Goal: Check status: Check status

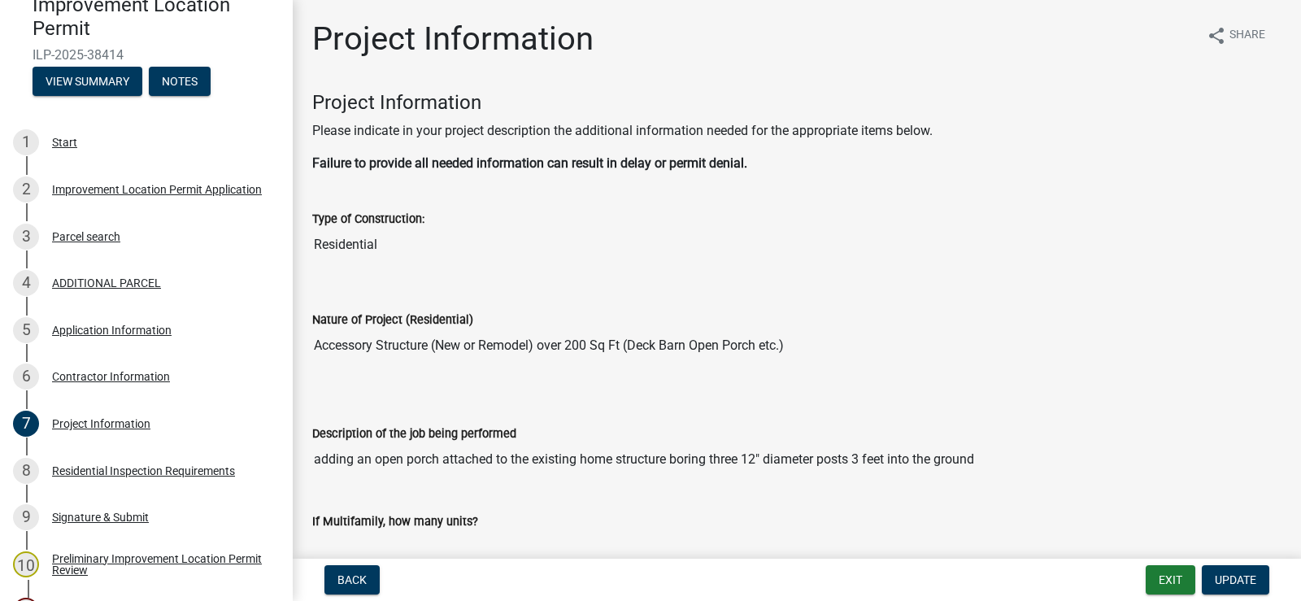
scroll to position [3008, 0]
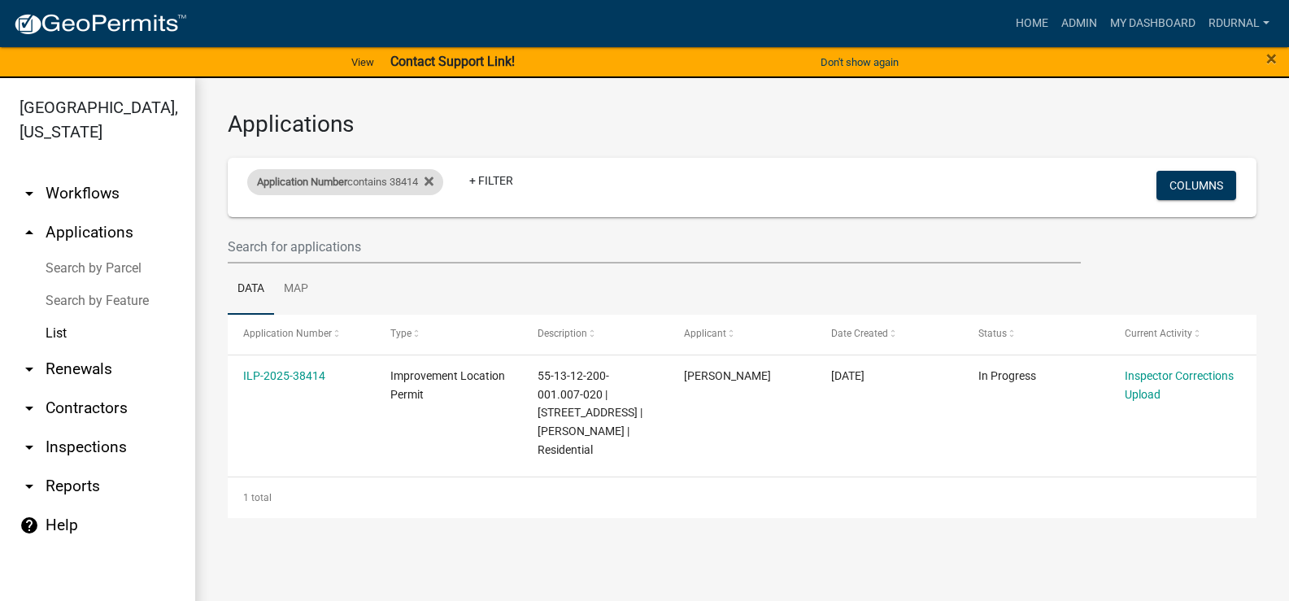
click at [380, 176] on div "Application Number contains 38414" at bounding box center [345, 182] width 196 height 26
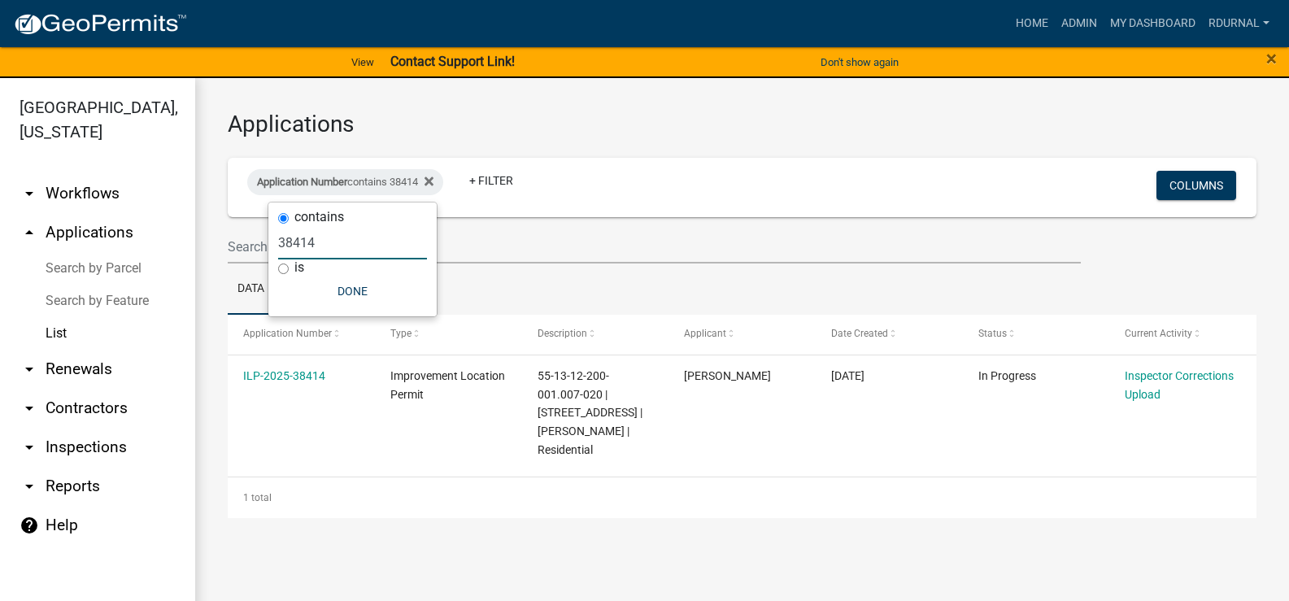
click at [342, 243] on input "38414" at bounding box center [352, 242] width 149 height 33
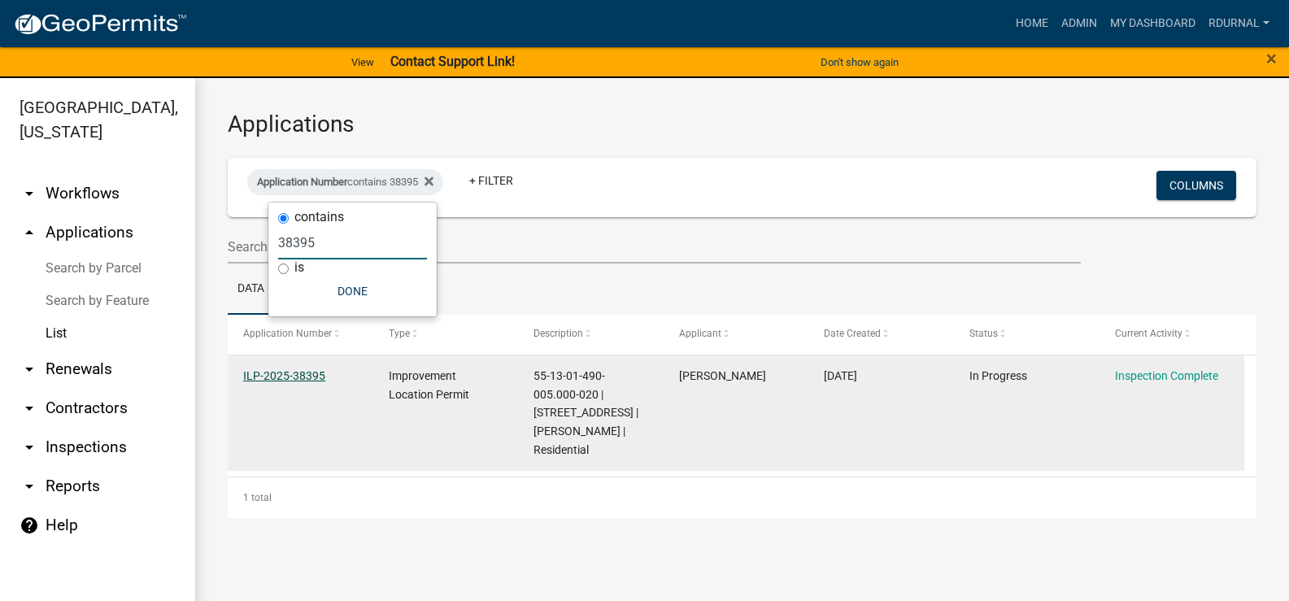
type input "38395"
click at [292, 376] on link "ILP-2025-38395" at bounding box center [284, 375] width 82 height 13
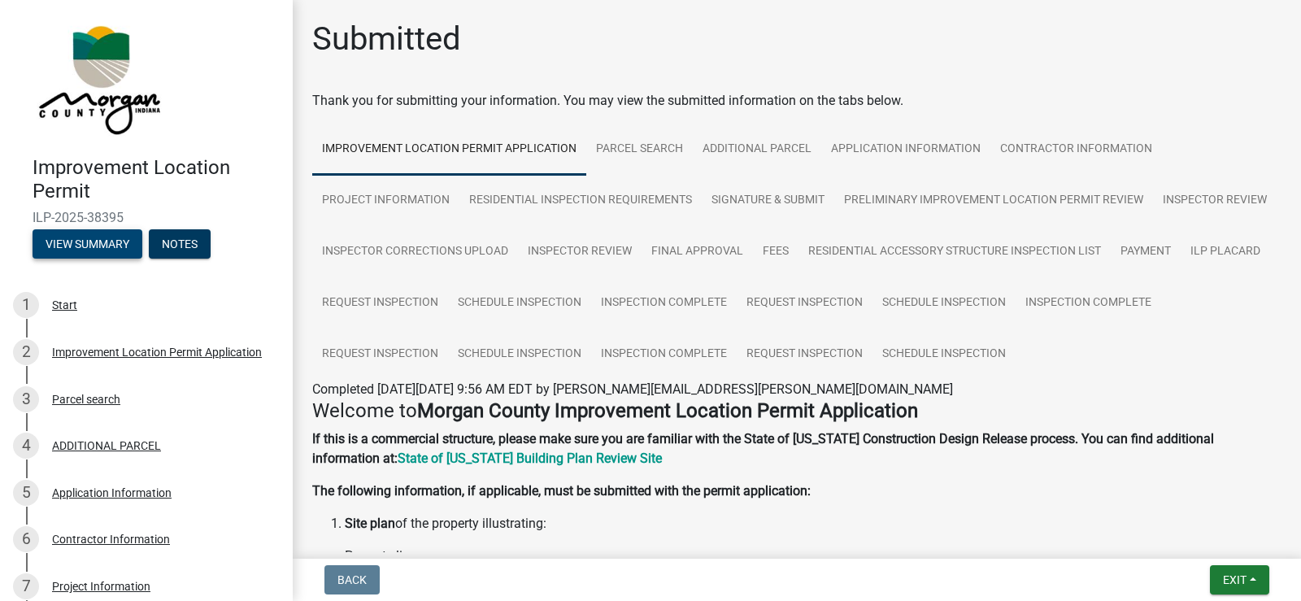
click at [83, 254] on button "View Summary" at bounding box center [88, 243] width 110 height 29
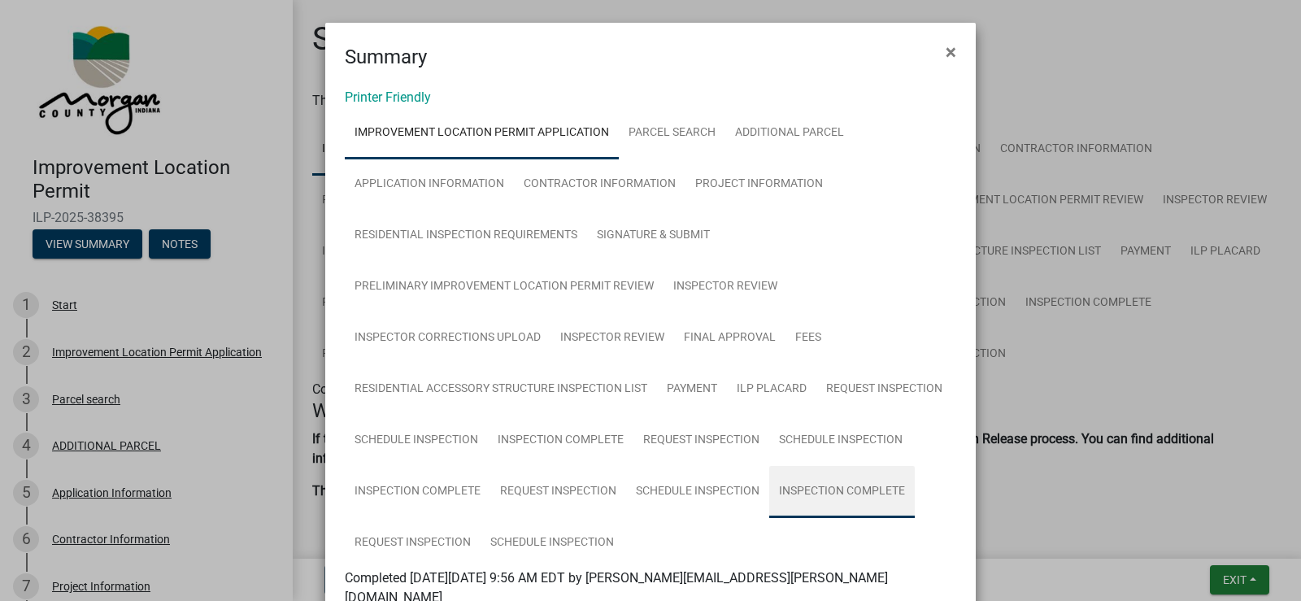
click at [811, 488] on link "Inspection Complete" at bounding box center [842, 492] width 146 height 52
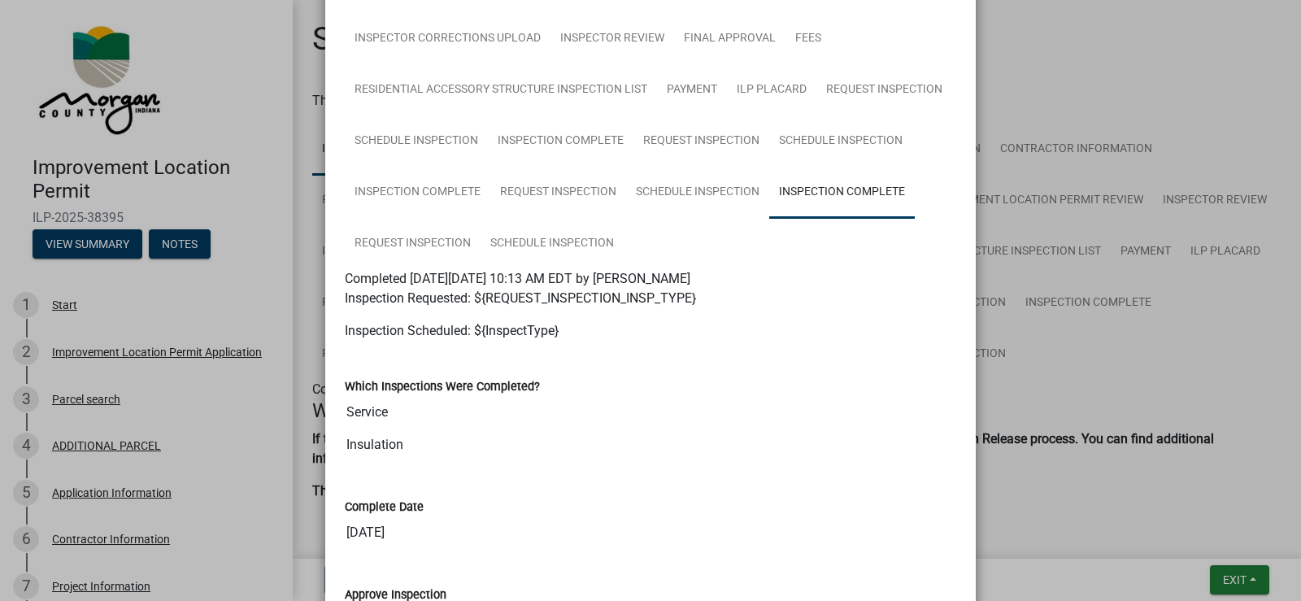
scroll to position [325, 0]
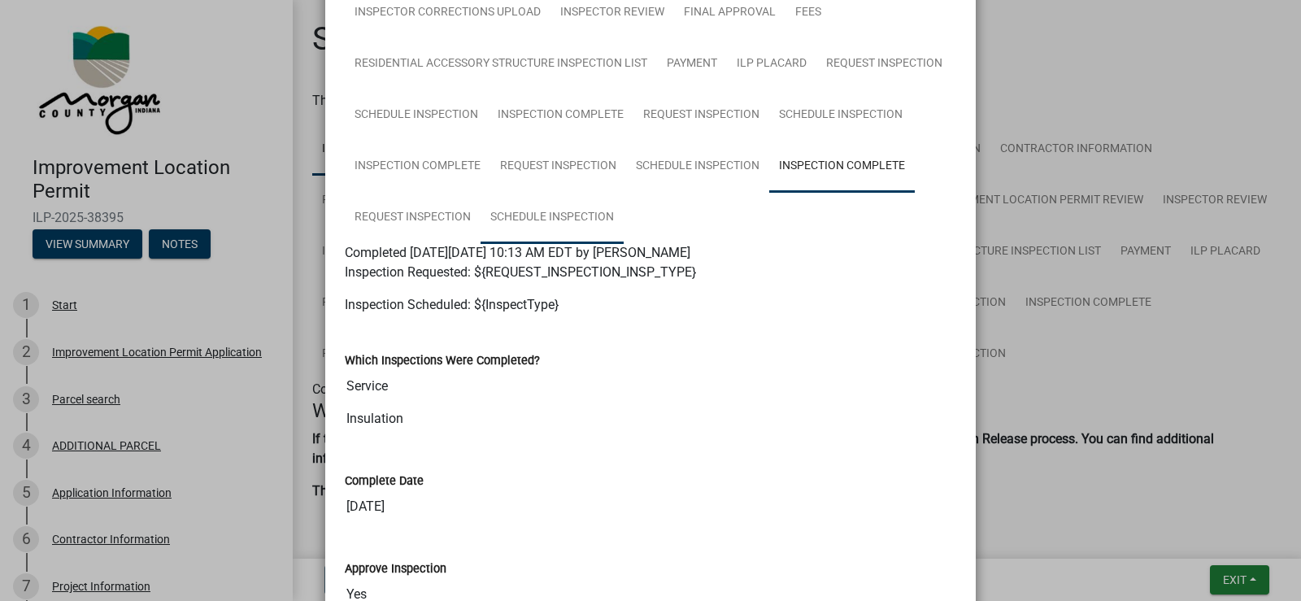
click at [528, 207] on link "Schedule Inspection" at bounding box center [551, 218] width 143 height 52
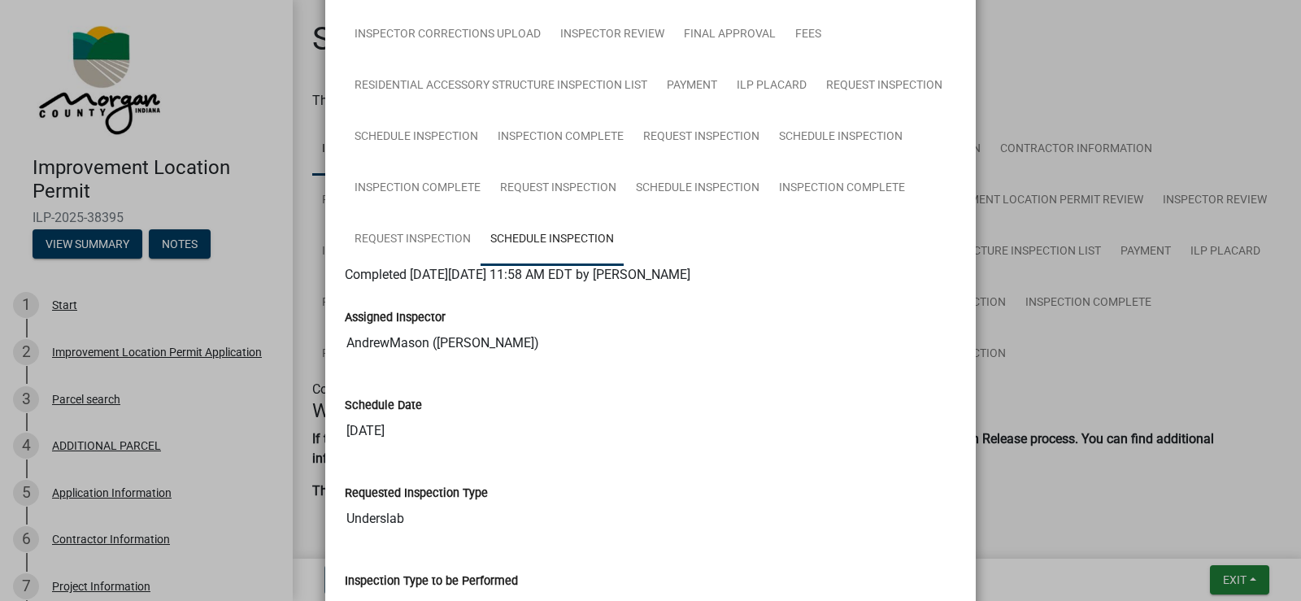
scroll to position [381, 0]
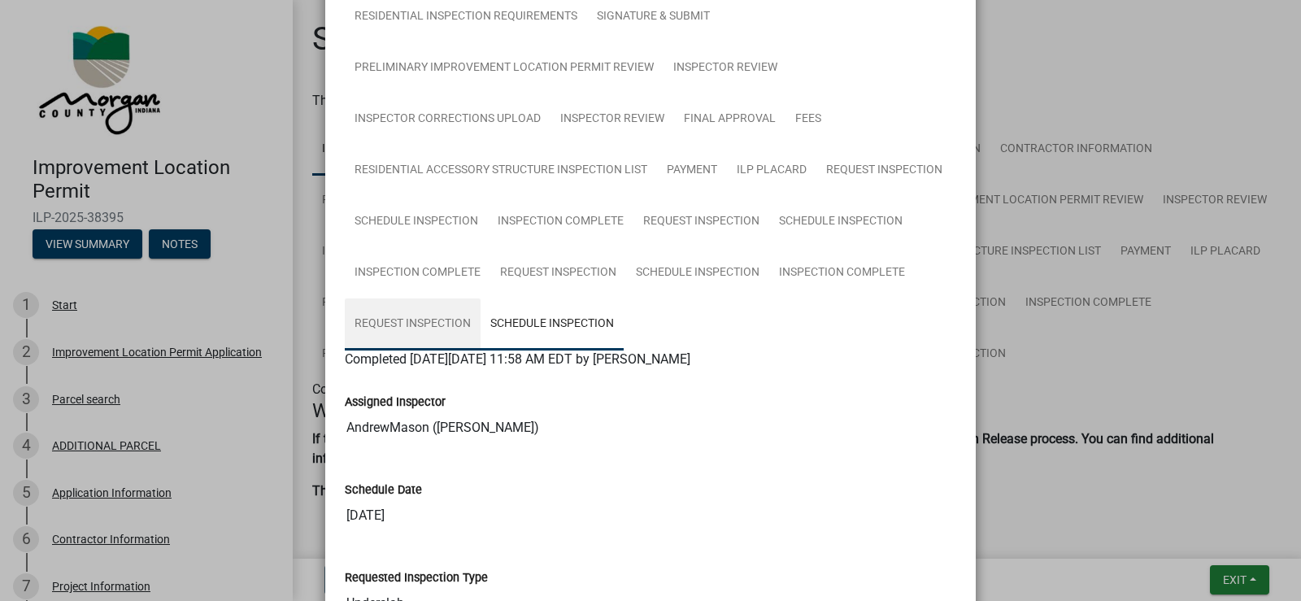
click at [419, 318] on link "Request Inspection" at bounding box center [413, 324] width 136 height 52
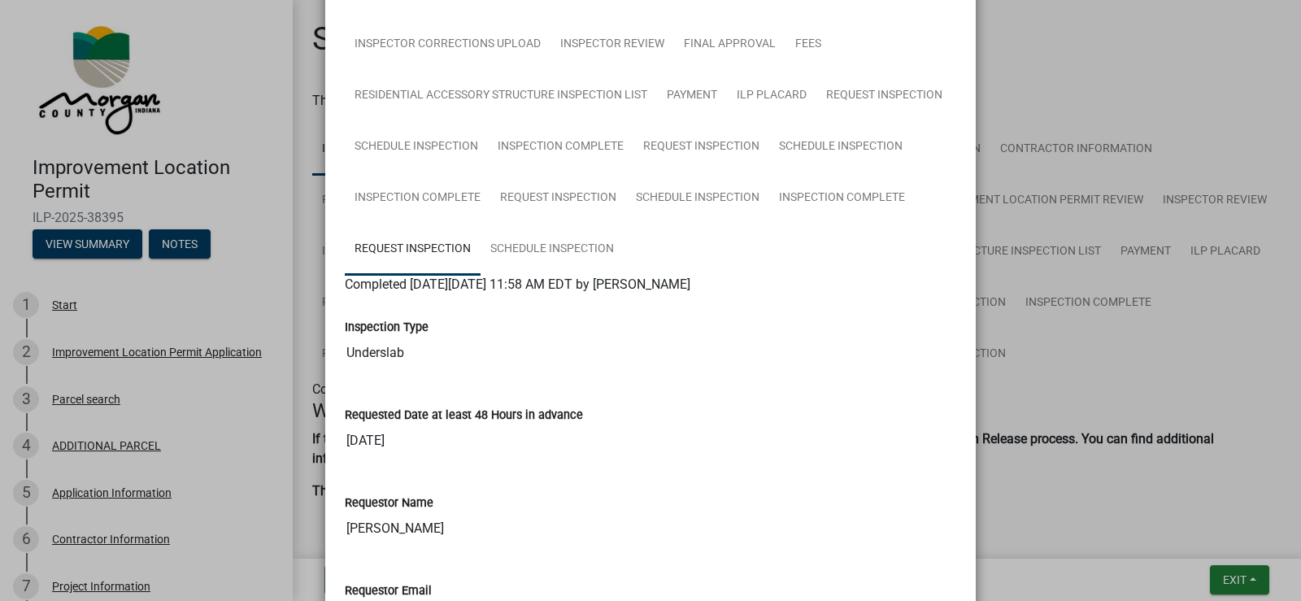
scroll to position [300, 0]
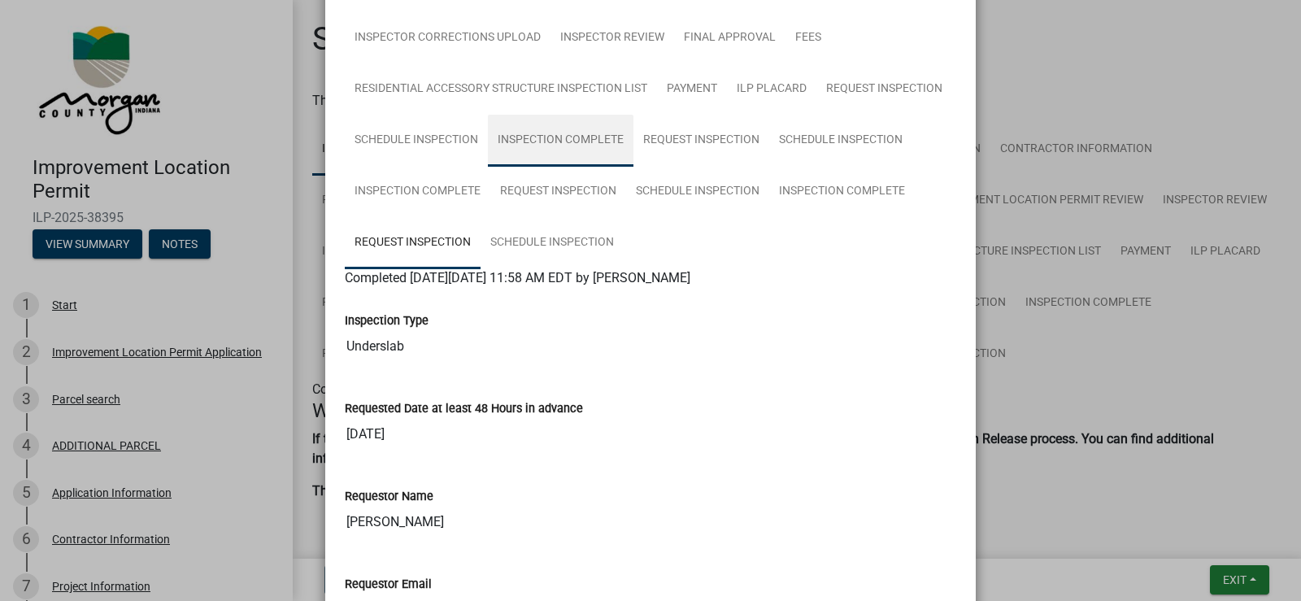
click at [551, 138] on link "Inspection Complete" at bounding box center [561, 141] width 146 height 52
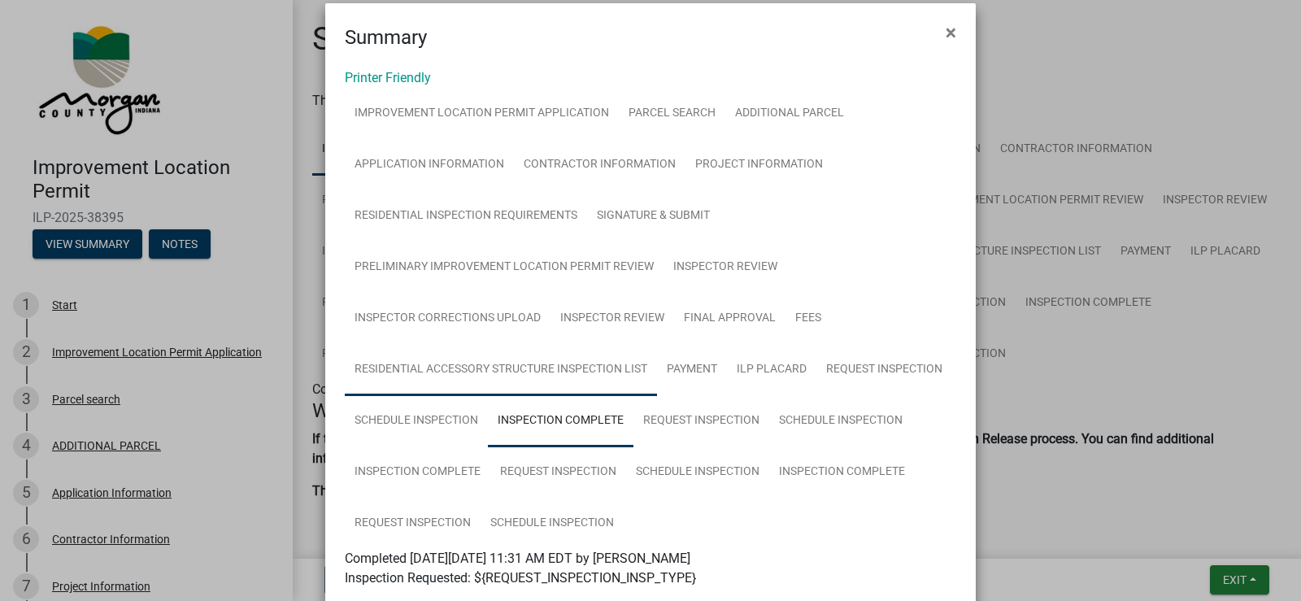
scroll to position [0, 0]
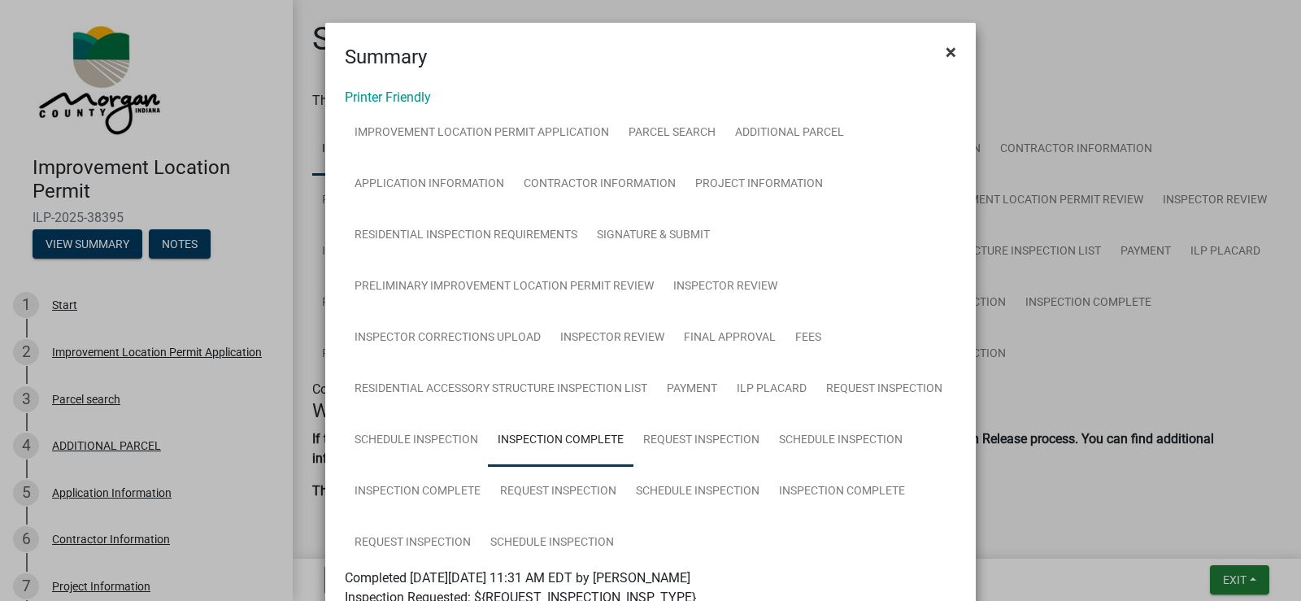
click at [945, 48] on span "×" at bounding box center [950, 52] width 11 height 23
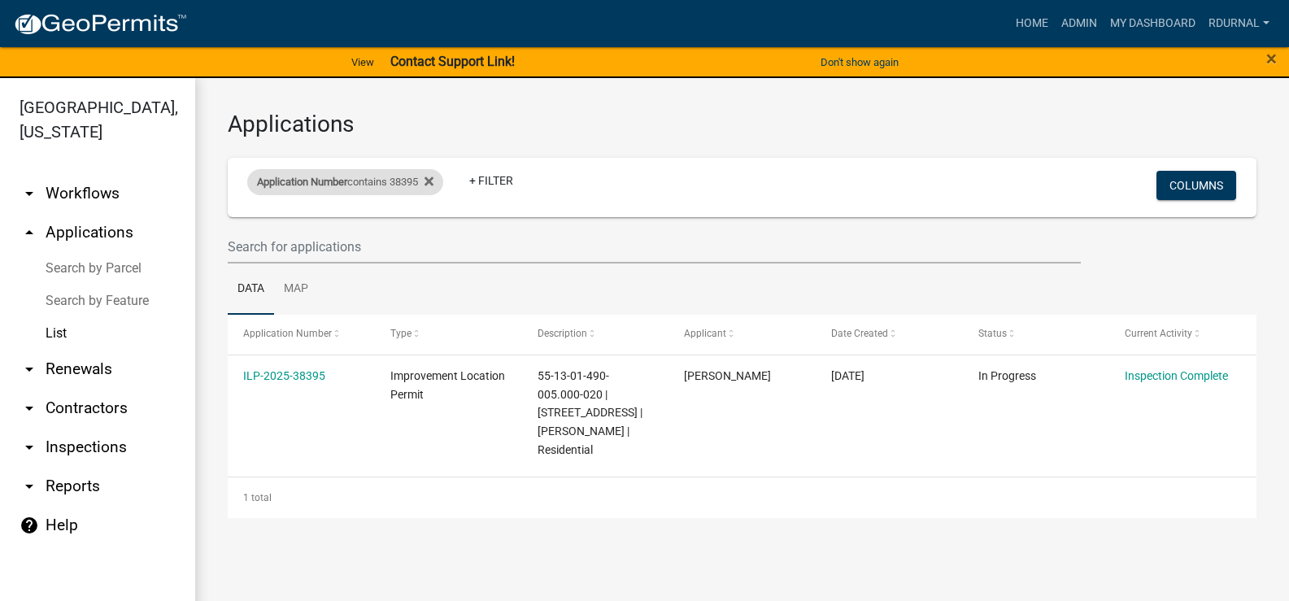
click at [364, 178] on div "Application Number contains 38395" at bounding box center [345, 182] width 196 height 26
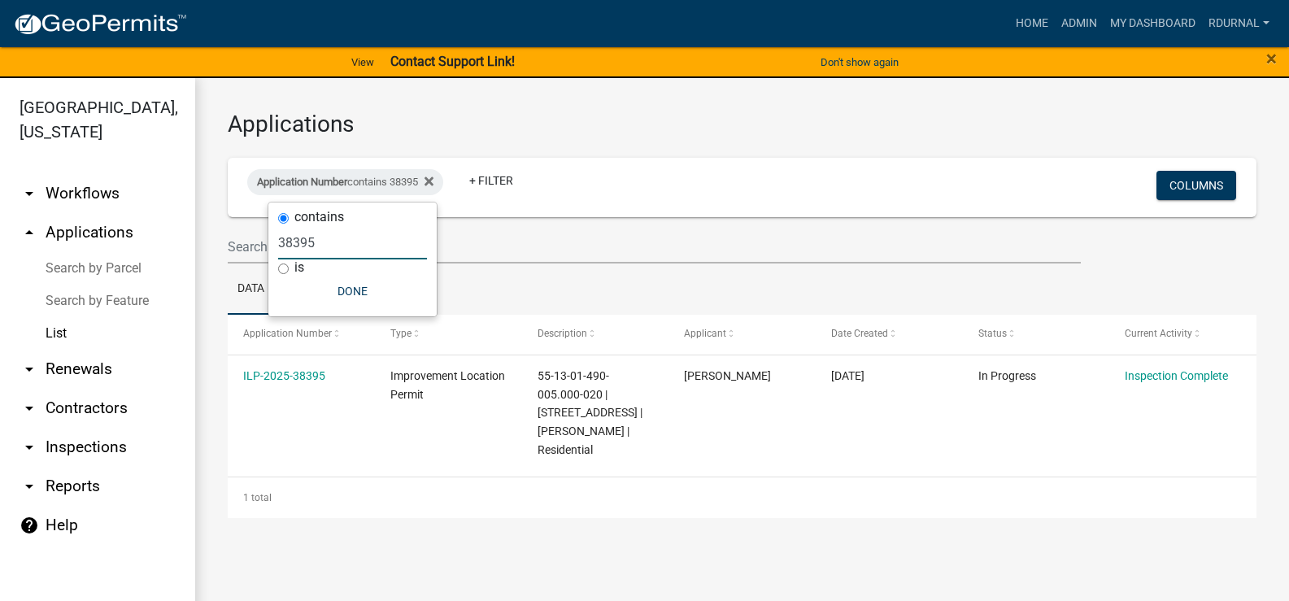
click at [369, 242] on input "38395" at bounding box center [352, 242] width 149 height 33
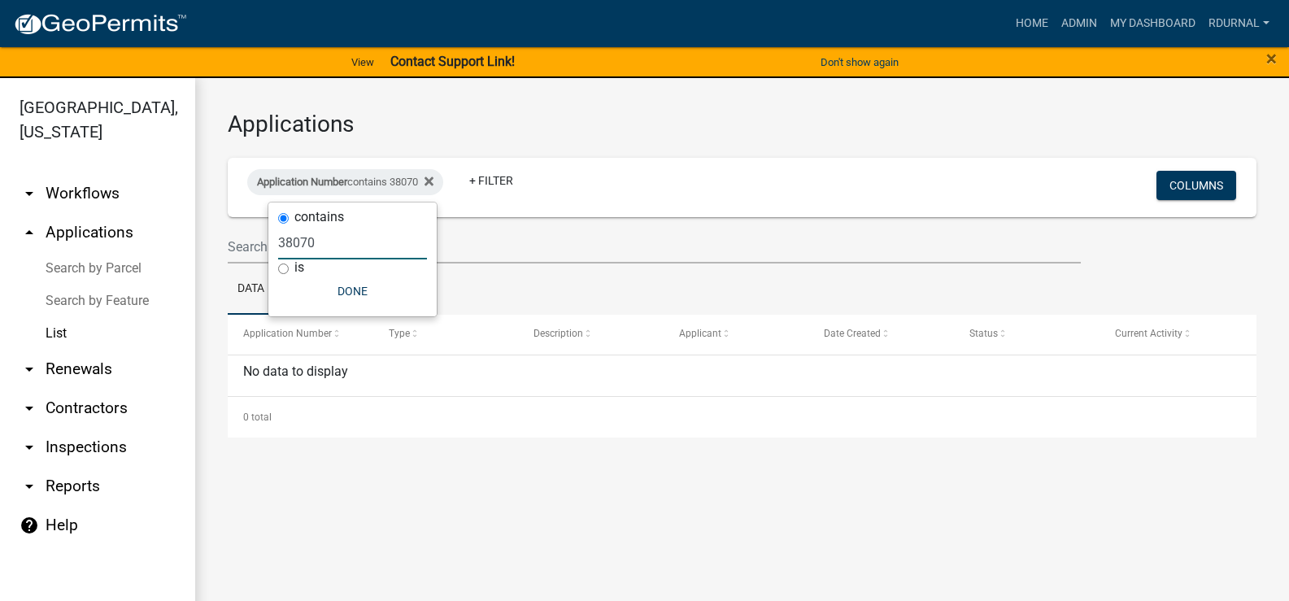
drag, startPoint x: 336, startPoint y: 244, endPoint x: 355, endPoint y: 250, distance: 20.6
click at [336, 244] on input "38070" at bounding box center [352, 242] width 149 height 33
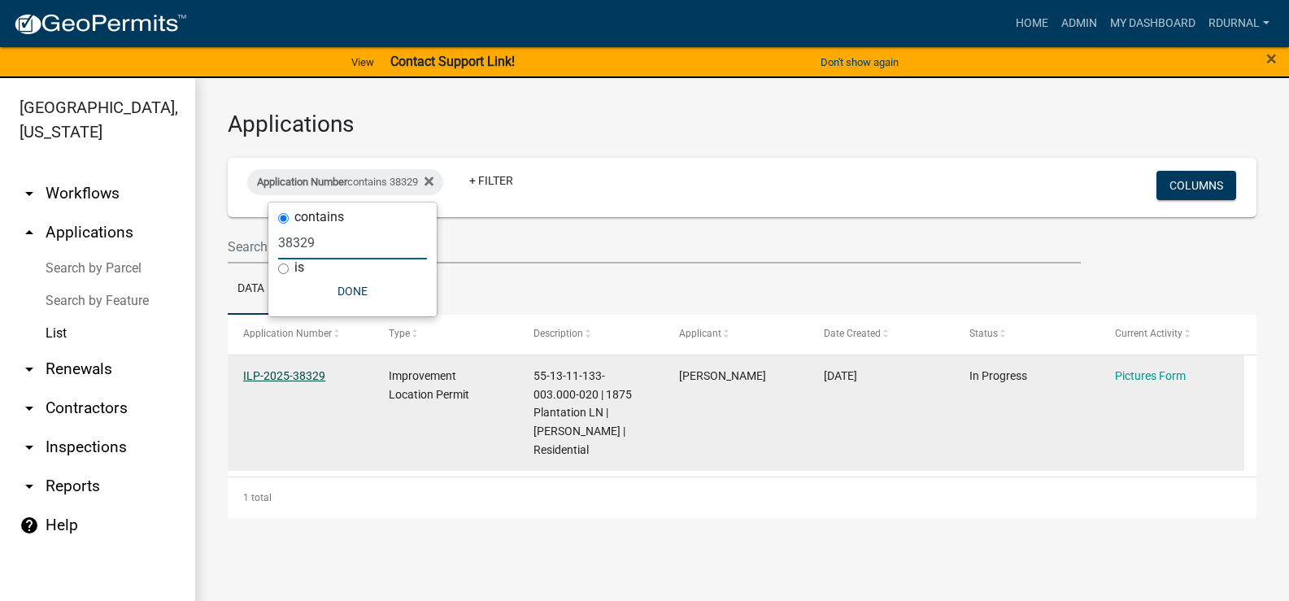
type input "38329"
click at [308, 376] on link "ILP-2025-38329" at bounding box center [284, 375] width 82 height 13
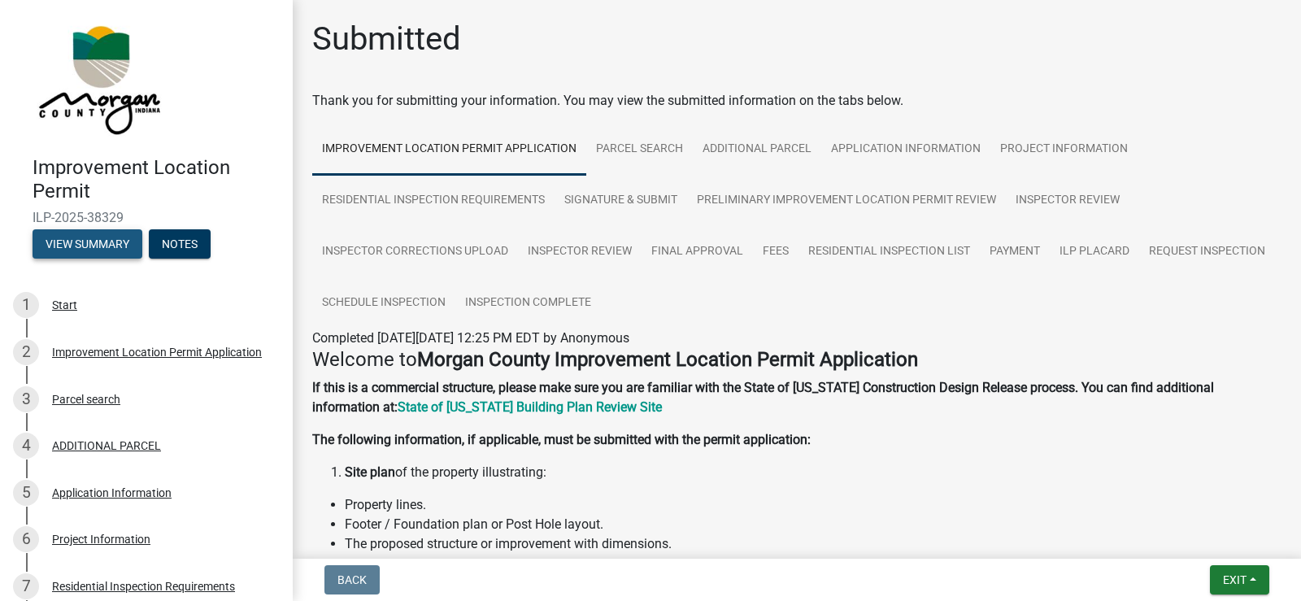
click at [133, 237] on button "View Summary" at bounding box center [88, 243] width 110 height 29
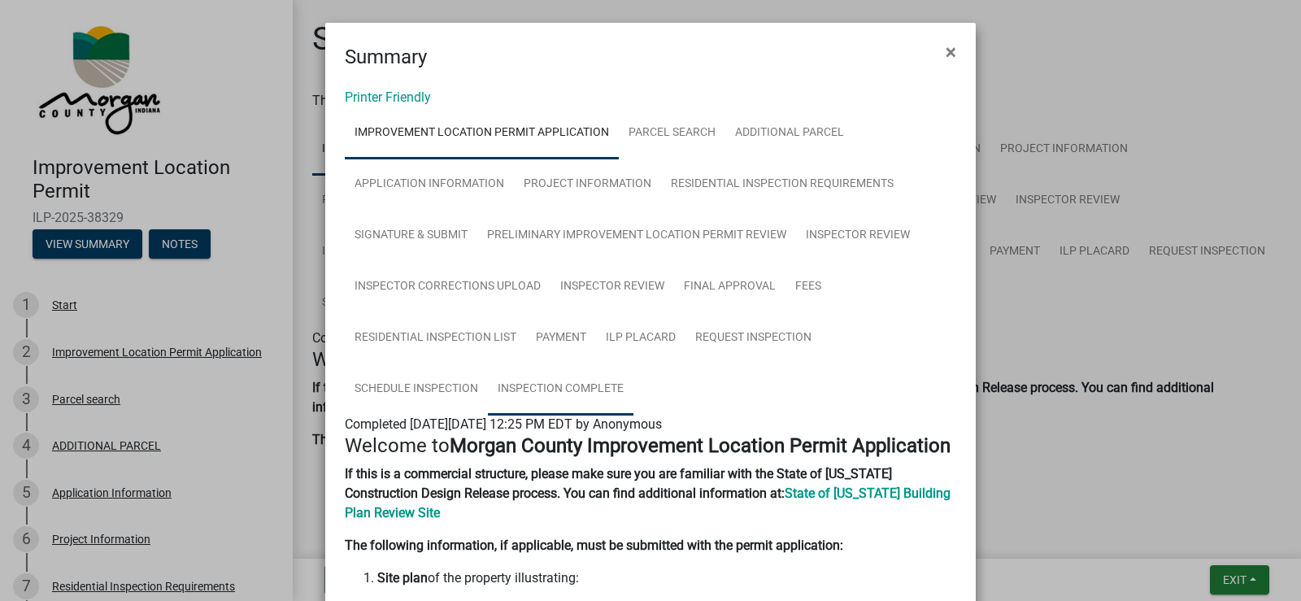
click at [574, 391] on link "Inspection Complete" at bounding box center [561, 389] width 146 height 52
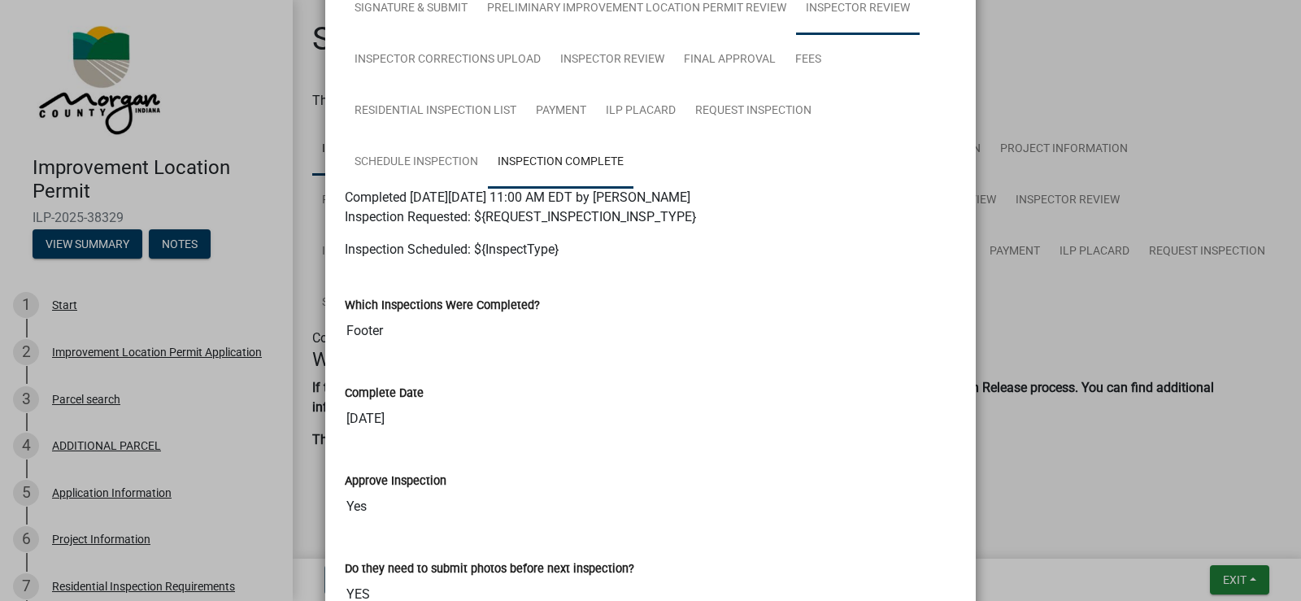
scroll to position [81, 0]
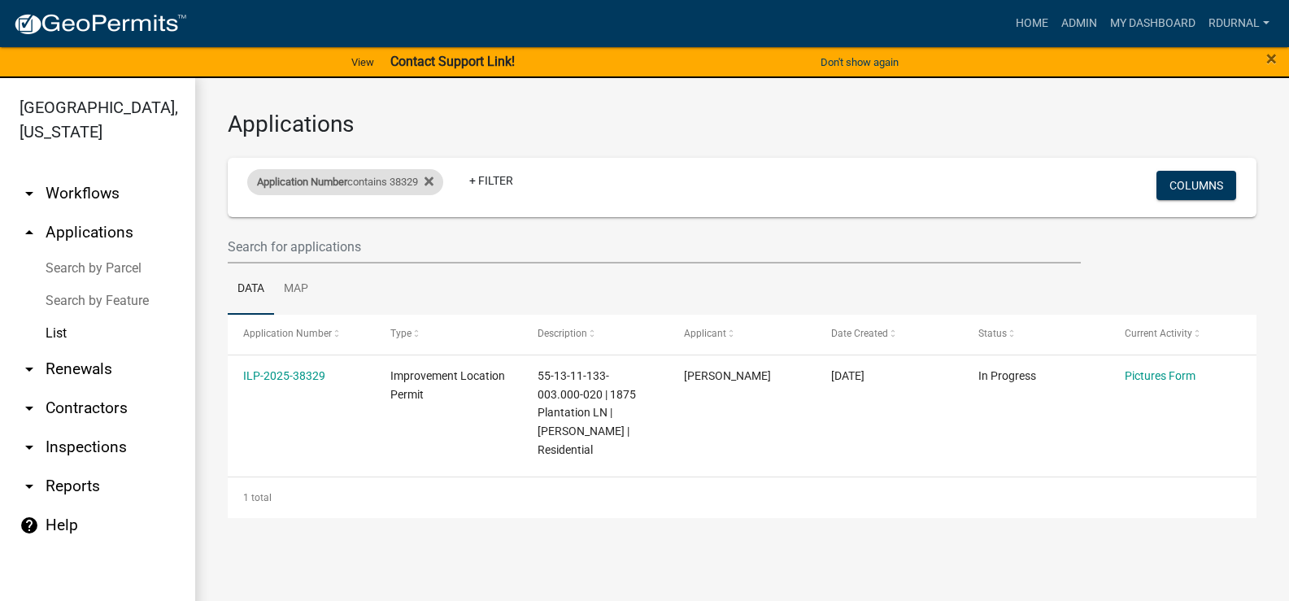
click at [346, 176] on span "Application Number" at bounding box center [302, 182] width 90 height 12
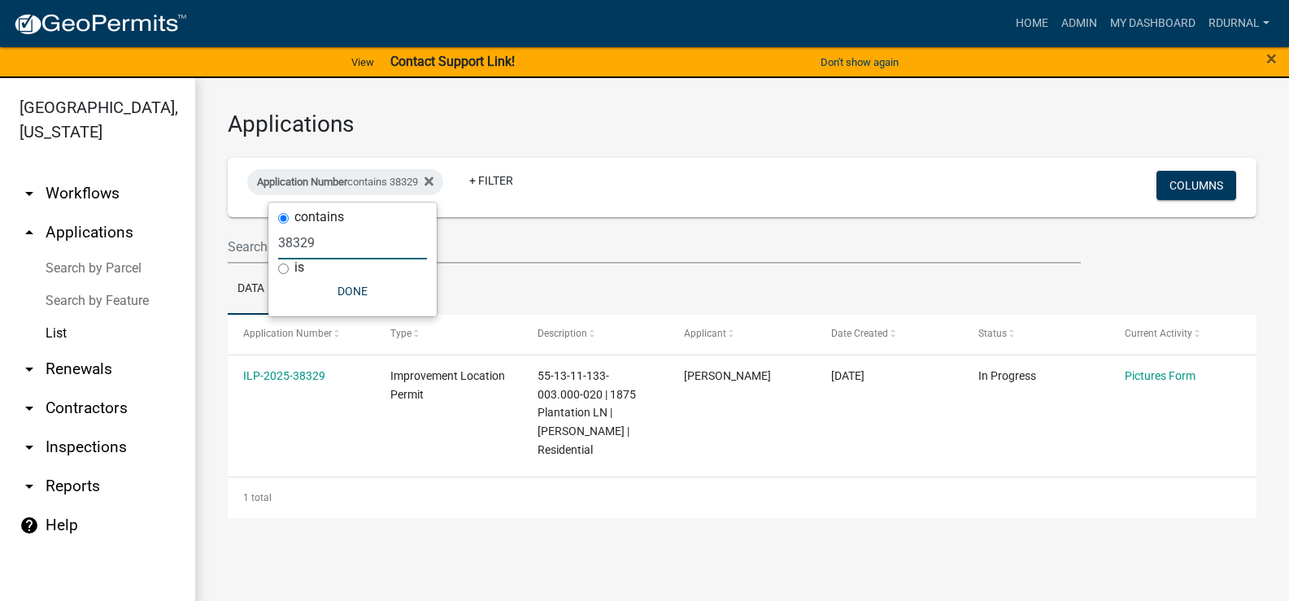
click at [363, 248] on input "38329" at bounding box center [352, 242] width 149 height 33
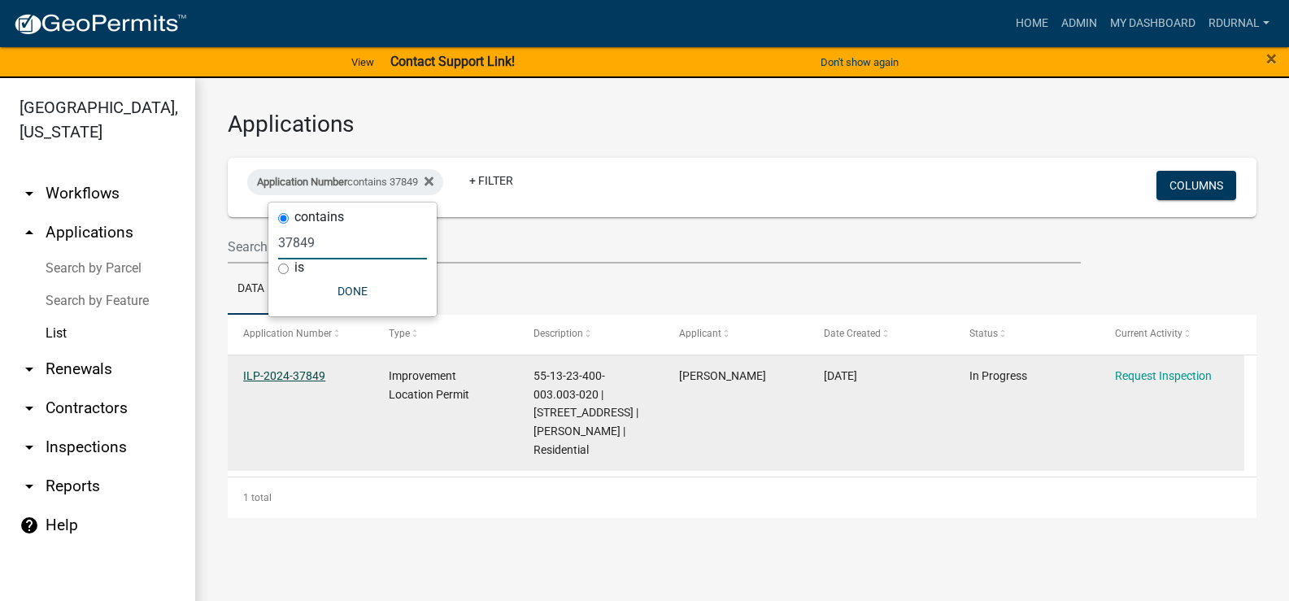
type input "37849"
click at [313, 374] on link "ILP-2024-37849" at bounding box center [284, 375] width 82 height 13
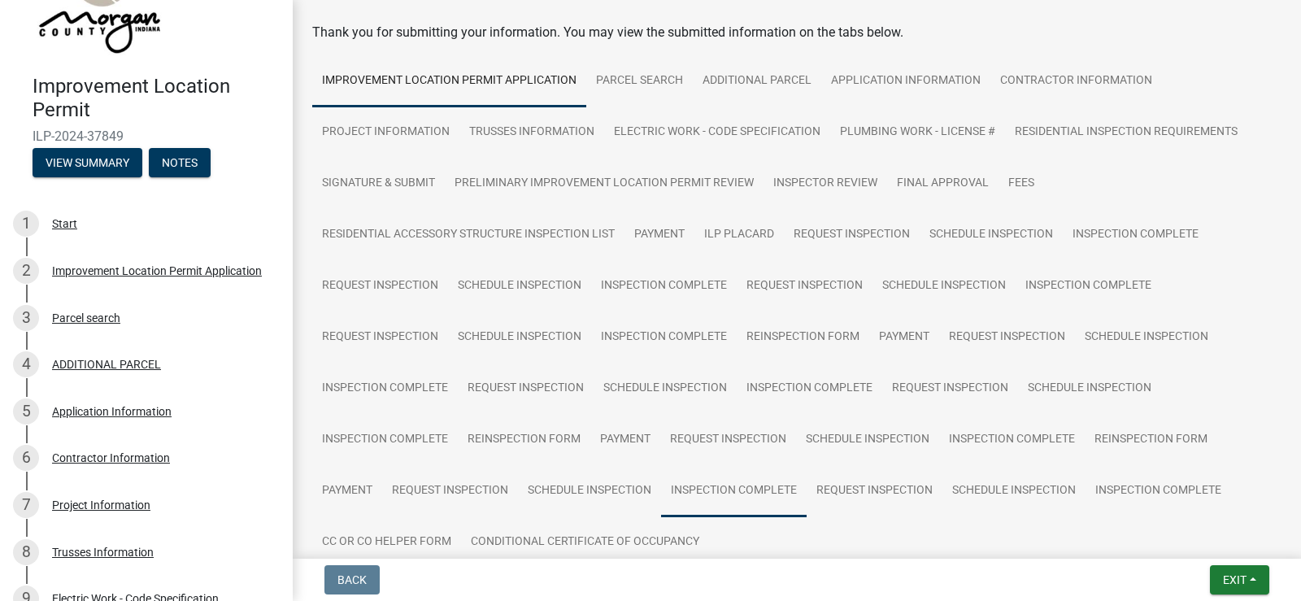
scroll to position [163, 0]
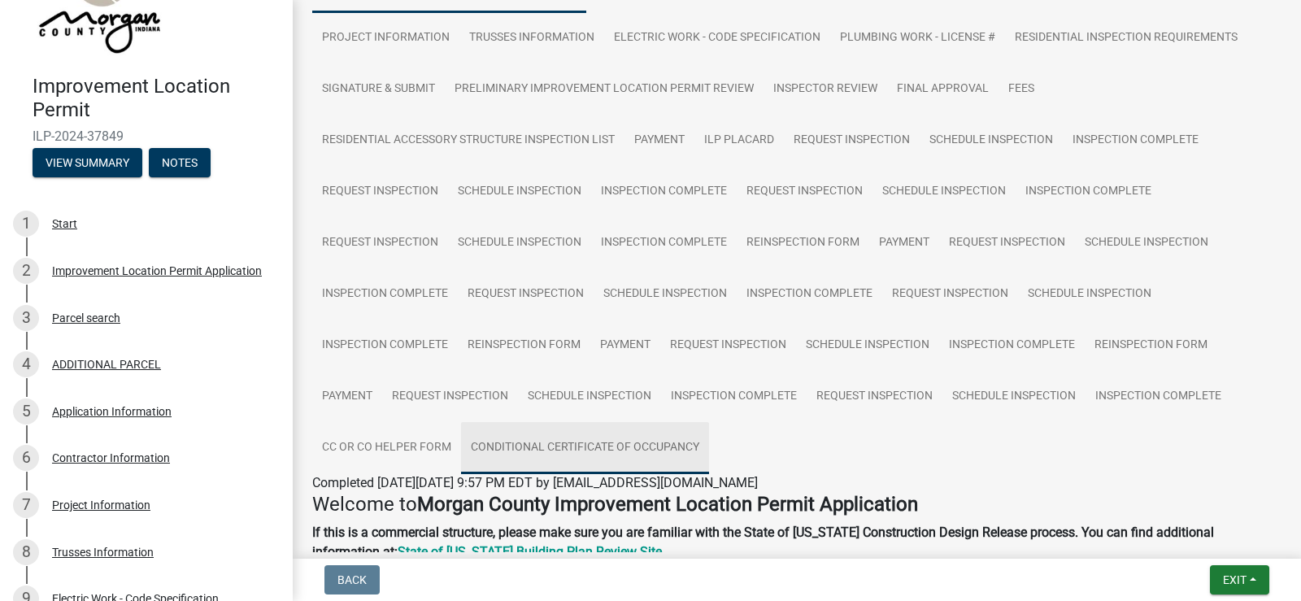
click at [551, 443] on link "Conditional Certificate of Occupancy" at bounding box center [585, 448] width 248 height 52
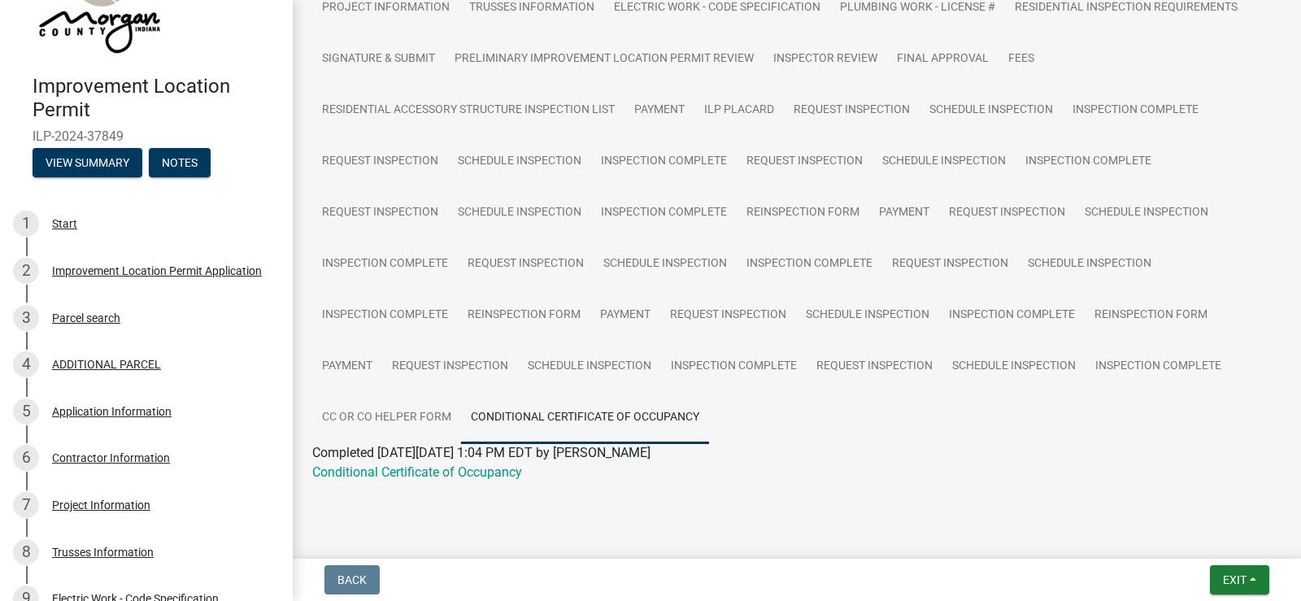
scroll to position [206, 0]
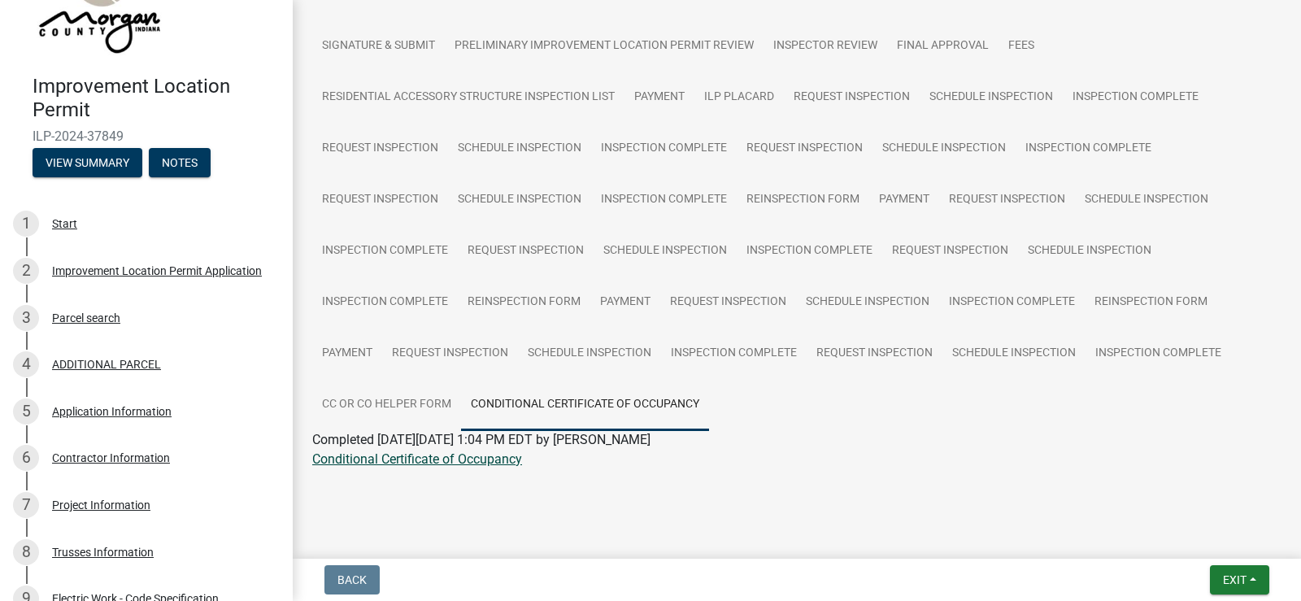
click at [454, 460] on link "Conditional Certificate of Occupancy" at bounding box center [417, 458] width 210 height 15
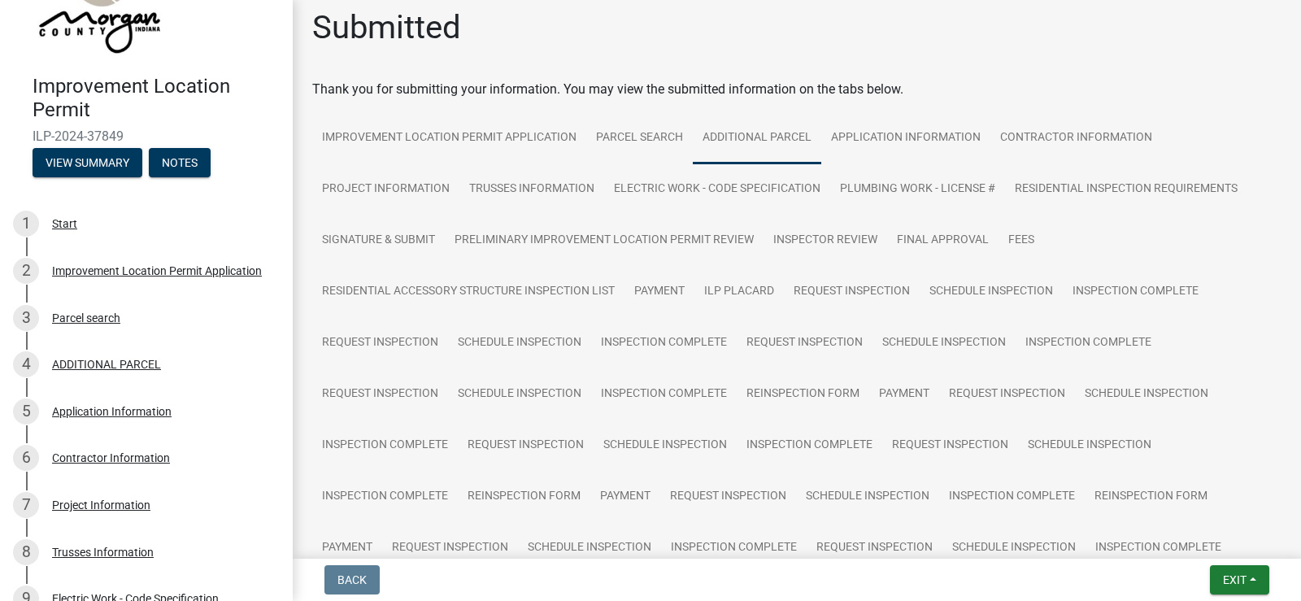
scroll to position [0, 0]
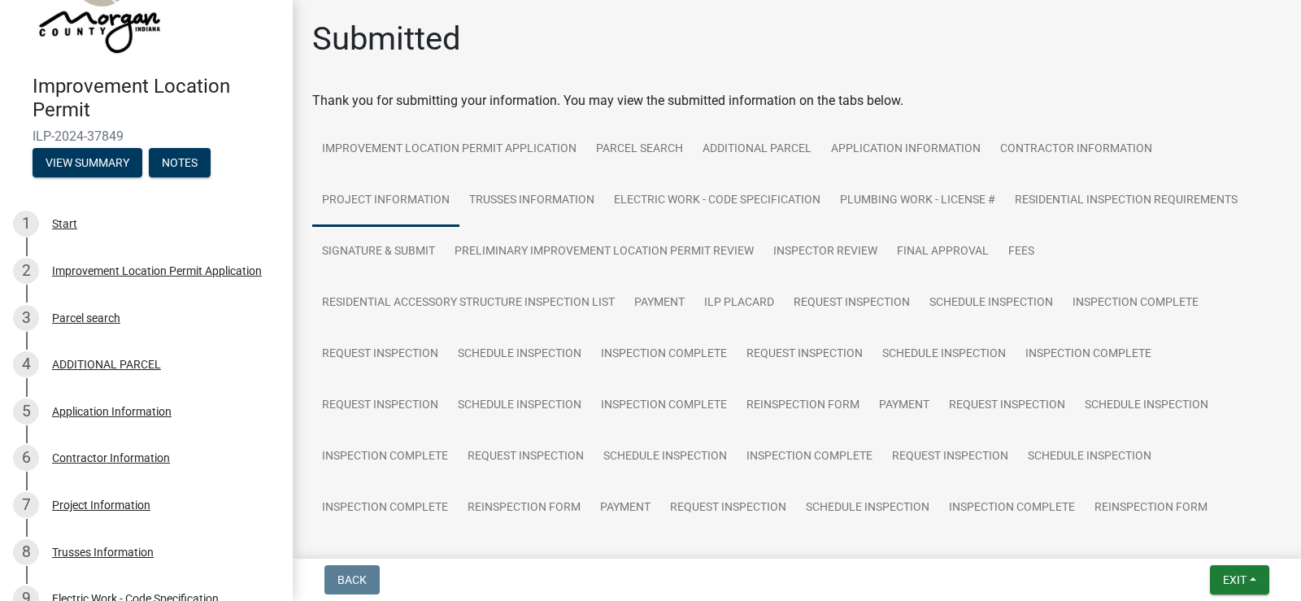
click at [426, 191] on link "Project Information" at bounding box center [385, 201] width 147 height 52
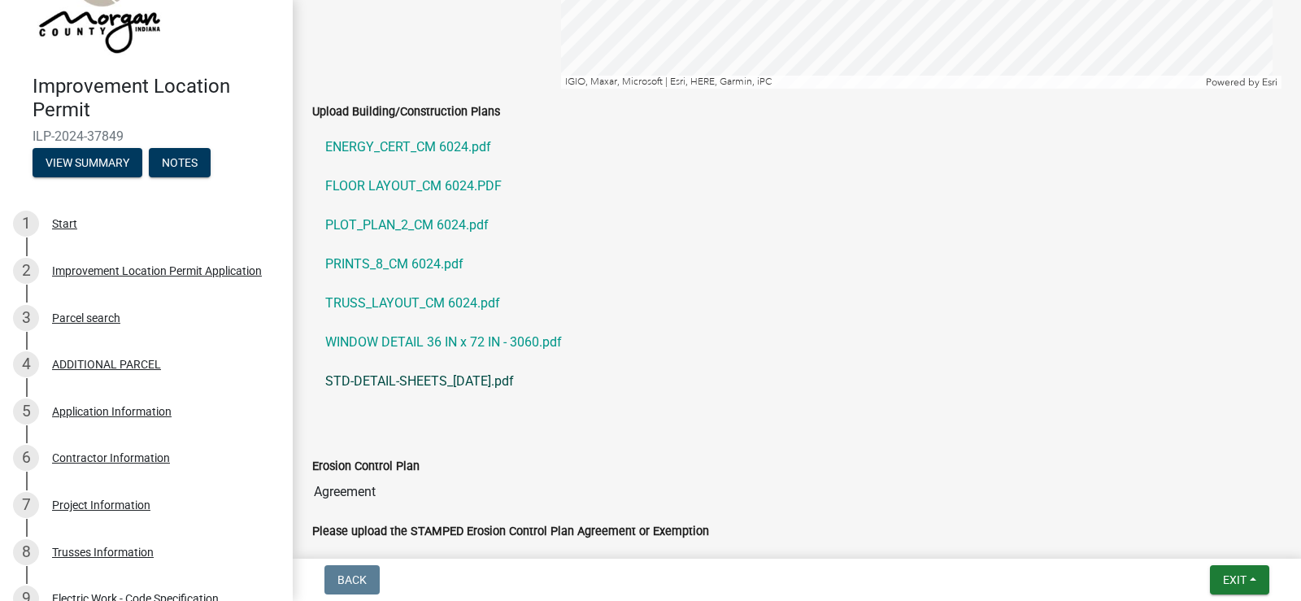
scroll to position [3008, 0]
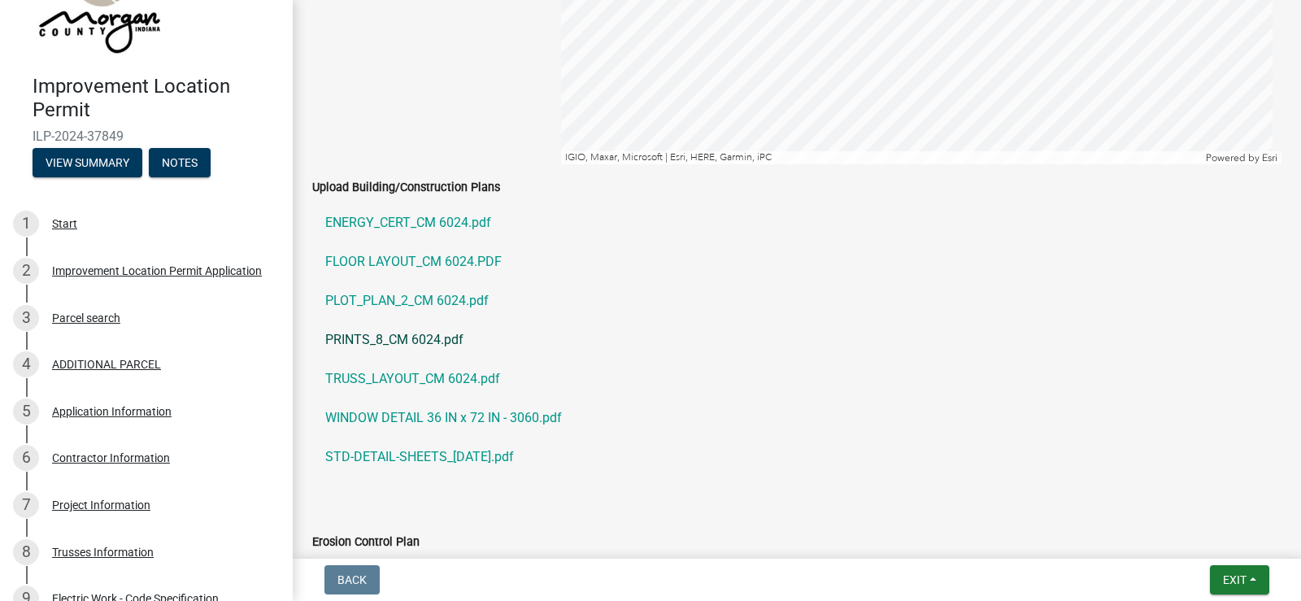
click at [417, 336] on link "PRINTS_8_CM 6024.pdf" at bounding box center [796, 339] width 969 height 39
click at [406, 297] on link "PLOT_PLAN_2_CM 6024.pdf" at bounding box center [796, 300] width 969 height 39
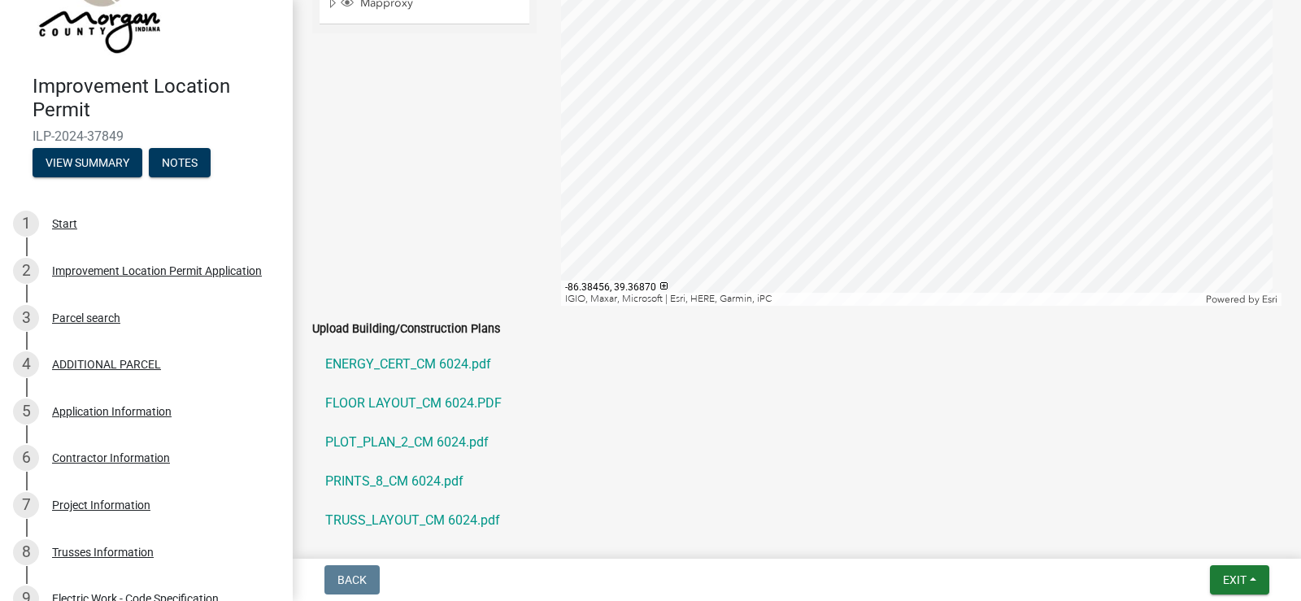
scroll to position [2989, 0]
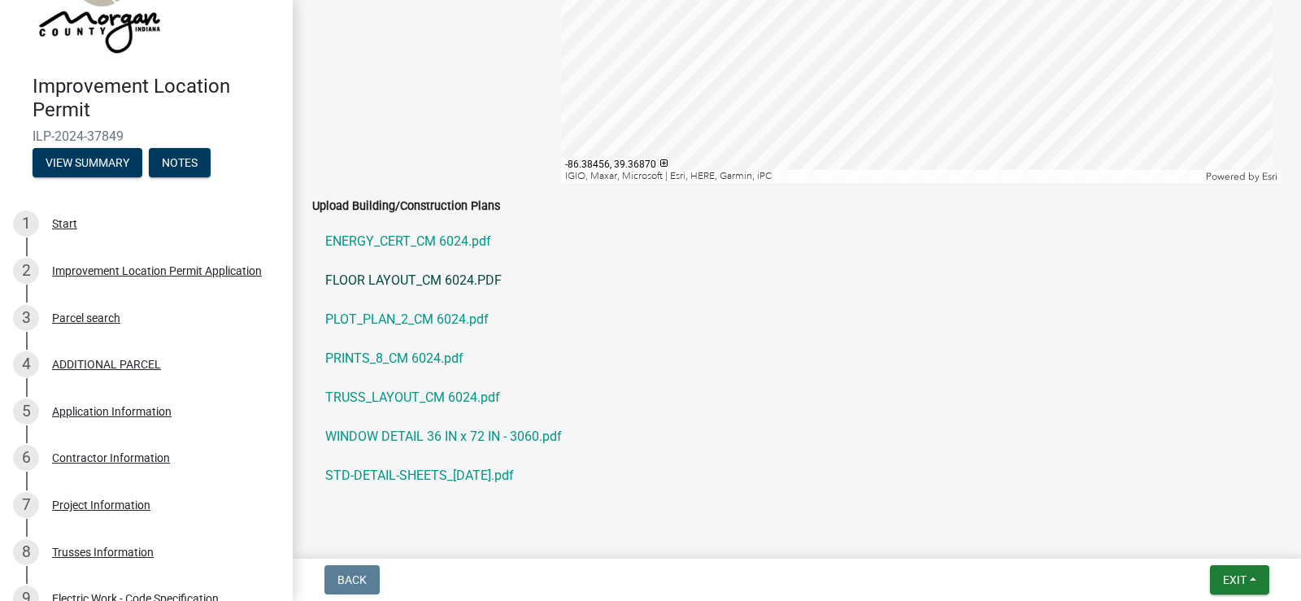
click at [418, 280] on link "FLOOR LAYOUT_CM 6024.PDF" at bounding box center [796, 280] width 969 height 39
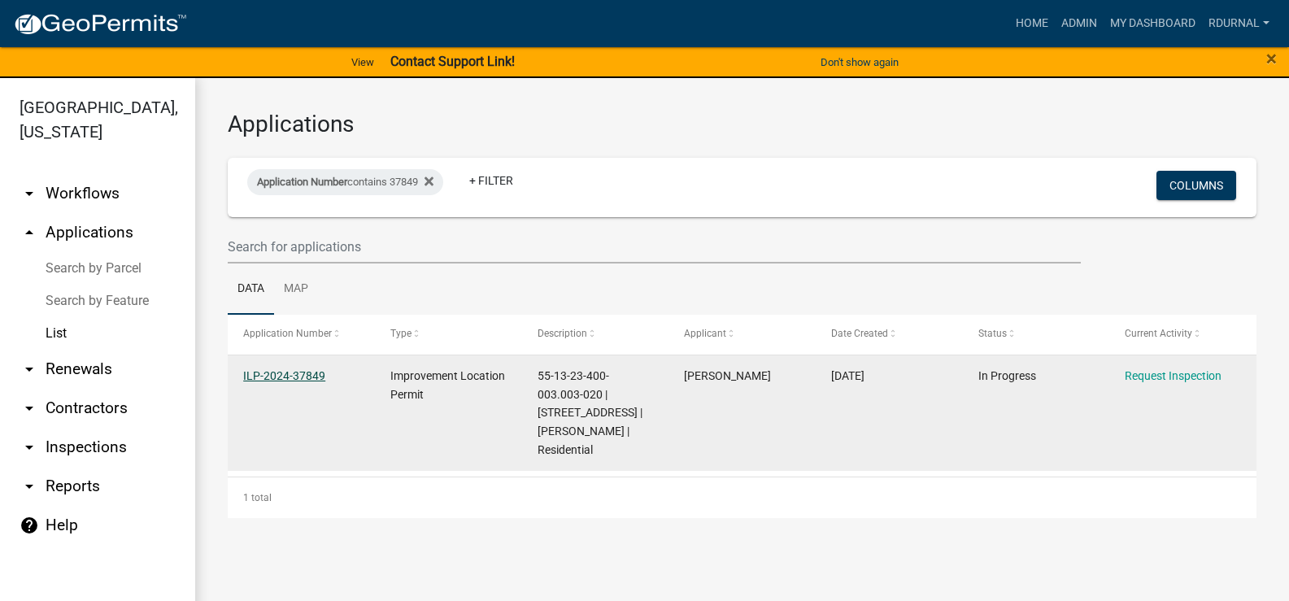
click at [278, 380] on link "ILP-2024-37849" at bounding box center [284, 375] width 82 height 13
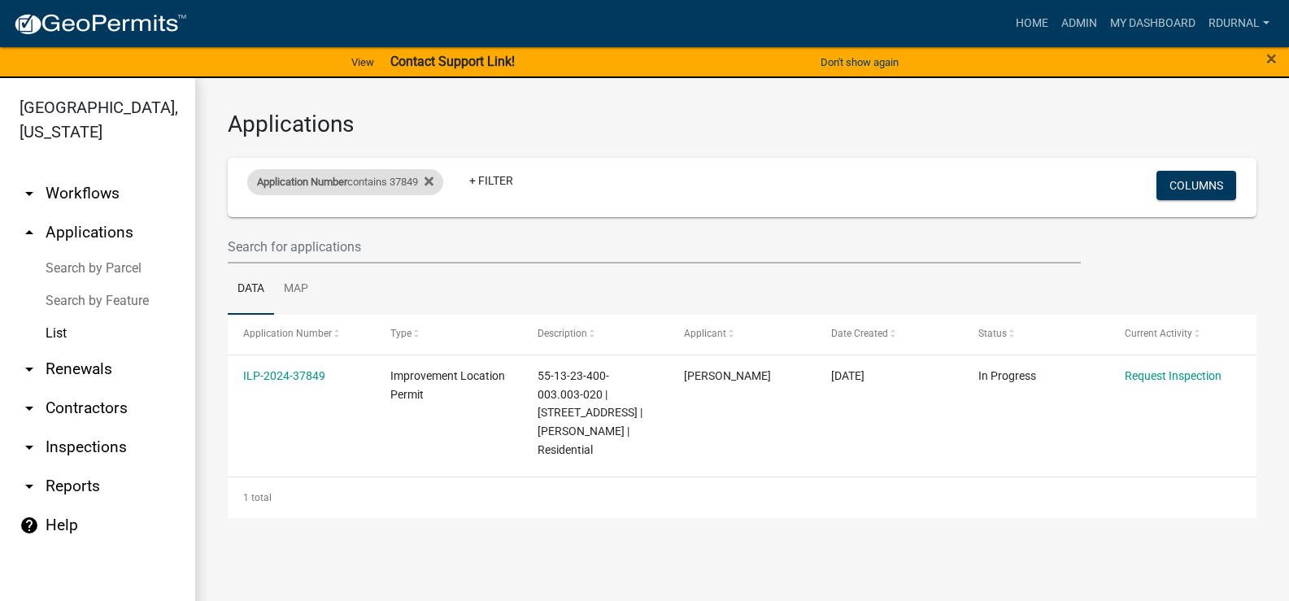
click at [399, 182] on div "Application Number contains 37849" at bounding box center [345, 182] width 196 height 26
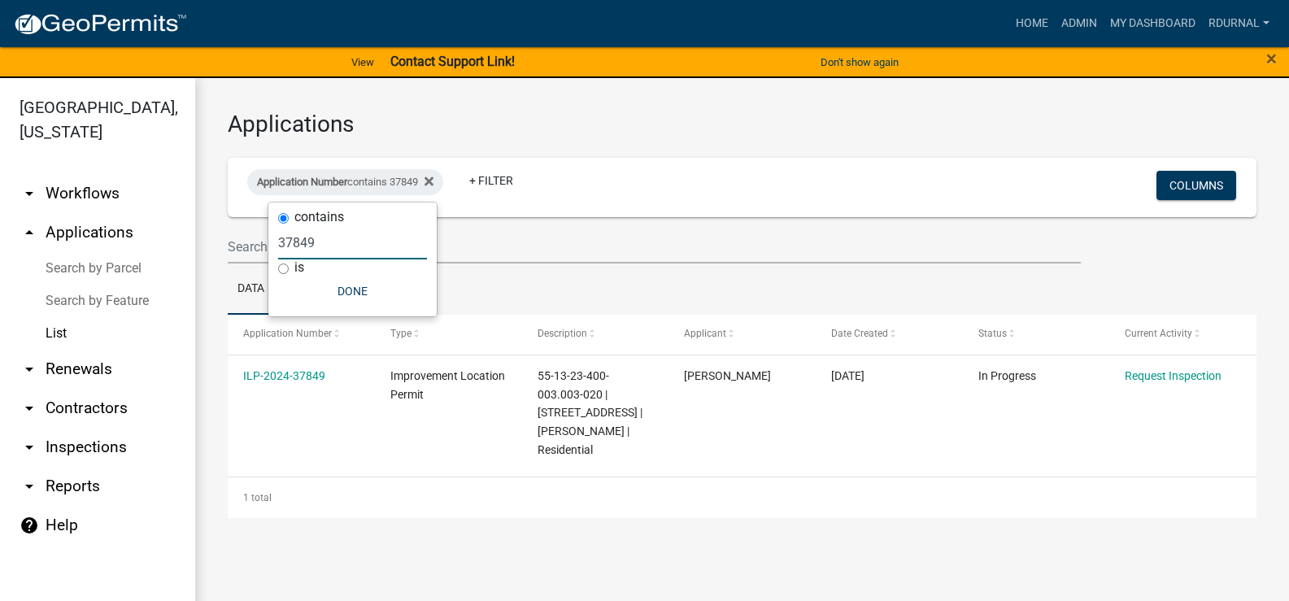
click at [329, 248] on input "37849" at bounding box center [352, 242] width 149 height 33
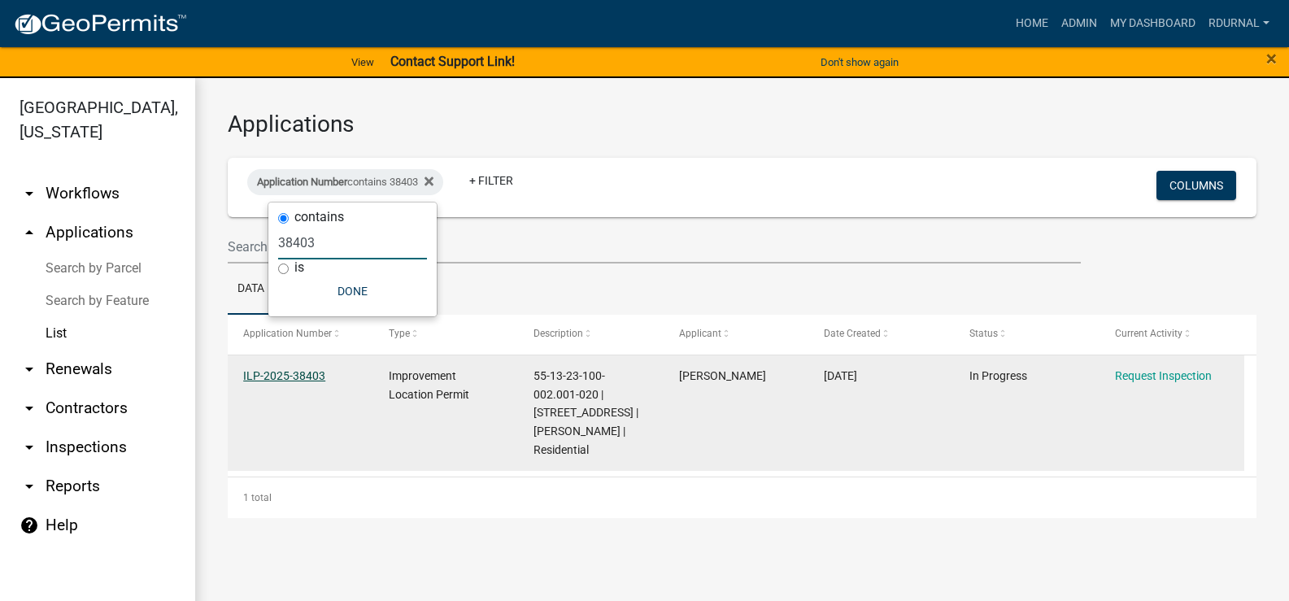
type input "38403"
click at [290, 374] on link "ILP-2025-38403" at bounding box center [284, 375] width 82 height 13
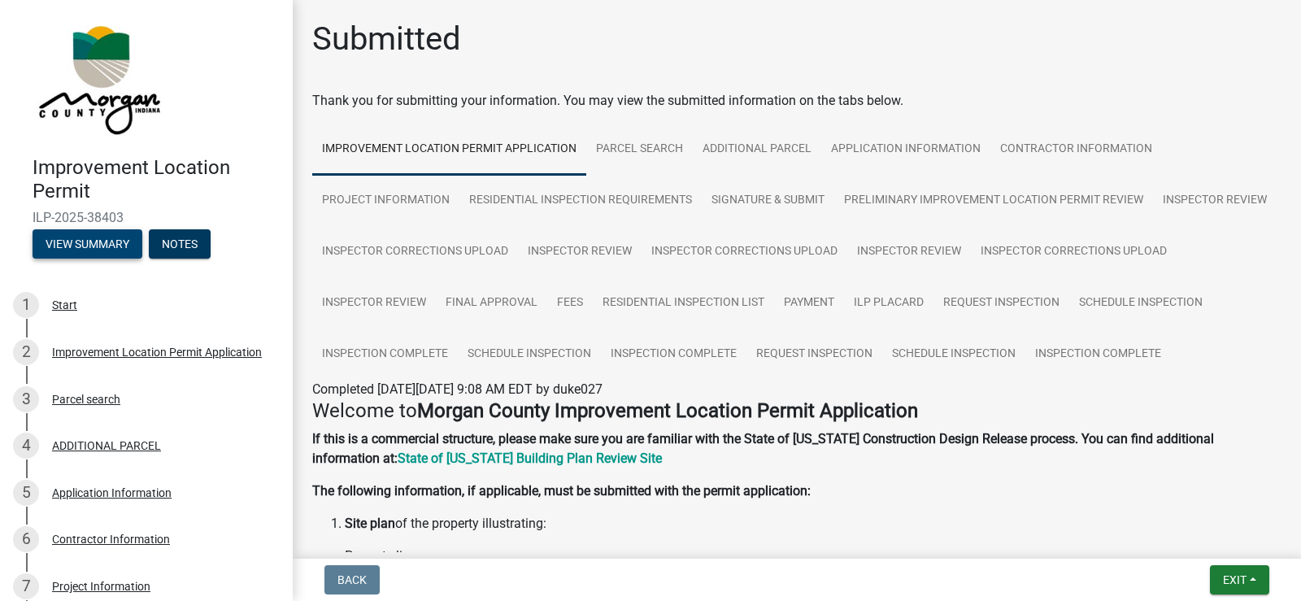
click at [87, 252] on button "View Summary" at bounding box center [88, 243] width 110 height 29
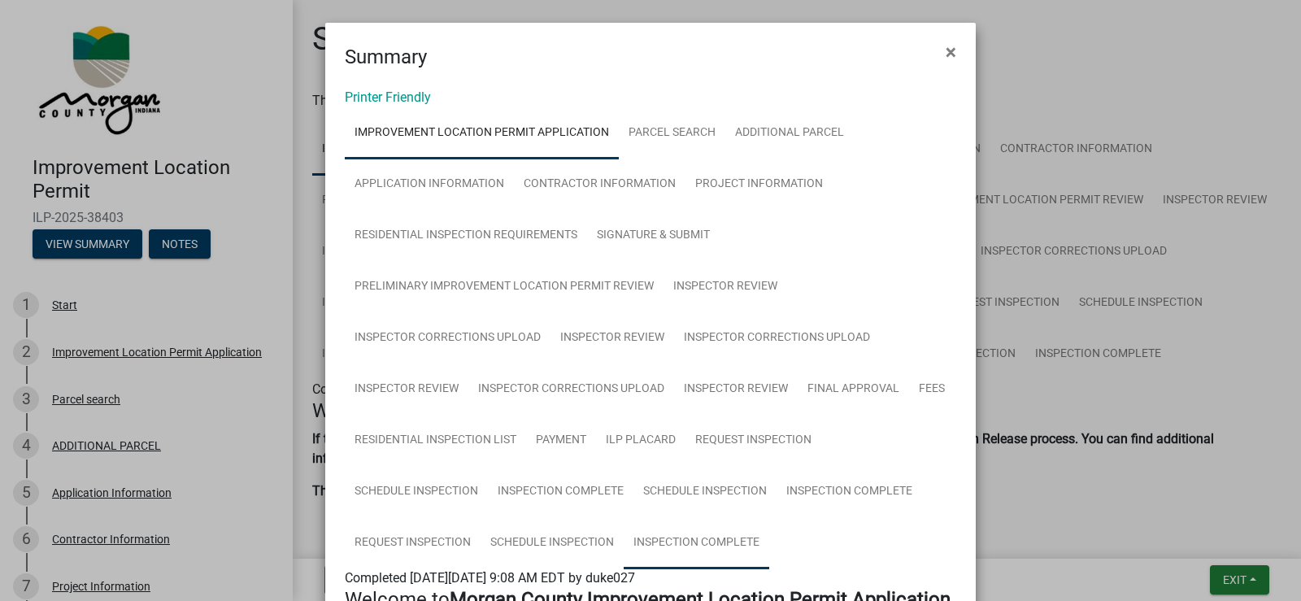
click at [708, 548] on link "Inspection Complete" at bounding box center [697, 543] width 146 height 52
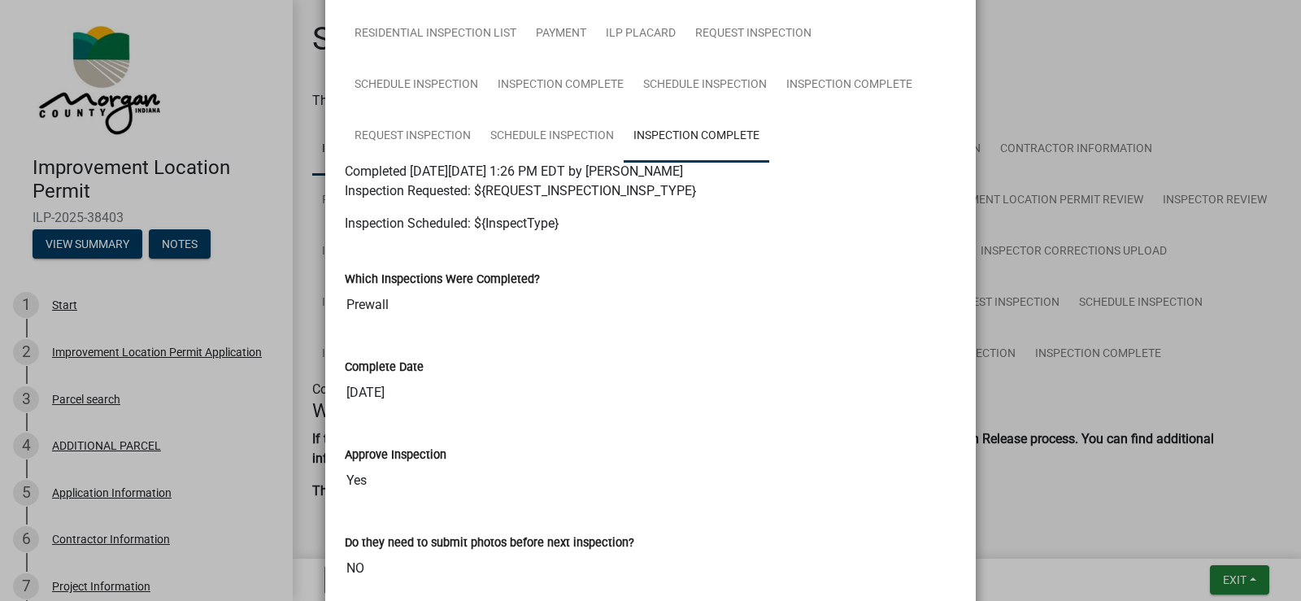
scroll to position [244, 0]
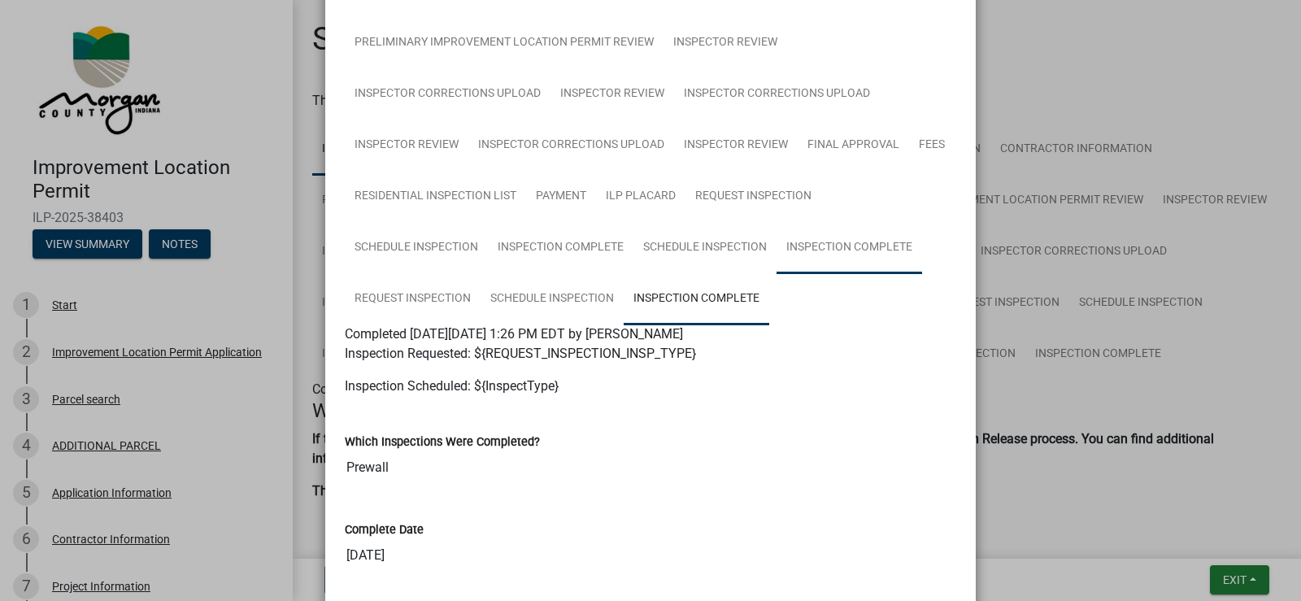
click at [839, 245] on link "Inspection Complete" at bounding box center [849, 248] width 146 height 52
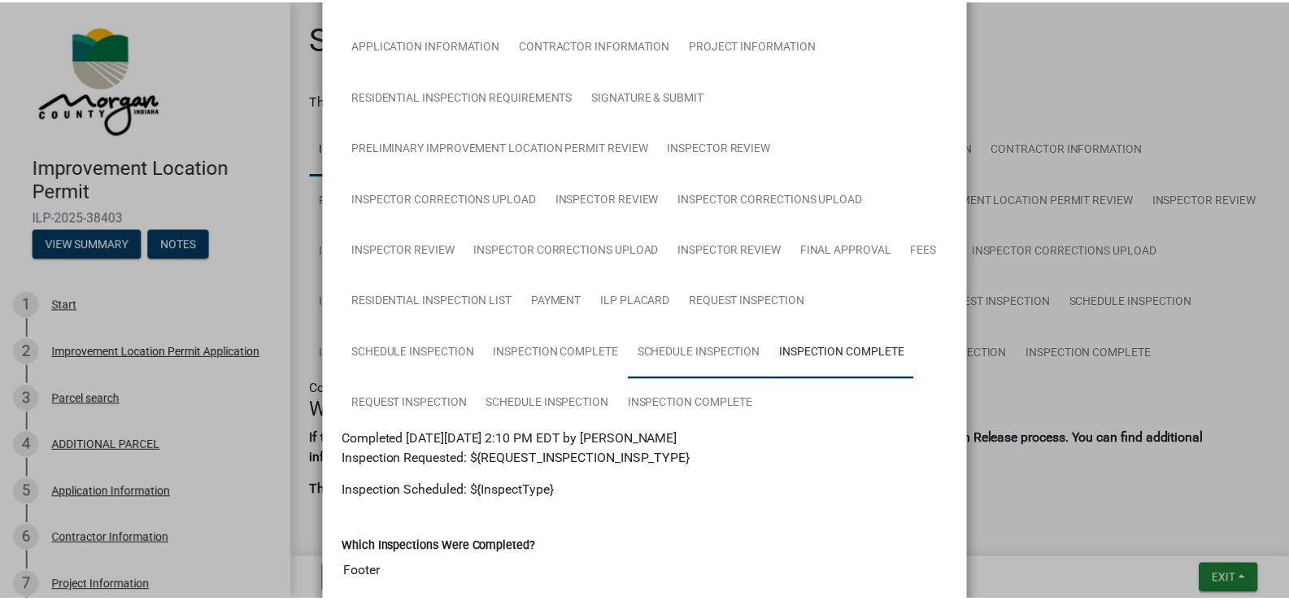
scroll to position [0, 0]
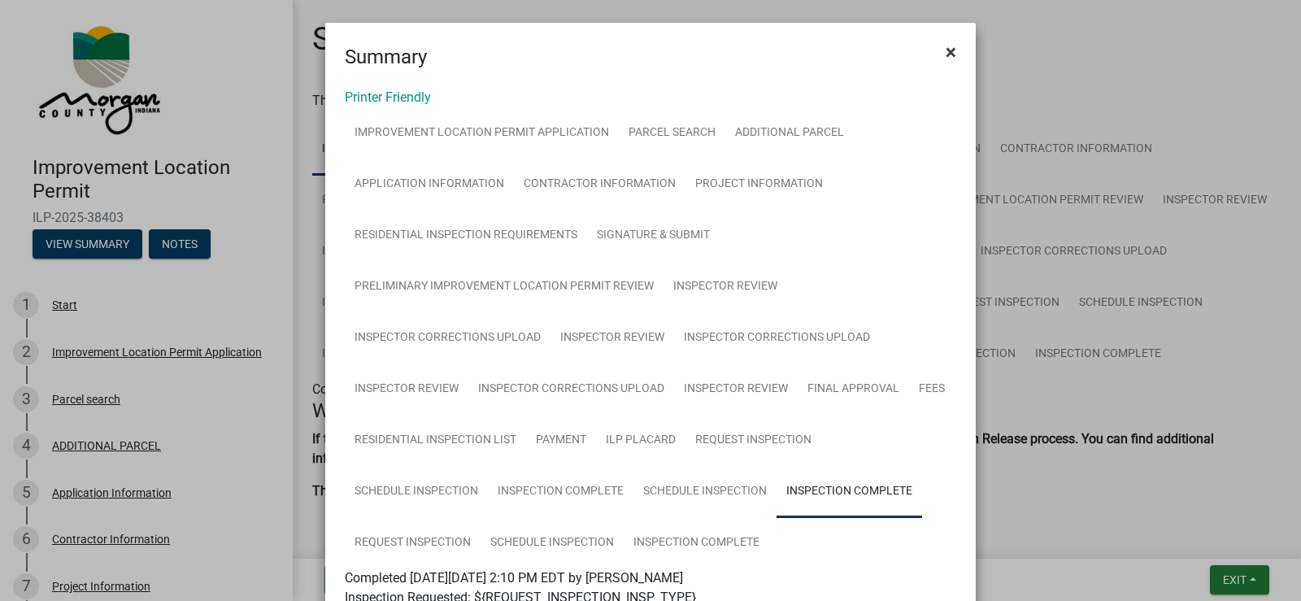
click at [938, 49] on button "×" at bounding box center [950, 52] width 37 height 46
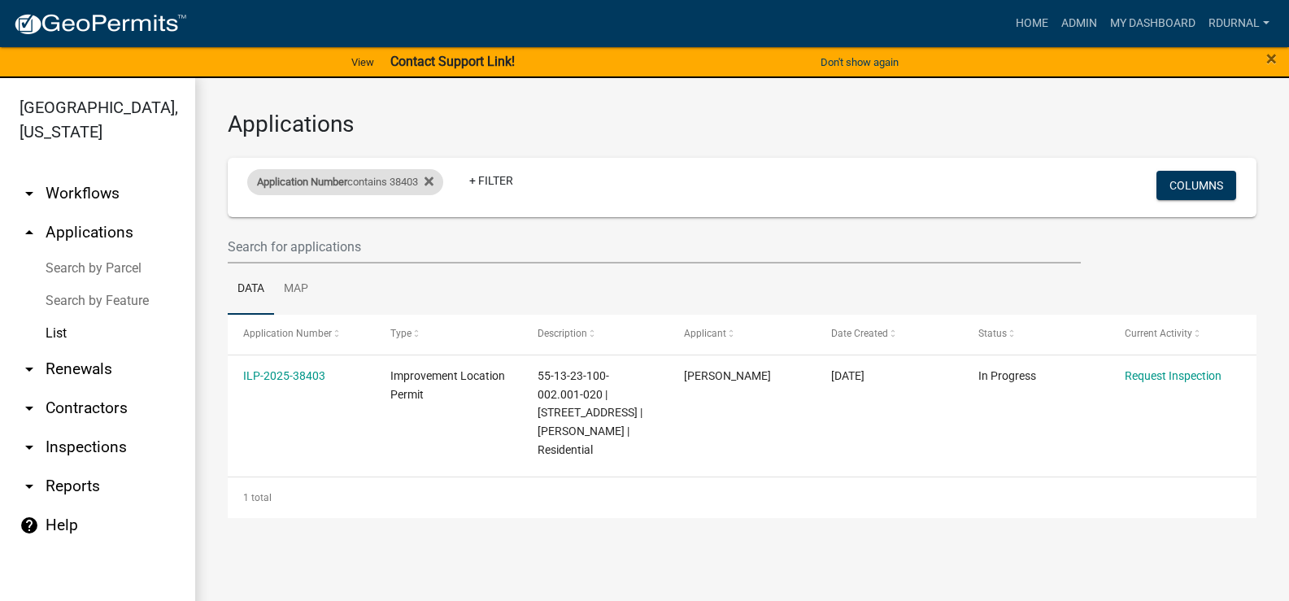
click at [389, 180] on div "Application Number contains 38403" at bounding box center [345, 182] width 196 height 26
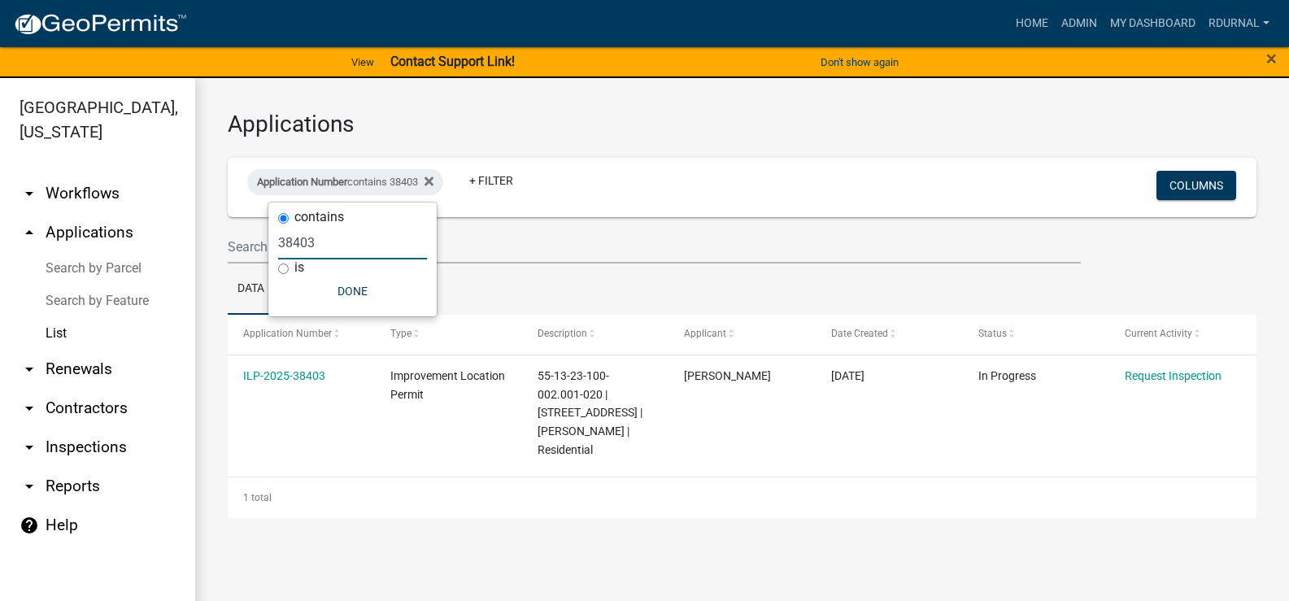
click at [353, 249] on input "38403" at bounding box center [352, 242] width 149 height 33
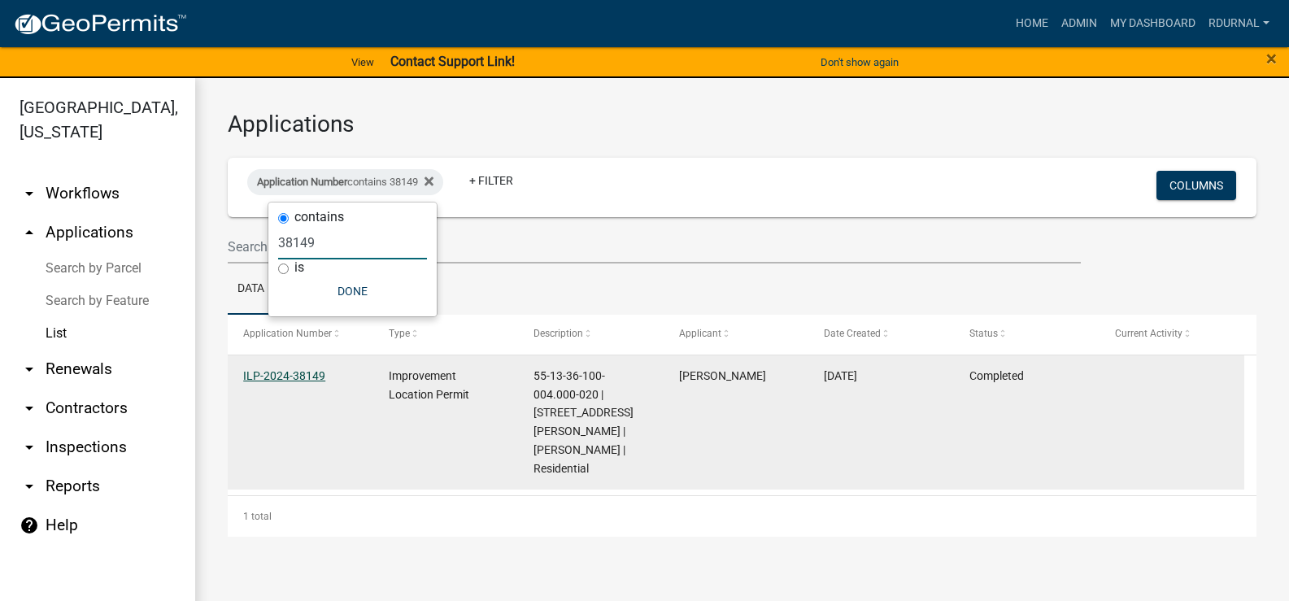
type input "38149"
click at [297, 372] on link "ILP-2024-38149" at bounding box center [284, 375] width 82 height 13
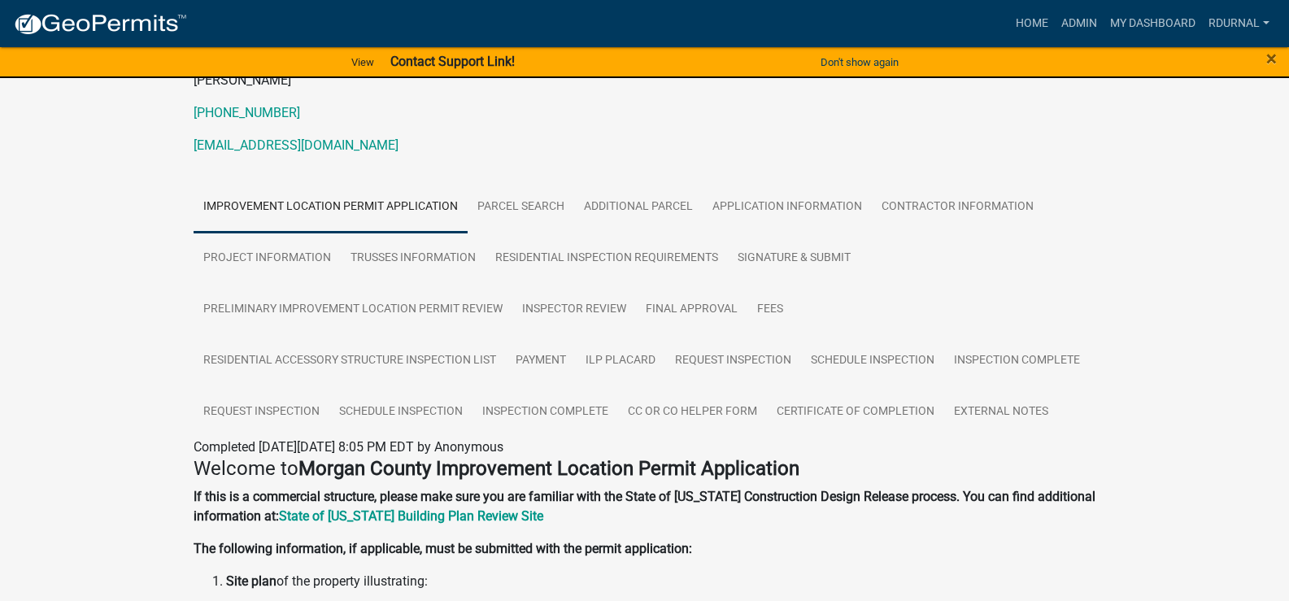
scroll to position [244, 0]
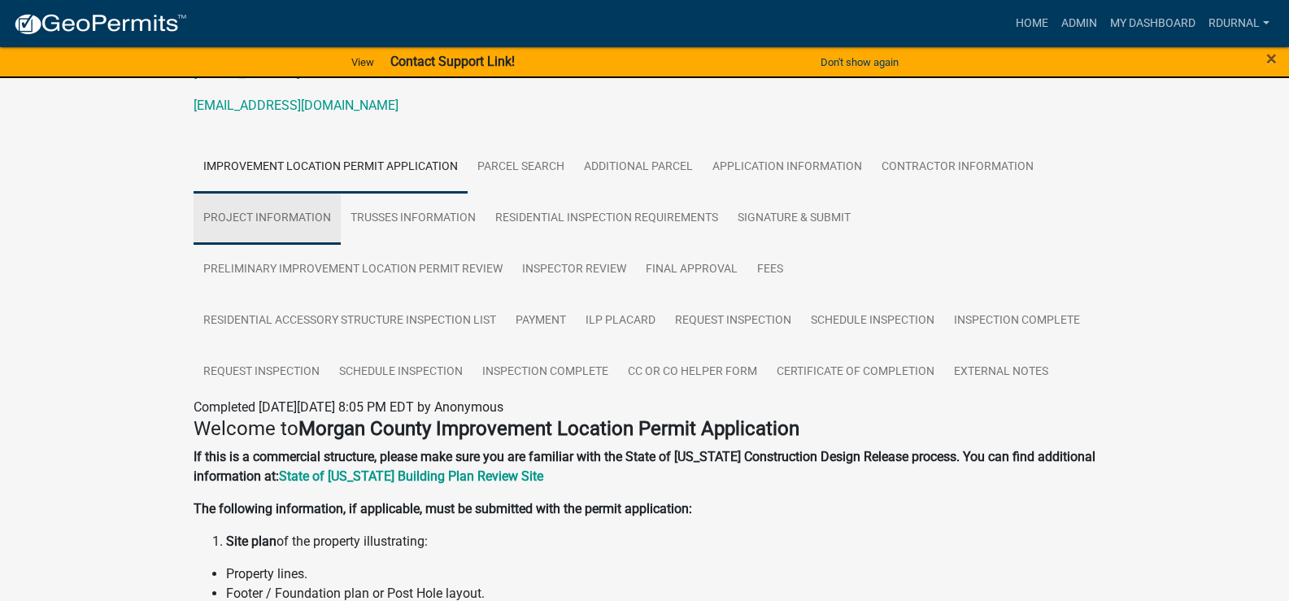
click at [260, 219] on link "Project Information" at bounding box center [266, 219] width 147 height 52
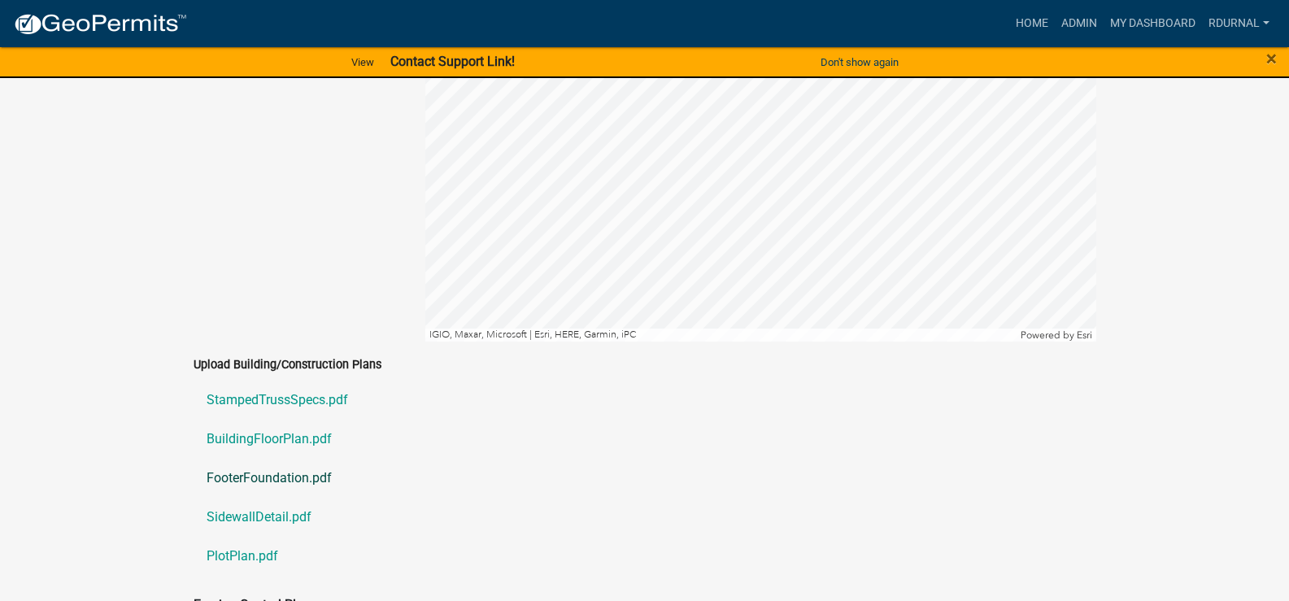
scroll to position [3412, 0]
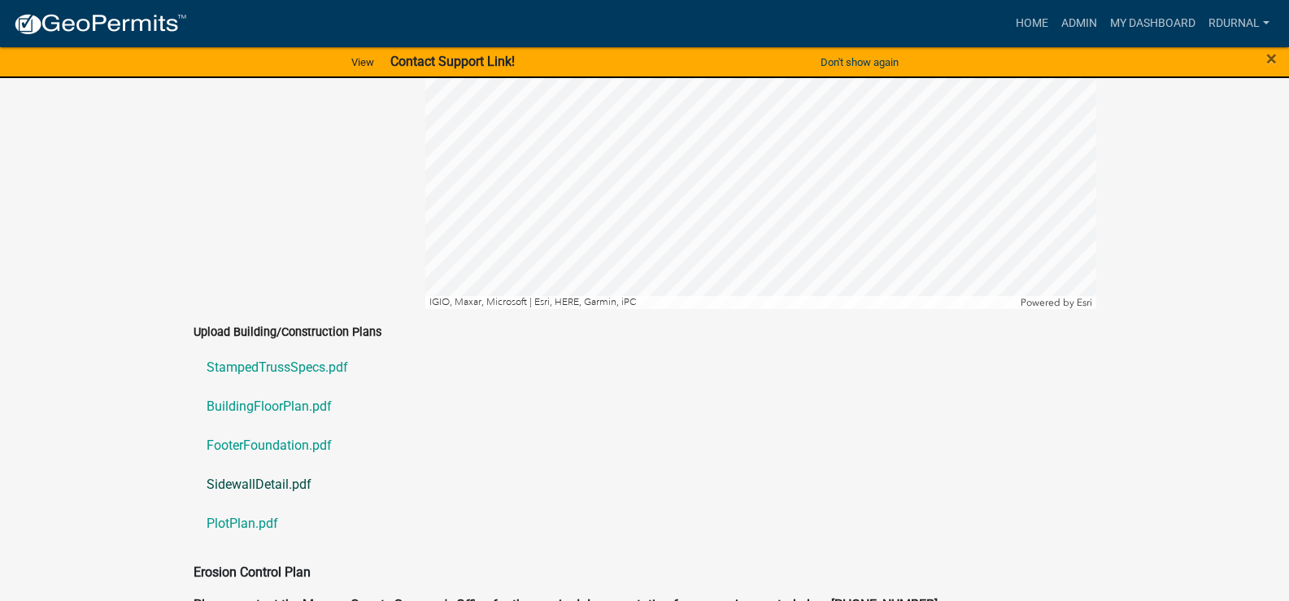
click at [263, 470] on link "SidewallDetail.pdf" at bounding box center [644, 484] width 902 height 39
click at [281, 391] on link "BuildingFloorPlan.pdf" at bounding box center [644, 406] width 902 height 39
click at [281, 433] on link "FooterFoundation.pdf" at bounding box center [644, 445] width 902 height 39
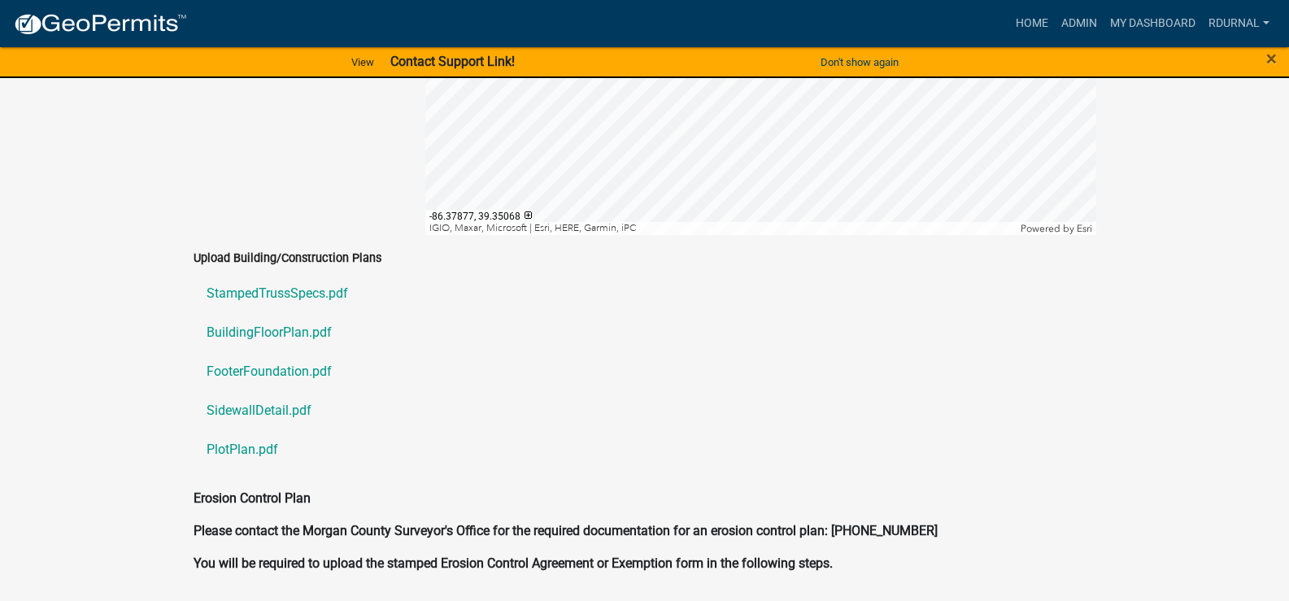
scroll to position [3493, 0]
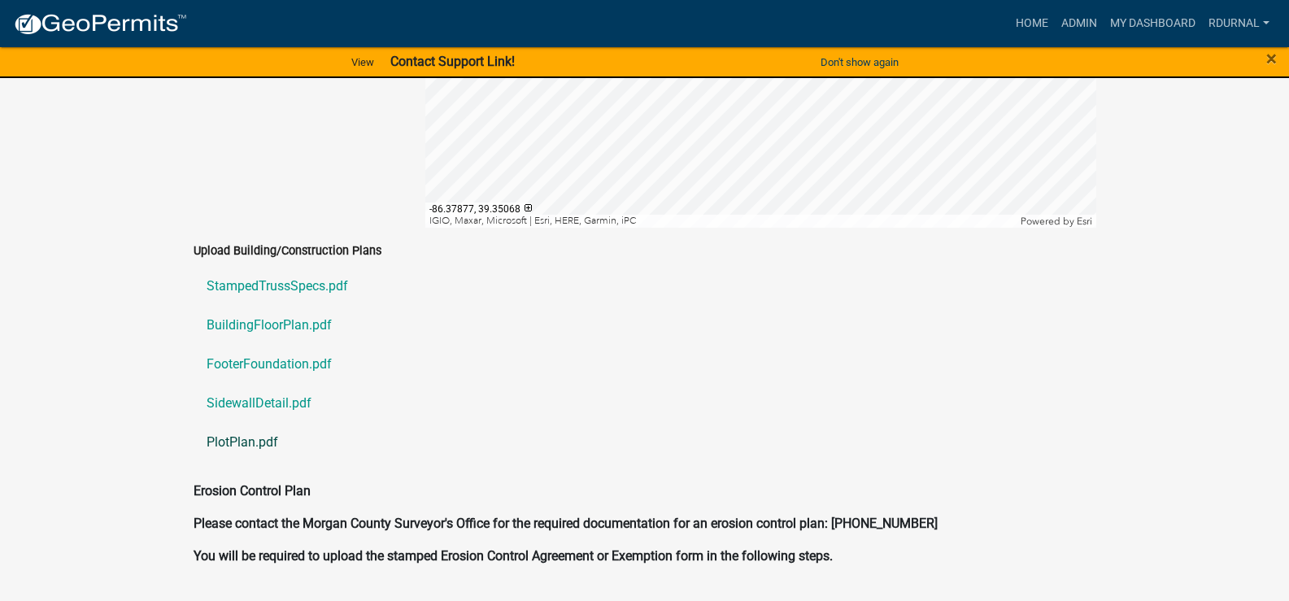
click at [257, 429] on link "PlotPlan.pdf" at bounding box center [644, 442] width 902 height 39
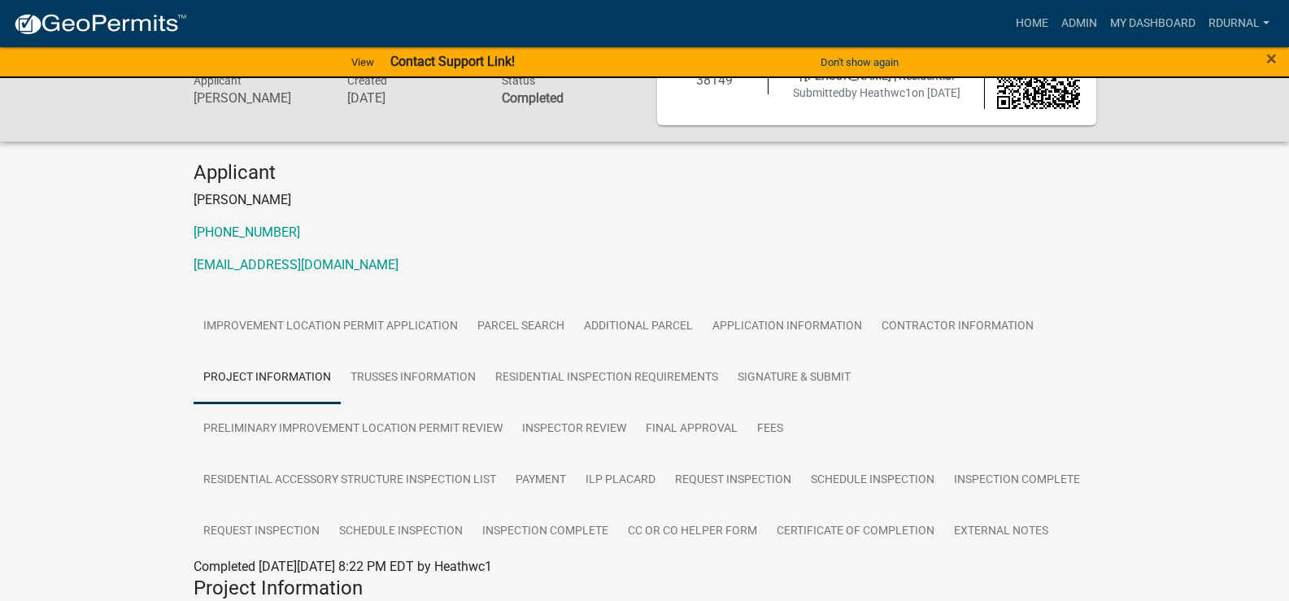
scroll to position [163, 0]
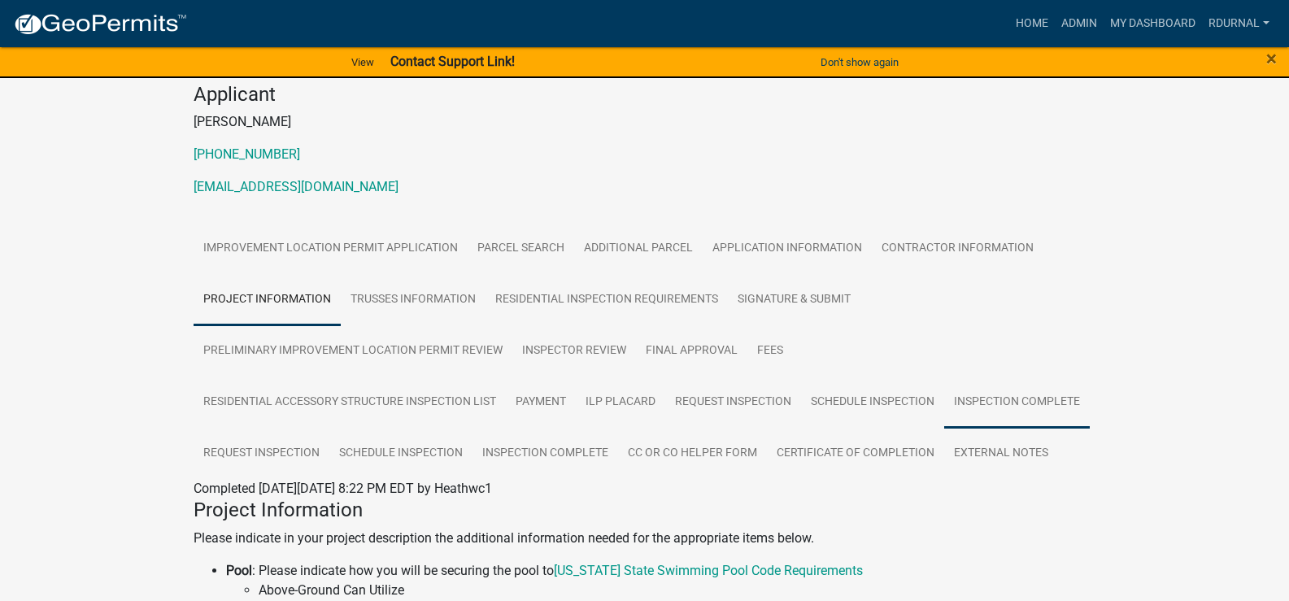
click at [1008, 399] on link "Inspection Complete" at bounding box center [1017, 402] width 146 height 52
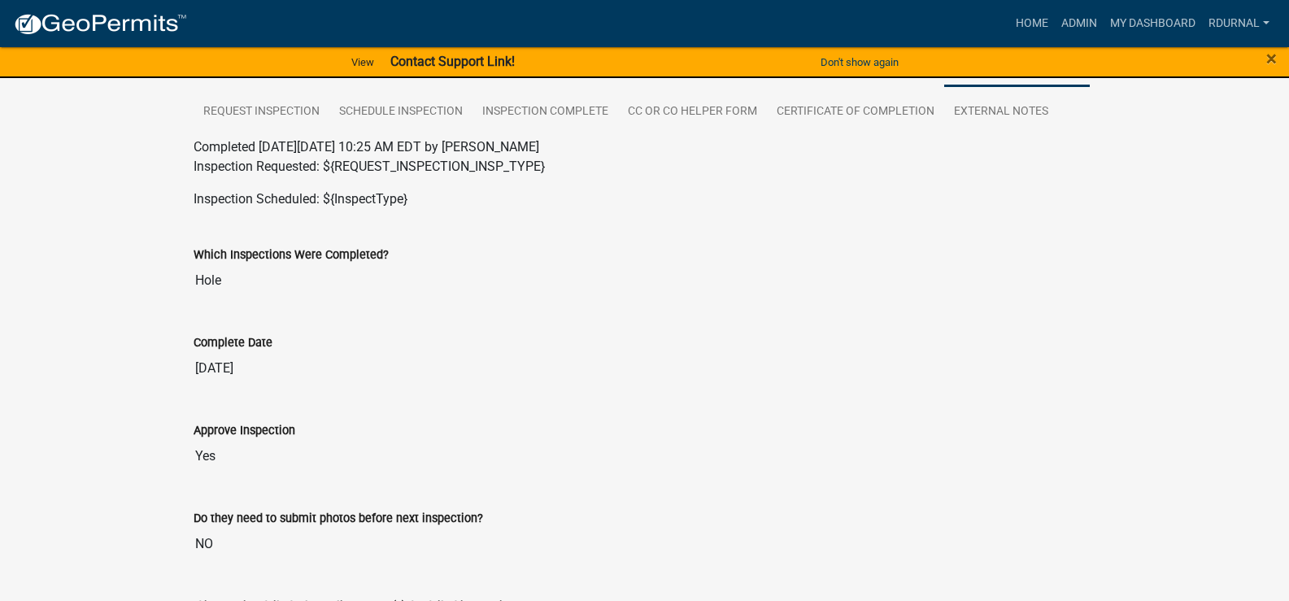
scroll to position [404, 0]
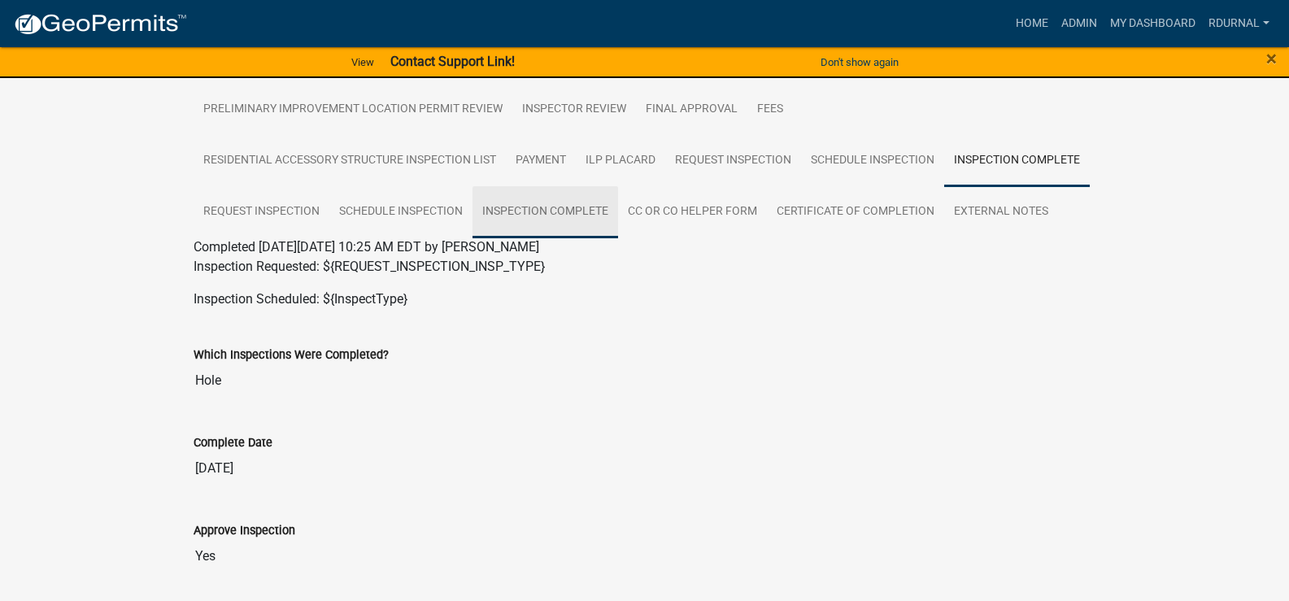
click at [528, 208] on link "Inspection Complete" at bounding box center [545, 212] width 146 height 52
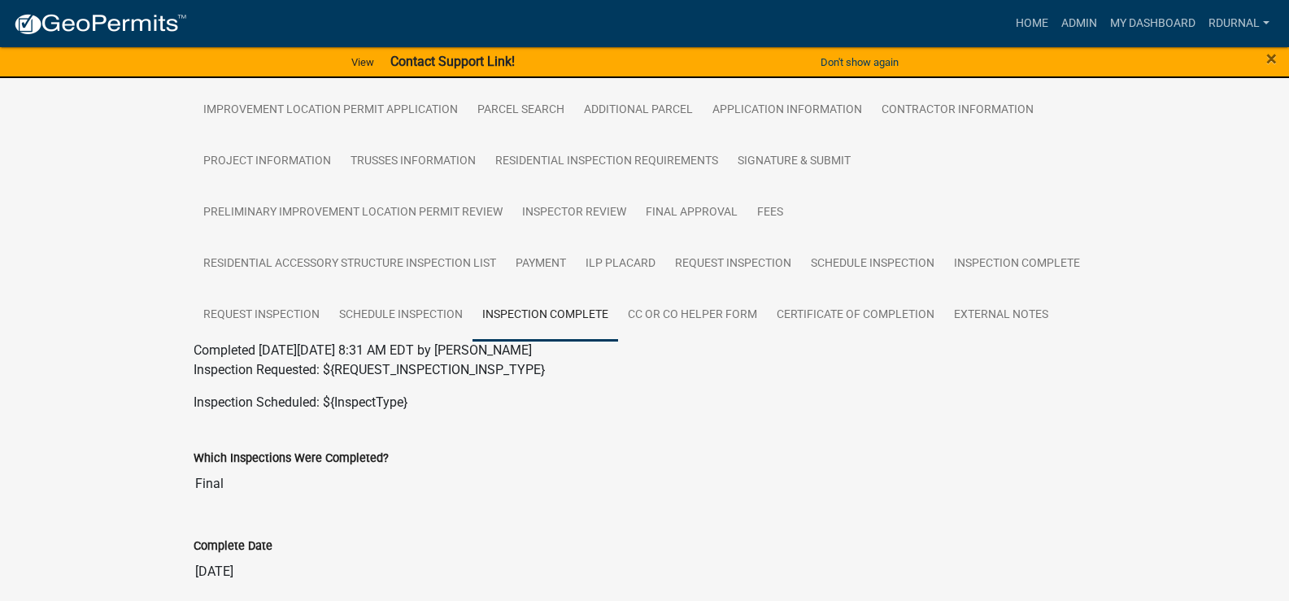
scroll to position [485, 0]
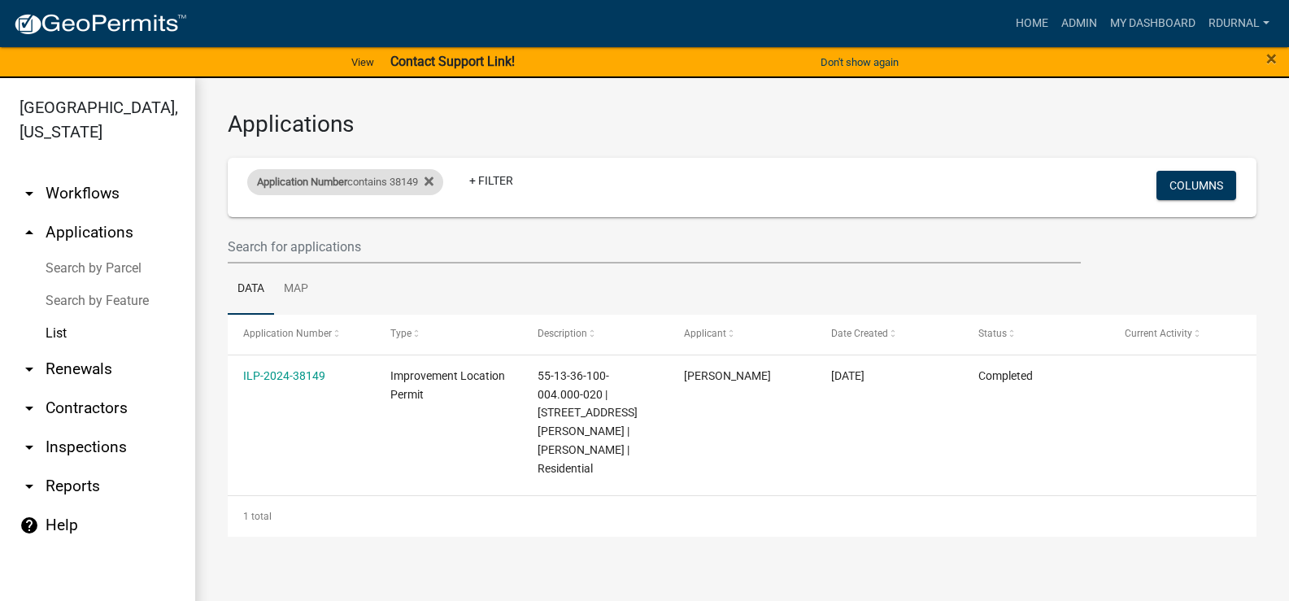
click at [407, 185] on div "Application Number contains 38149" at bounding box center [345, 182] width 196 height 26
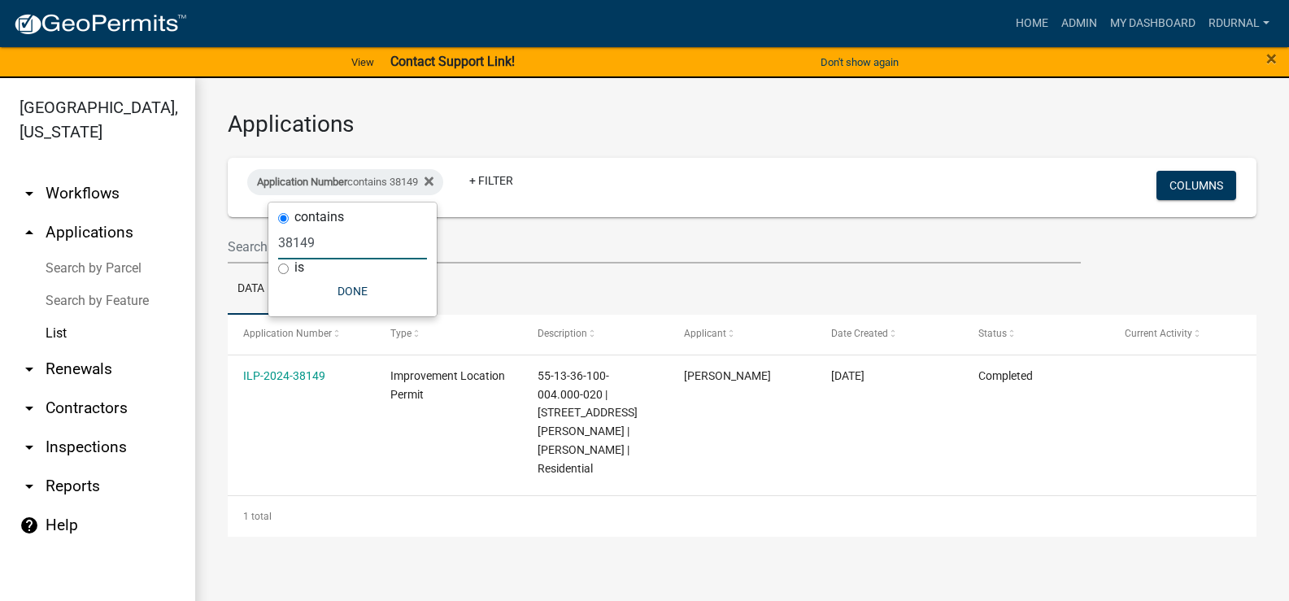
click at [363, 247] on input "38149" at bounding box center [352, 242] width 149 height 33
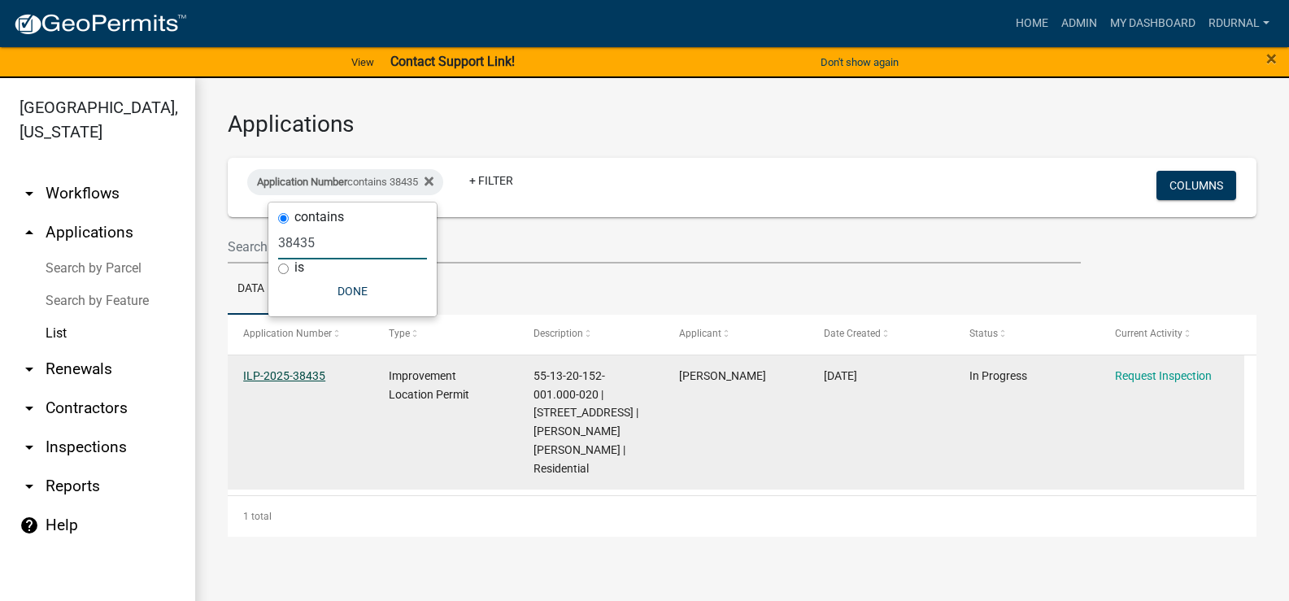
type input "38435"
click at [311, 380] on link "ILP-2025-38435" at bounding box center [284, 375] width 82 height 13
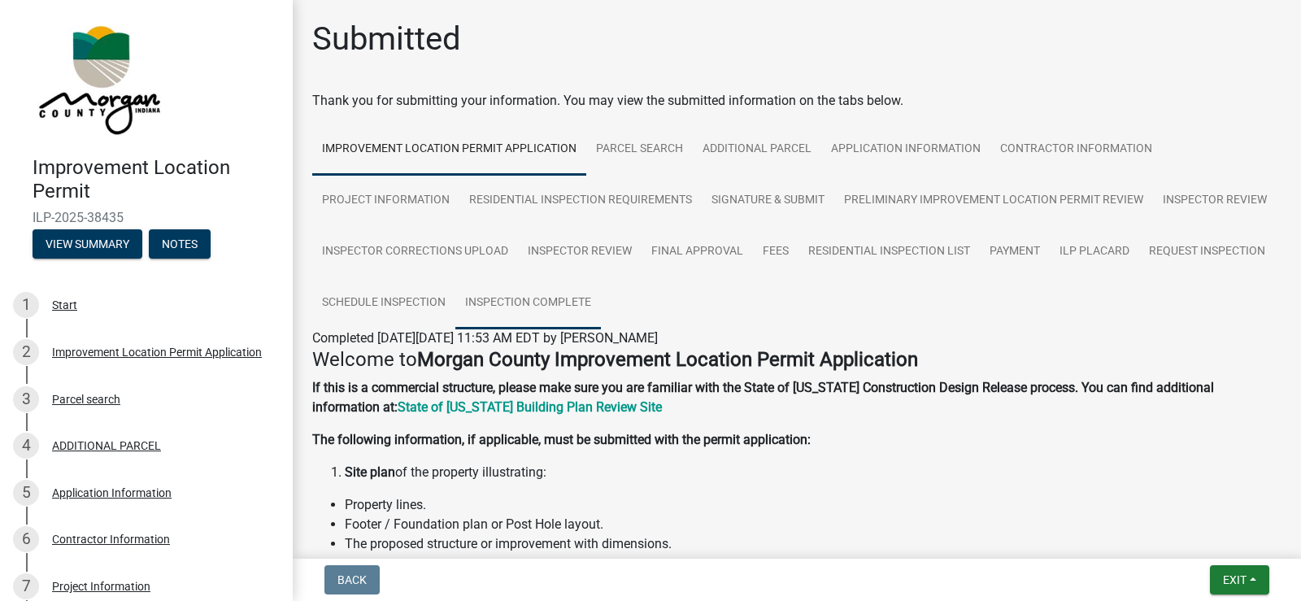
click at [601, 298] on link "Inspection Complete" at bounding box center [528, 303] width 146 height 52
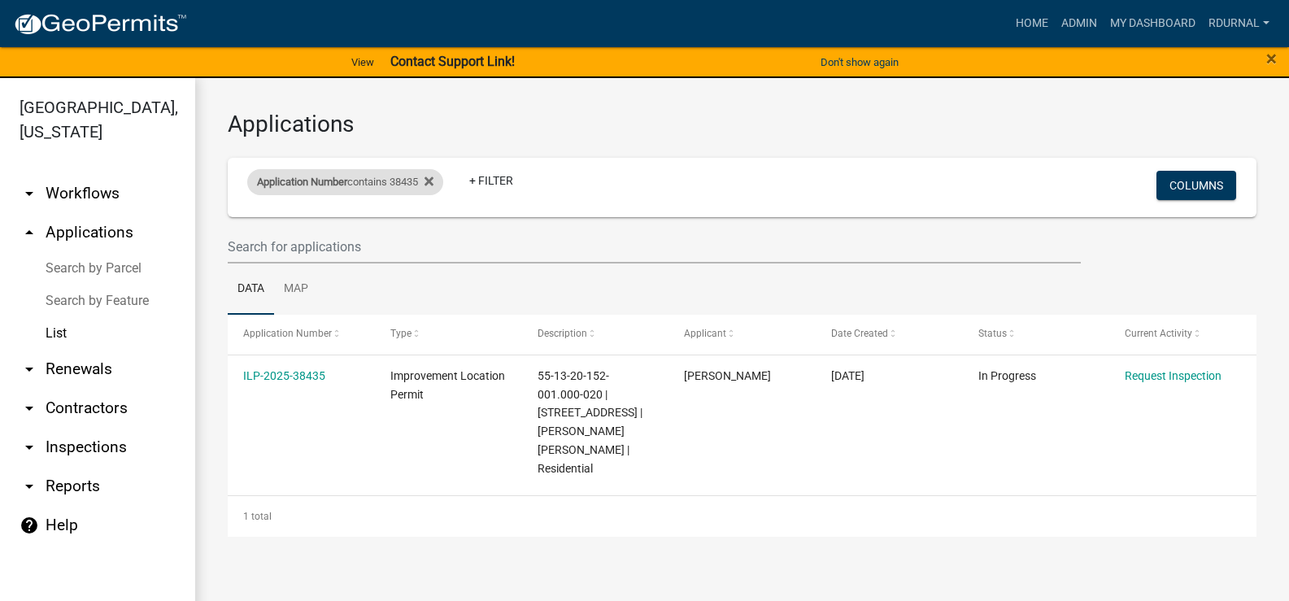
click at [418, 184] on div "Application Number contains 38435" at bounding box center [345, 182] width 196 height 26
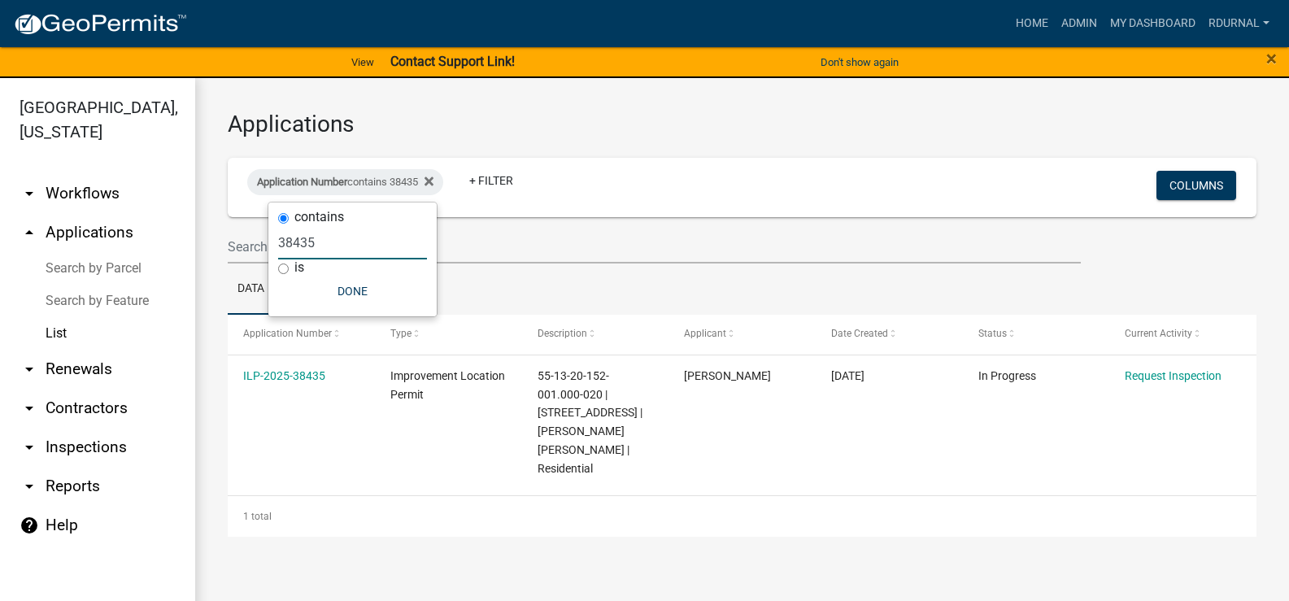
click at [384, 241] on input "38435" at bounding box center [352, 242] width 149 height 33
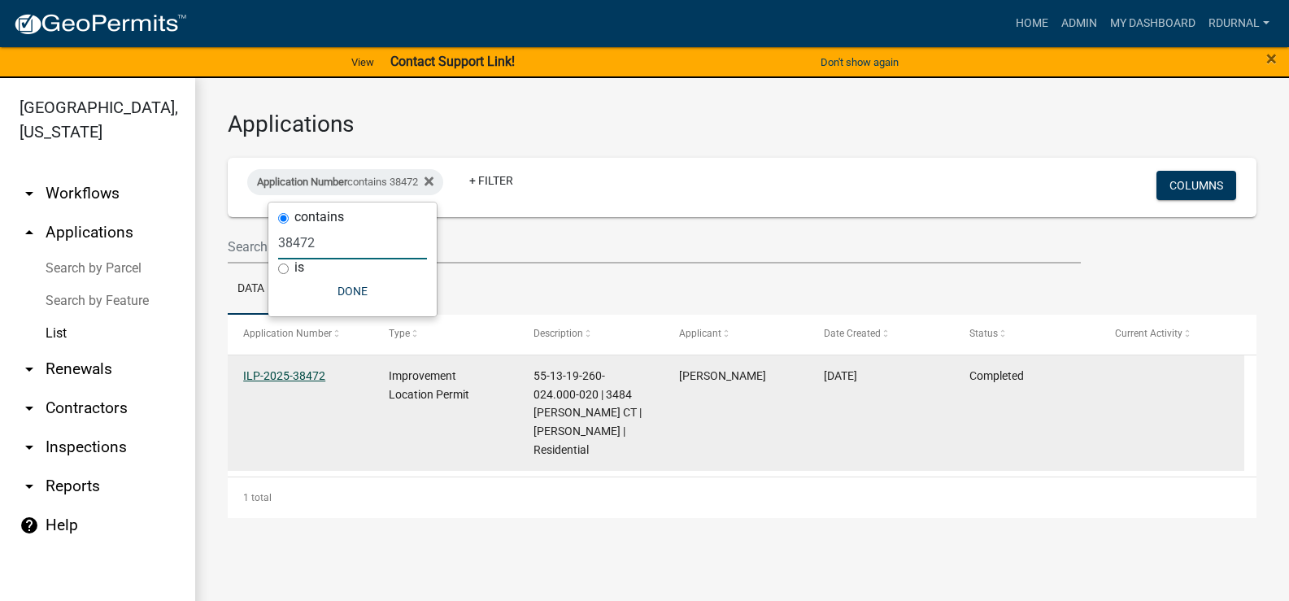
type input "38472"
click at [285, 372] on link "ILP-2025-38472" at bounding box center [284, 375] width 82 height 13
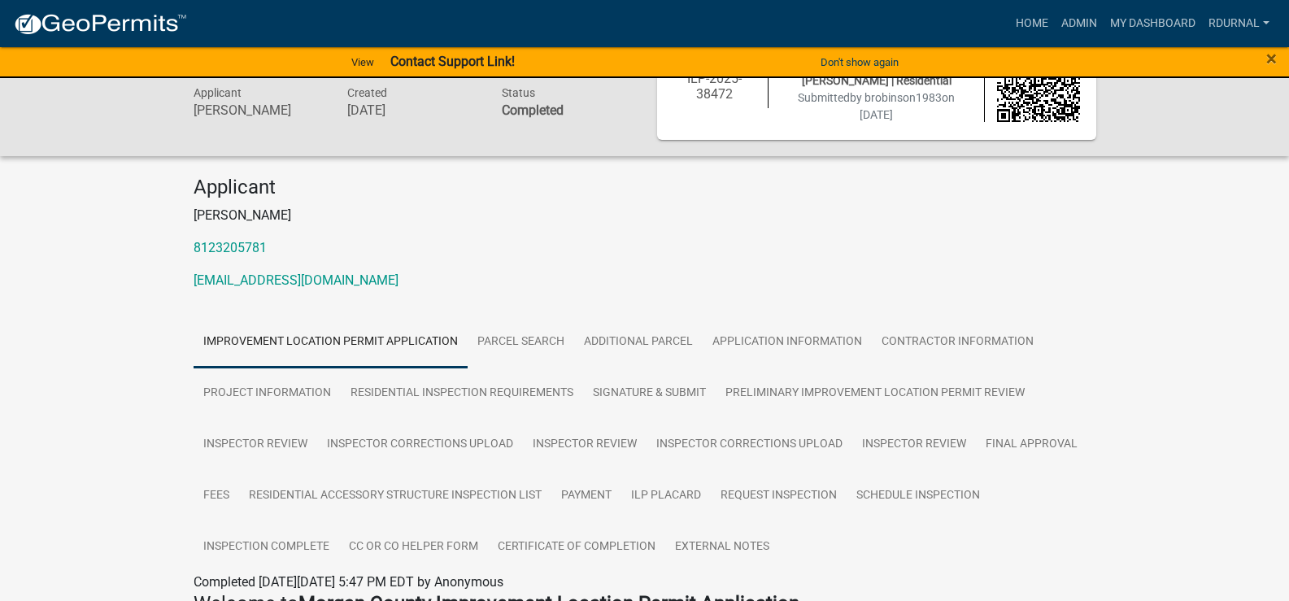
scroll to position [163, 0]
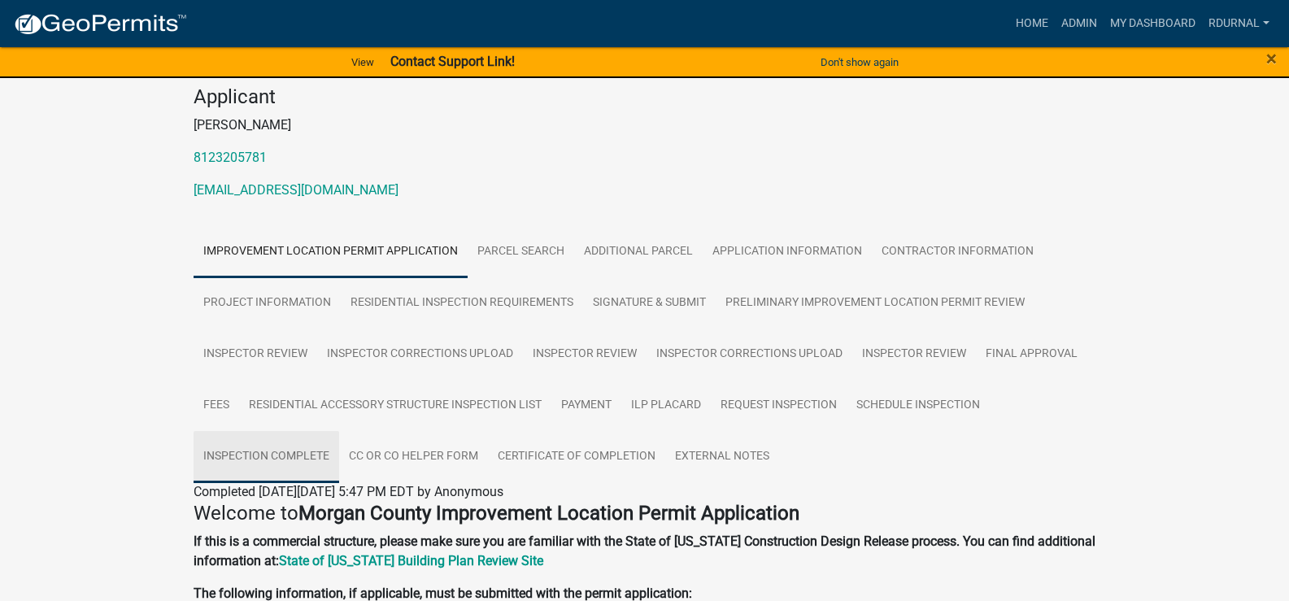
click at [237, 448] on link "Inspection Complete" at bounding box center [266, 457] width 146 height 52
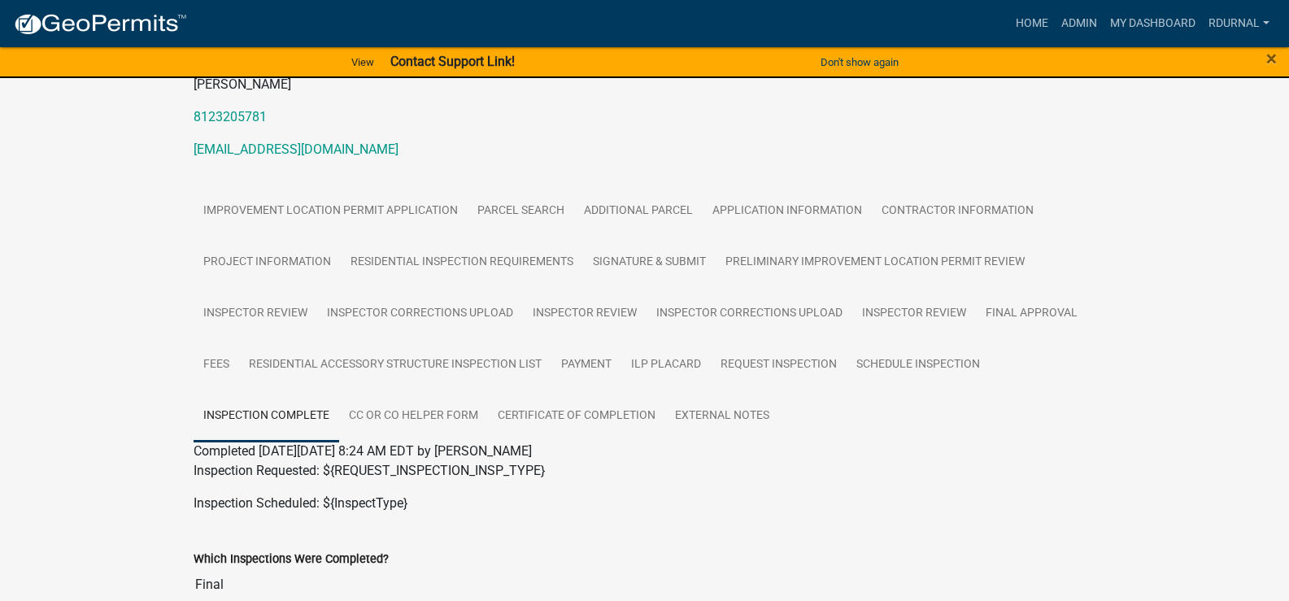
scroll to position [79, 0]
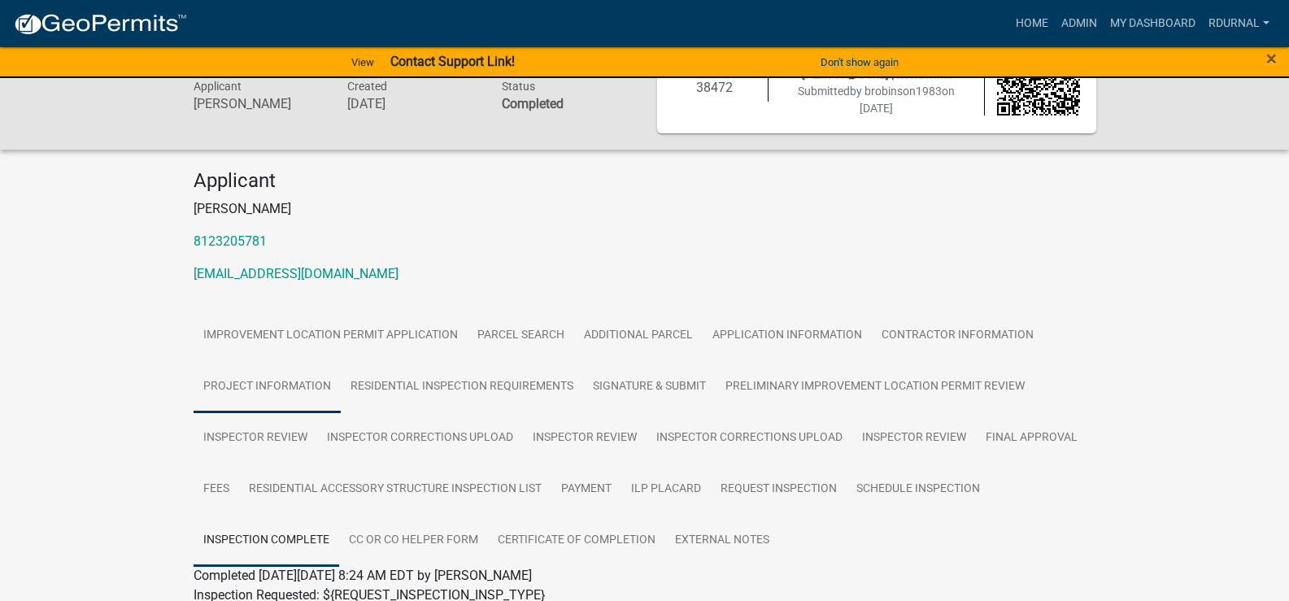
click at [266, 381] on link "Project Information" at bounding box center [266, 387] width 147 height 52
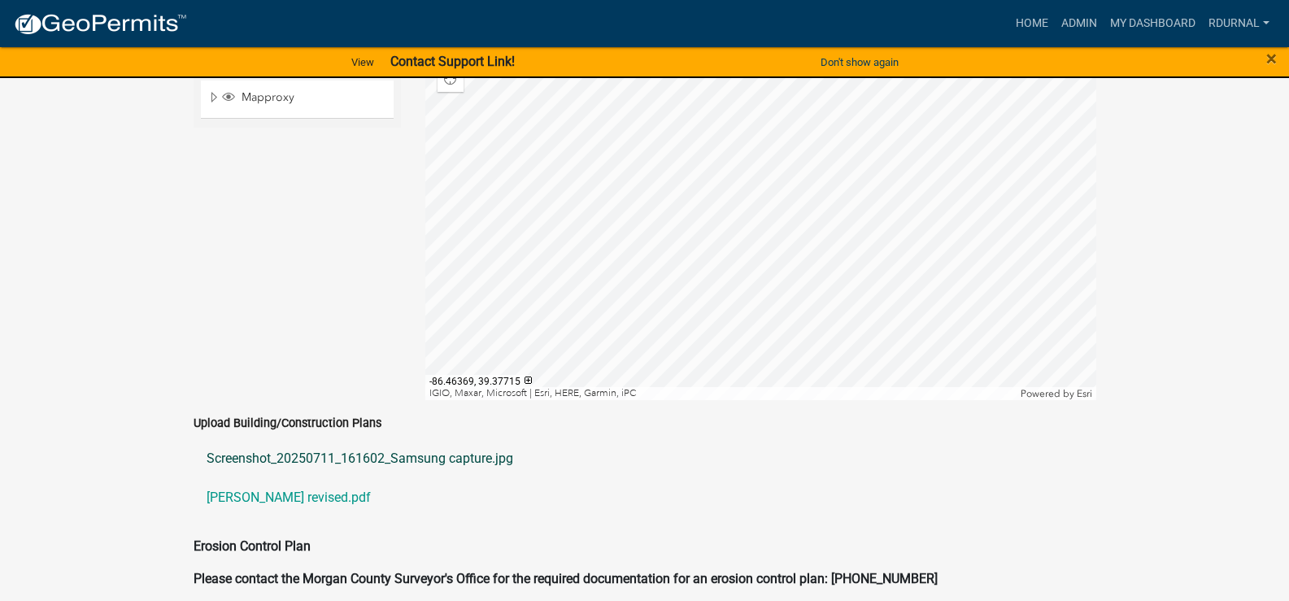
scroll to position [3245, 0]
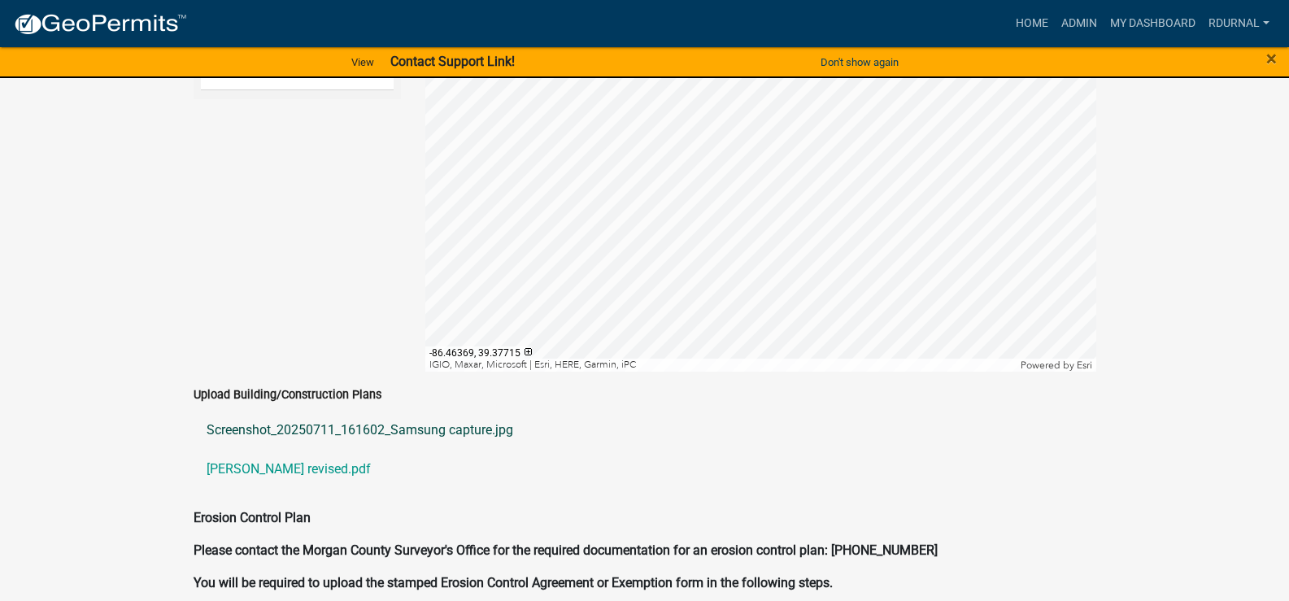
click at [341, 412] on link "Screenshot_20250711_161602_Samsung capture.jpg" at bounding box center [644, 430] width 902 height 39
click at [306, 452] on link "[PERSON_NAME] revised.pdf" at bounding box center [644, 469] width 902 height 39
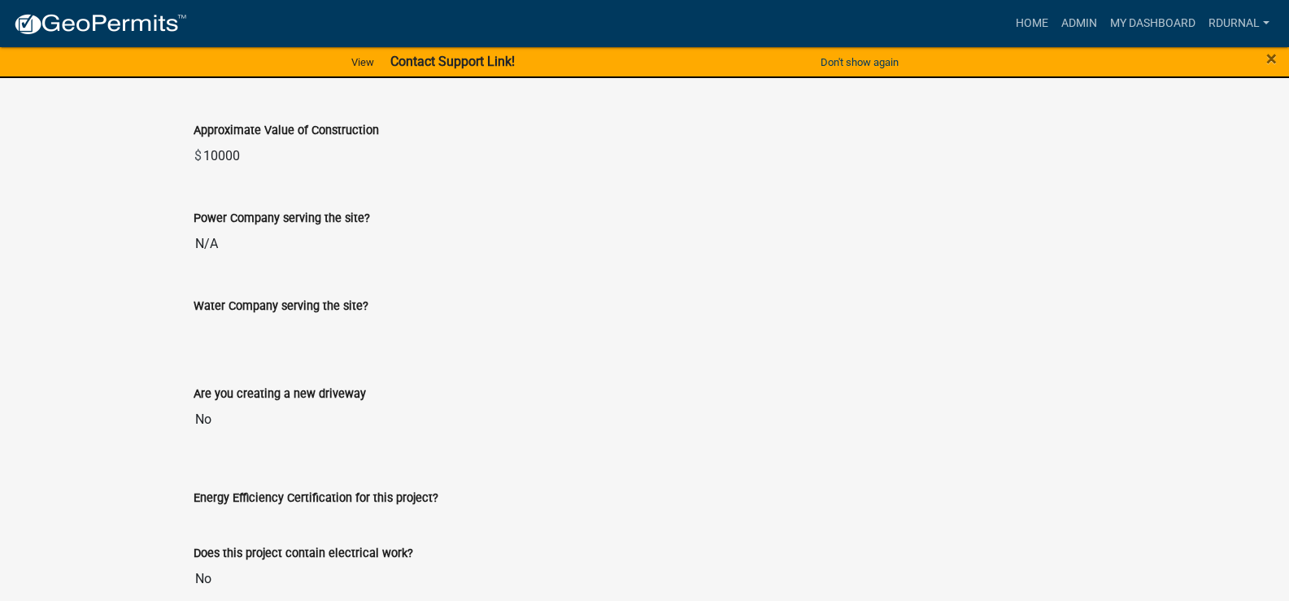
scroll to position [1959, 0]
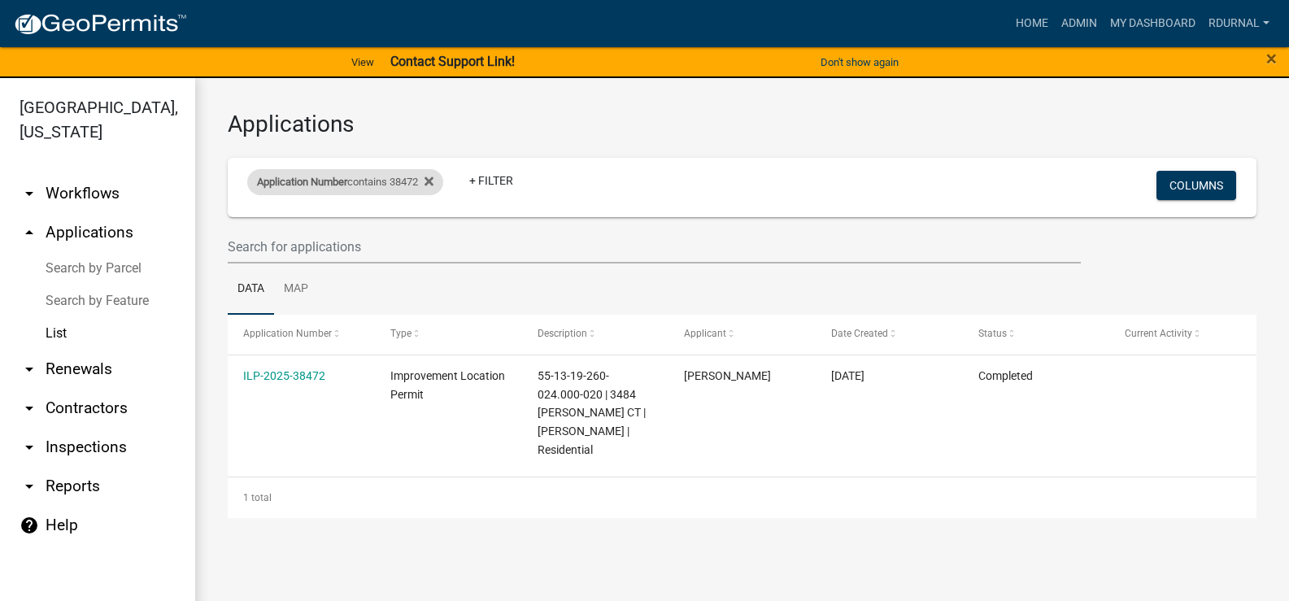
click at [340, 175] on div "Application Number contains 38472" at bounding box center [345, 182] width 196 height 26
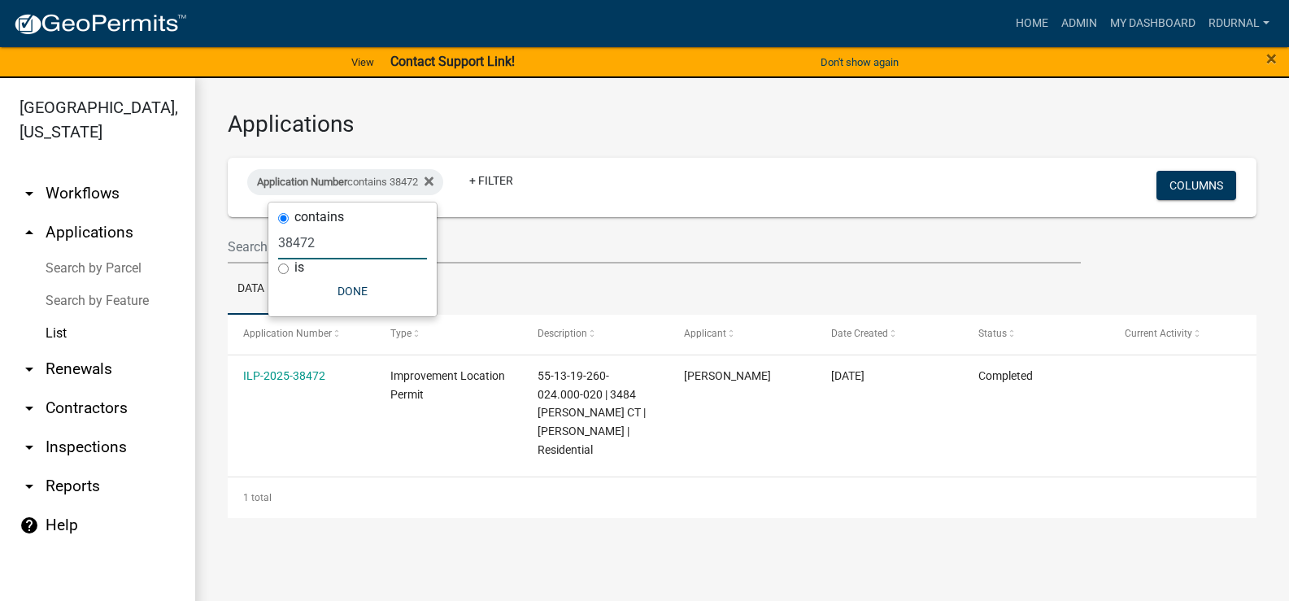
click at [352, 247] on input "38472" at bounding box center [352, 242] width 149 height 33
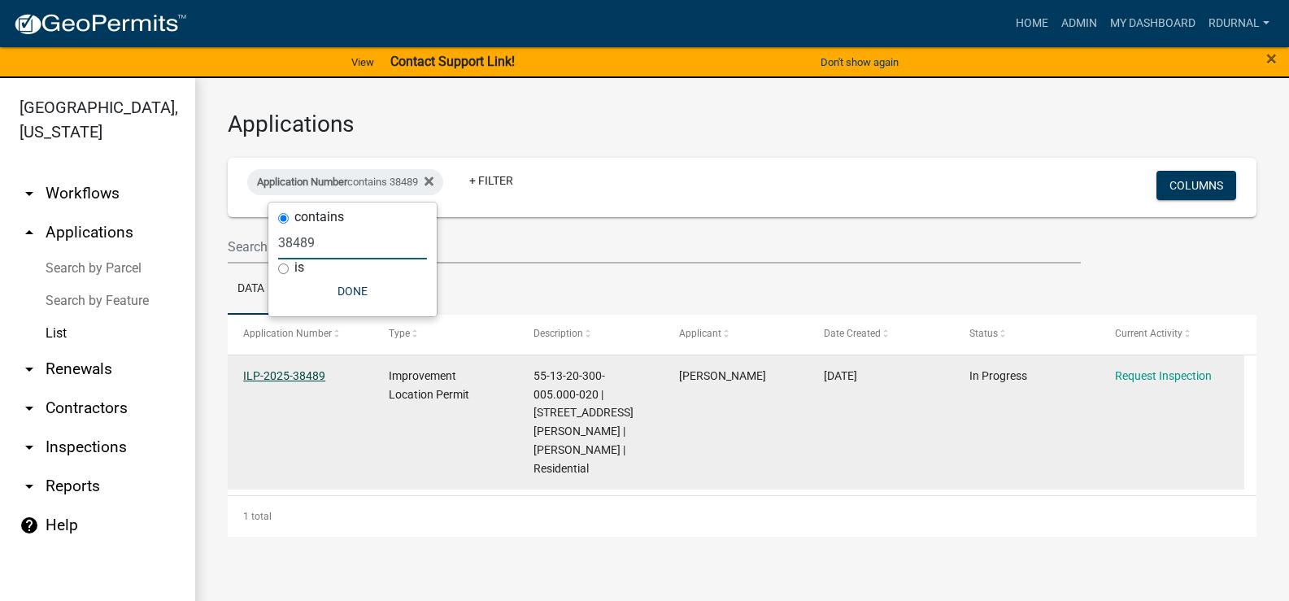
type input "38489"
click at [300, 375] on link "ILP-2025-38489" at bounding box center [284, 375] width 82 height 13
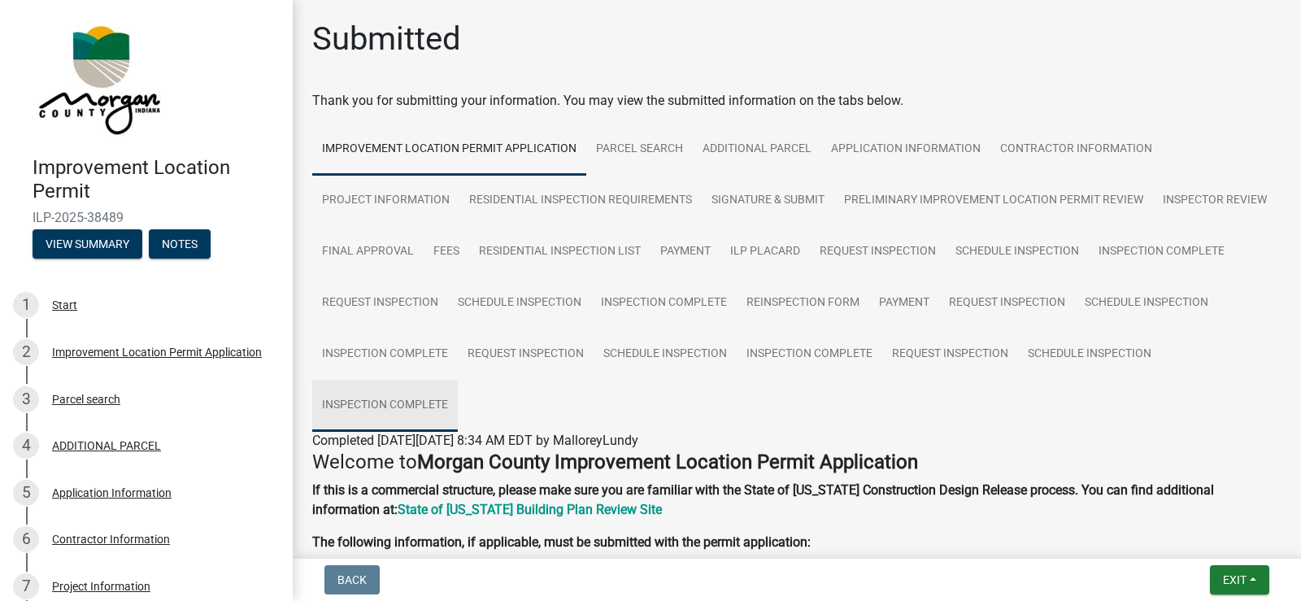
click at [458, 398] on link "Inspection Complete" at bounding box center [385, 406] width 146 height 52
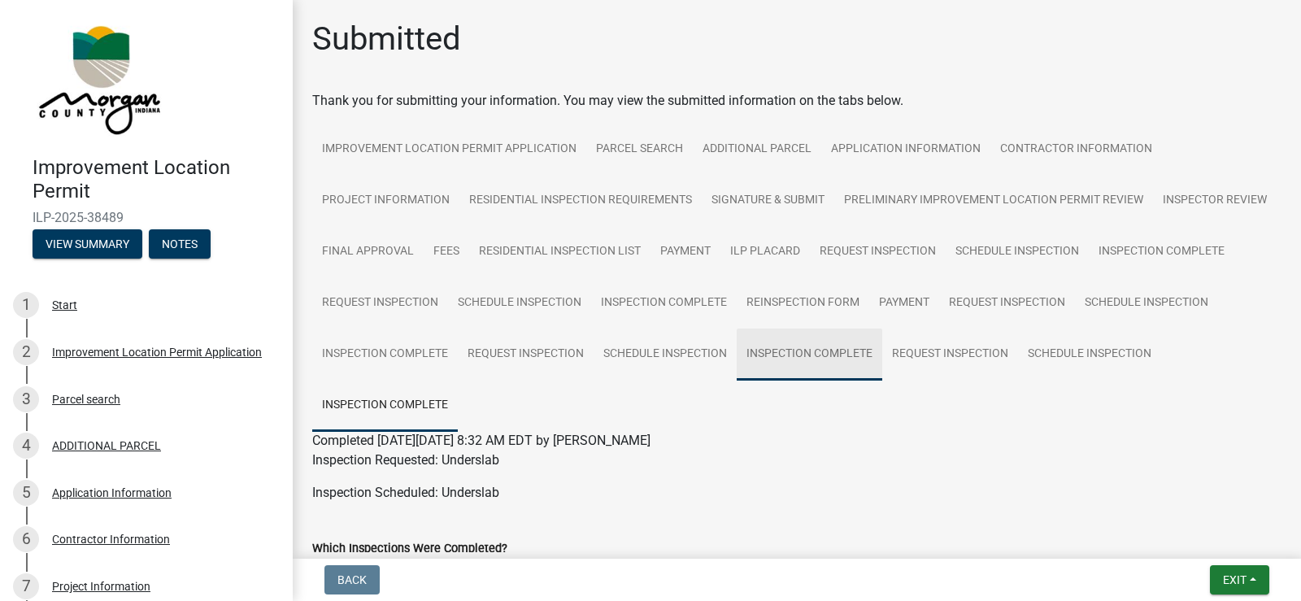
click at [882, 348] on link "Inspection Complete" at bounding box center [810, 354] width 146 height 52
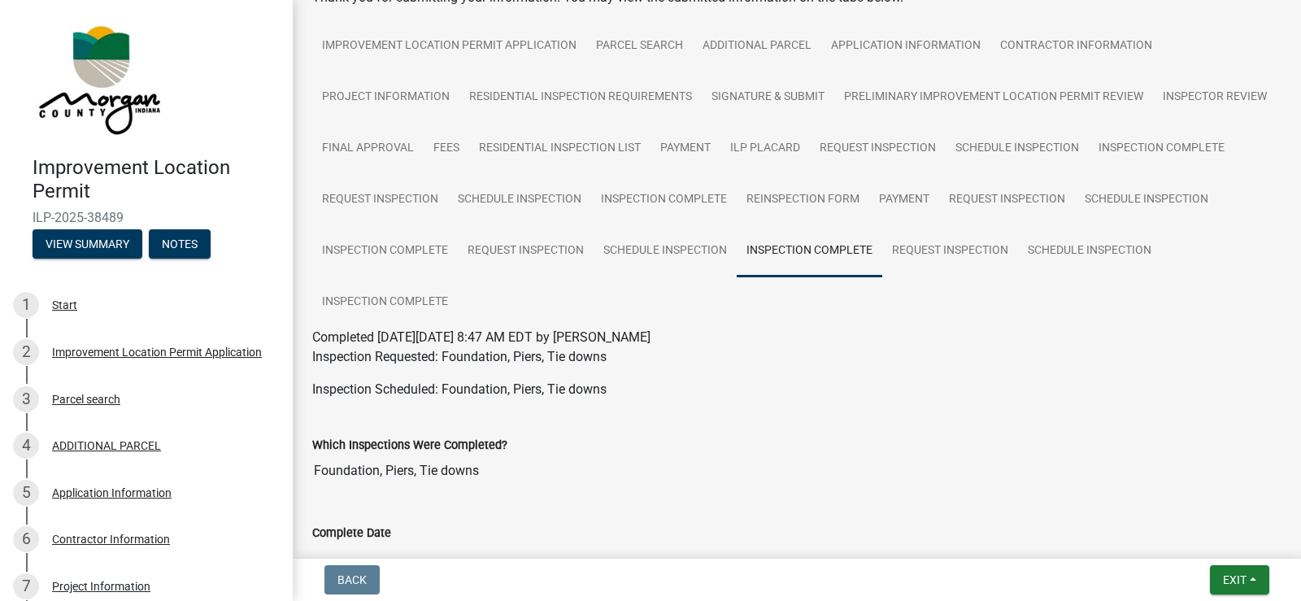
scroll to position [81, 0]
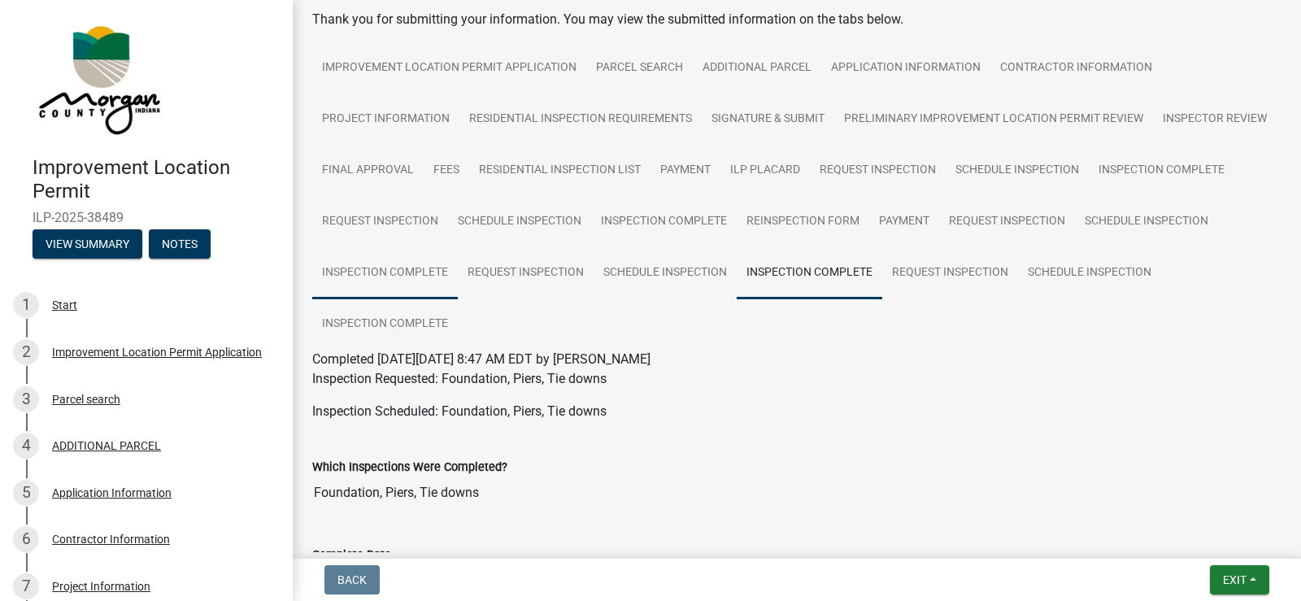
click at [458, 265] on link "Inspection Complete" at bounding box center [385, 273] width 146 height 52
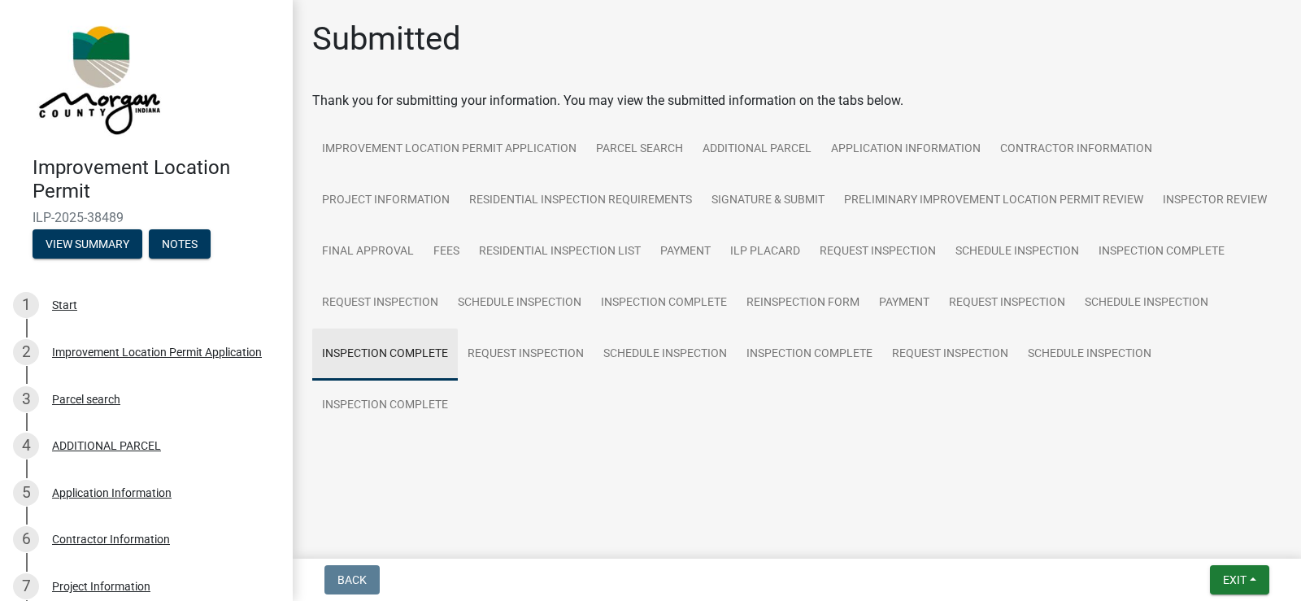
scroll to position [0, 0]
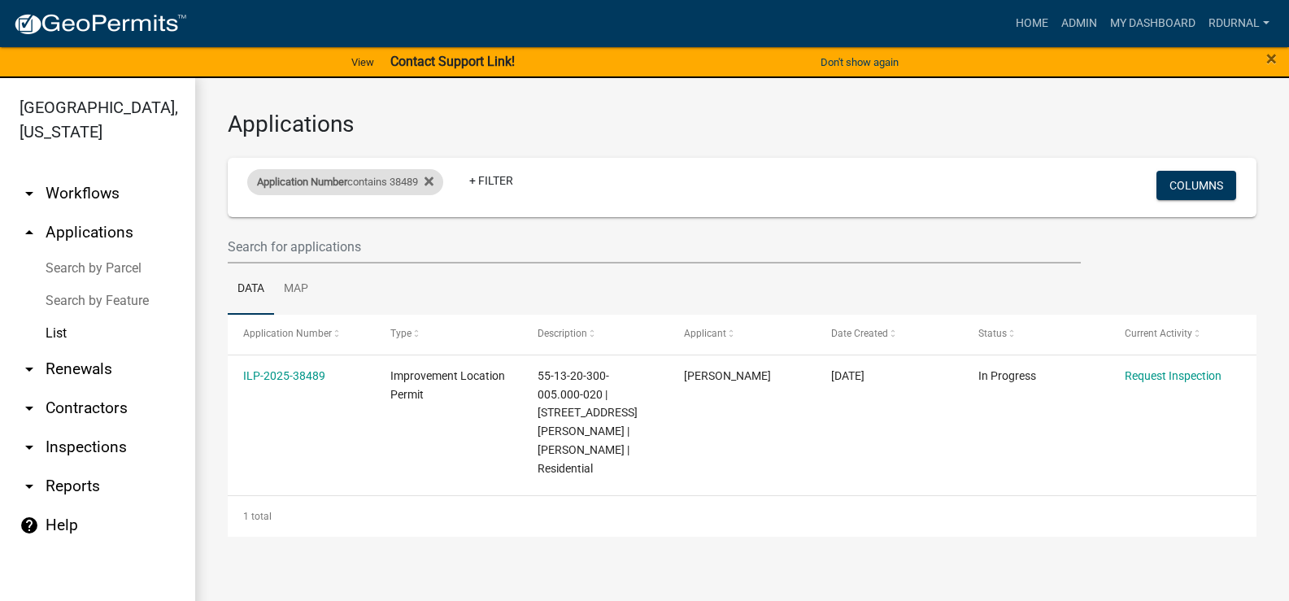
click at [345, 190] on div "Application Number contains 38489" at bounding box center [345, 182] width 196 height 26
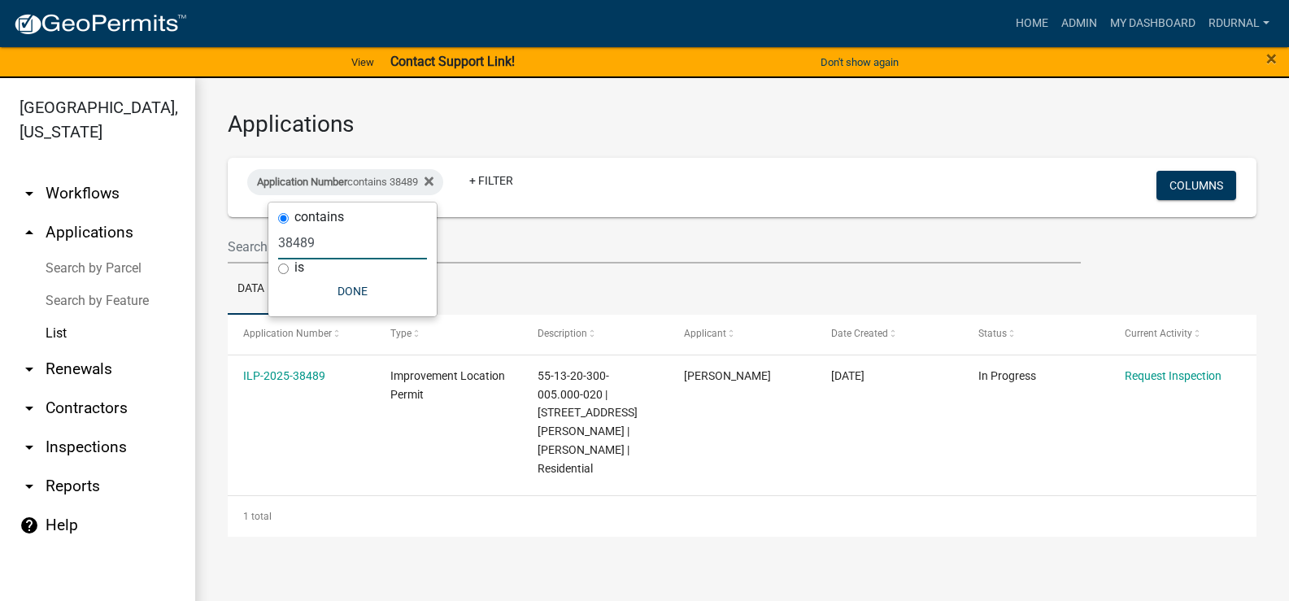
drag, startPoint x: 349, startPoint y: 238, endPoint x: 358, endPoint y: 237, distance: 9.0
click at [350, 238] on input "38489" at bounding box center [352, 242] width 149 height 33
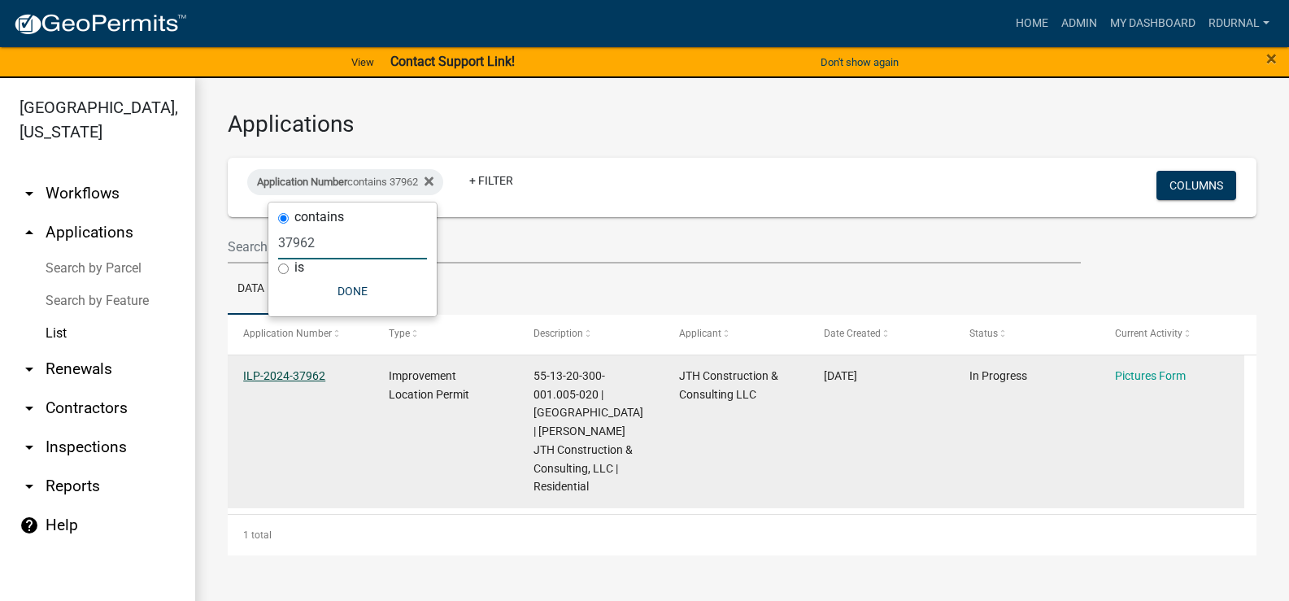
type input "37962"
click at [307, 372] on link "ILP-2024-37962" at bounding box center [284, 375] width 82 height 13
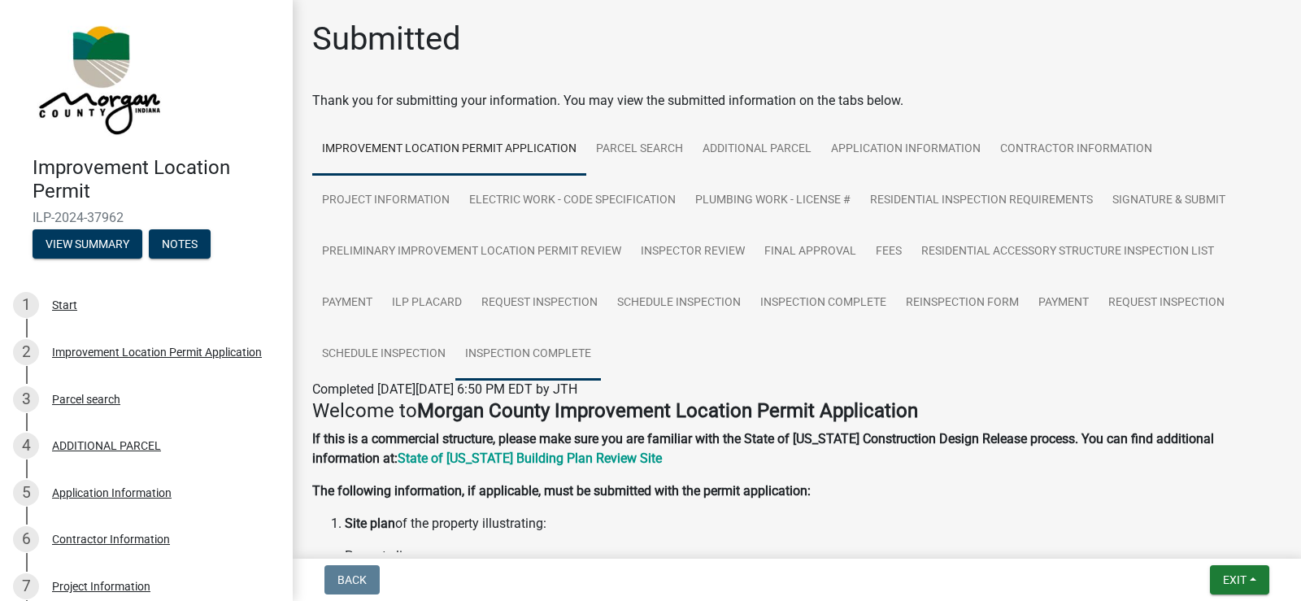
click at [570, 346] on link "Inspection Complete" at bounding box center [528, 354] width 146 height 52
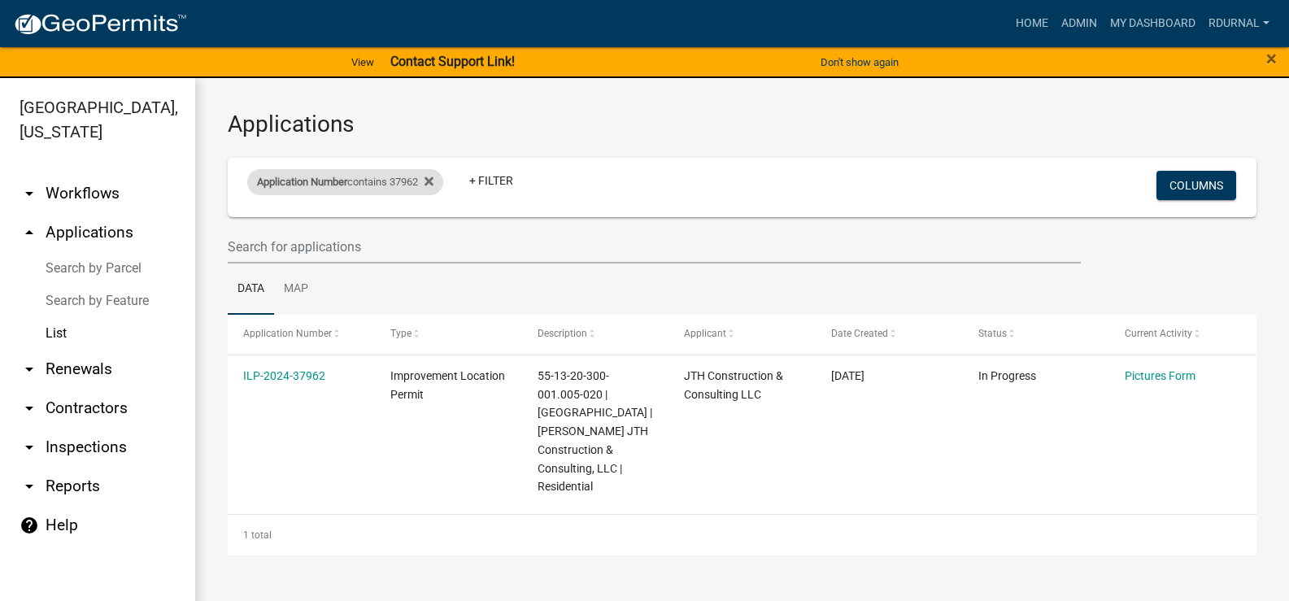
click at [372, 179] on div "Application Number contains 37962" at bounding box center [345, 182] width 196 height 26
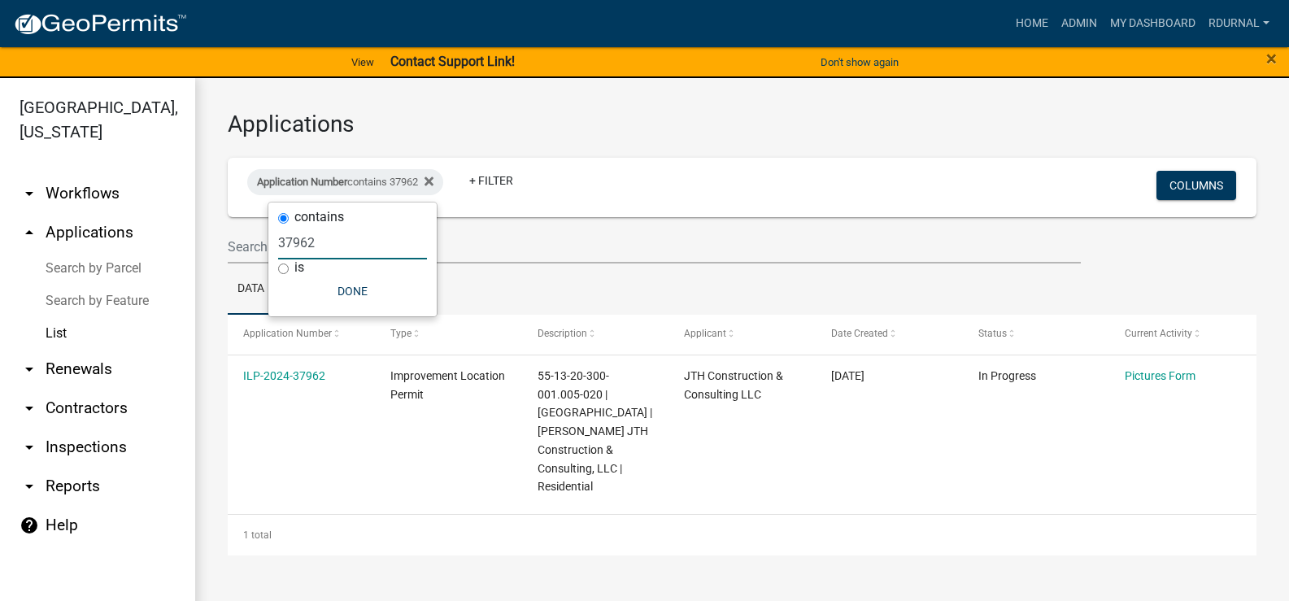
click at [373, 233] on input "37962" at bounding box center [352, 242] width 149 height 33
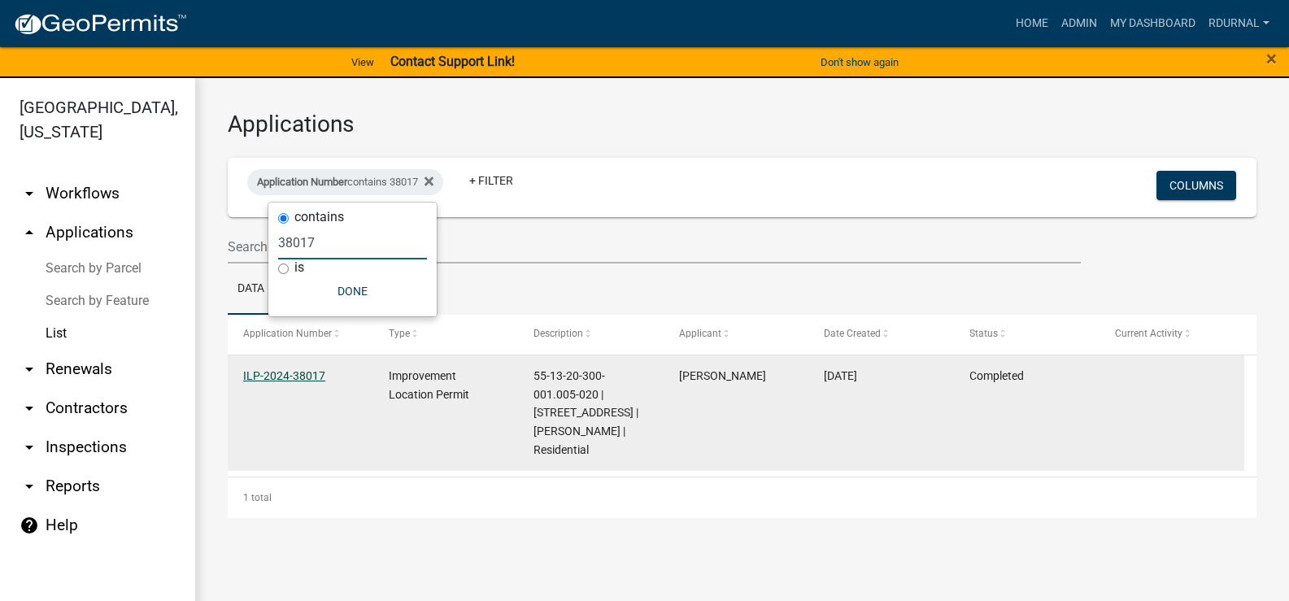
type input "38017"
click at [303, 371] on link "ILP-2024-38017" at bounding box center [284, 375] width 82 height 13
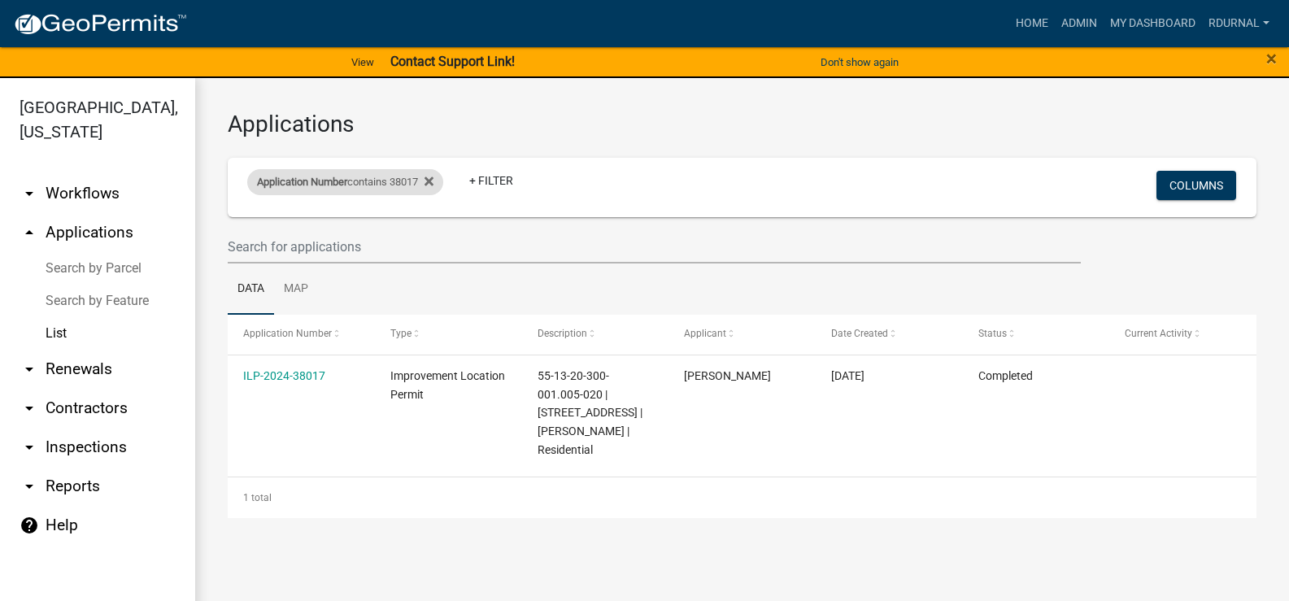
click at [315, 180] on span "Application Number" at bounding box center [302, 182] width 90 height 12
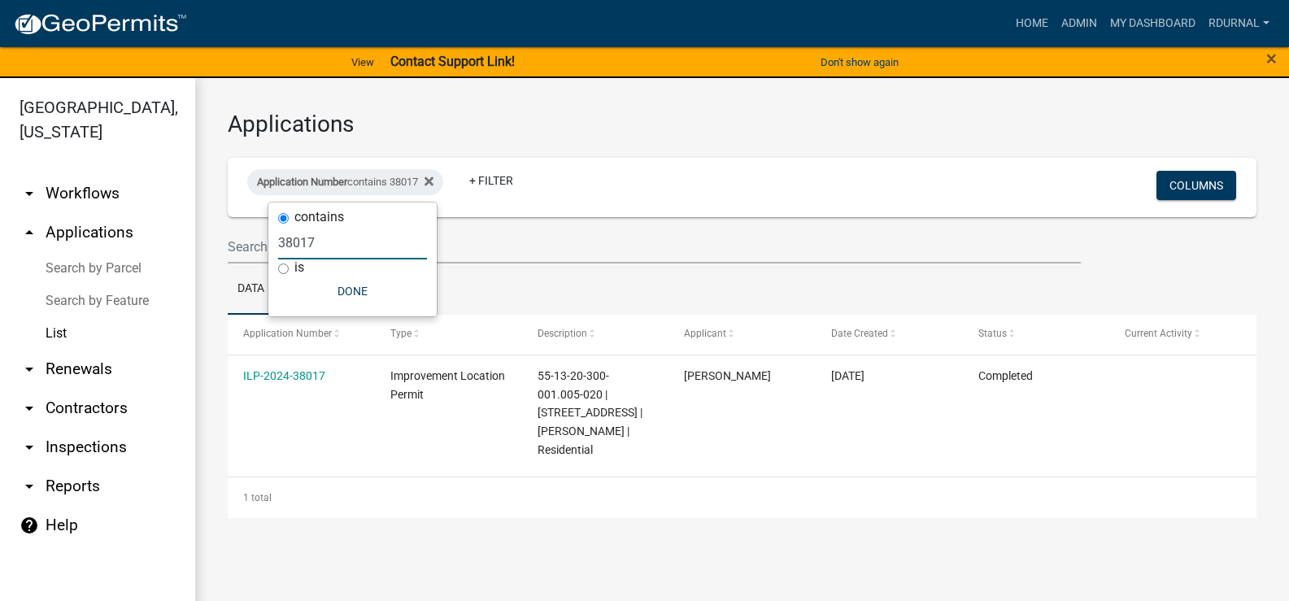
click at [356, 245] on input "38017" at bounding box center [352, 242] width 149 height 33
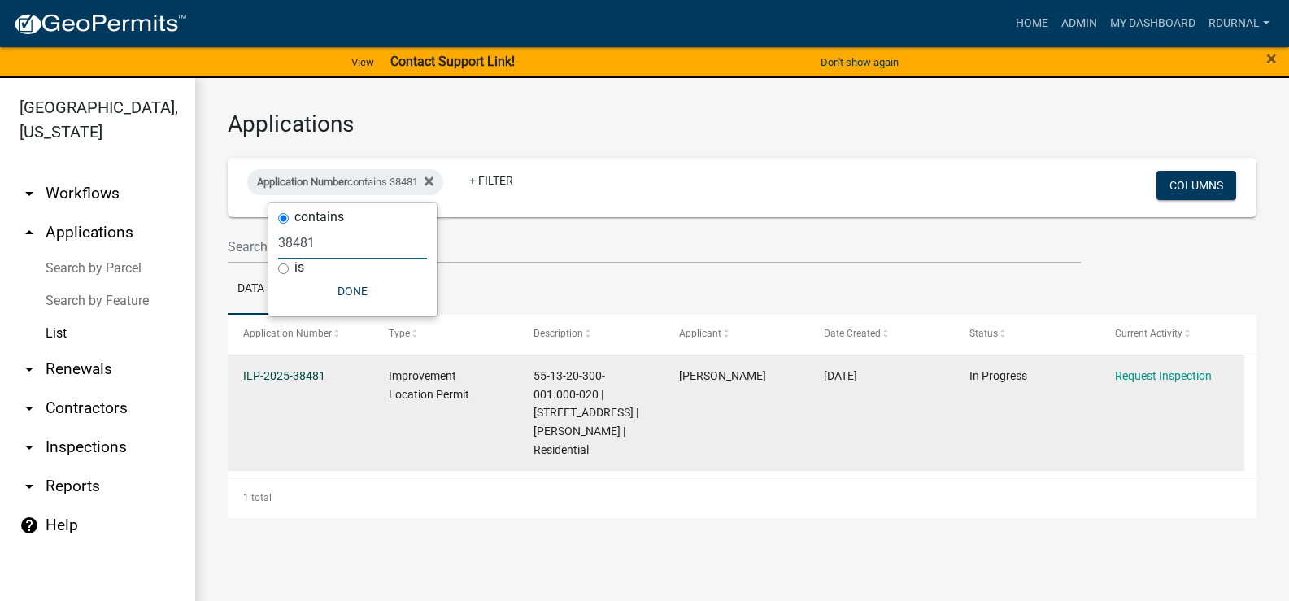
type input "38481"
click at [288, 370] on link "ILP-2025-38481" at bounding box center [284, 375] width 82 height 13
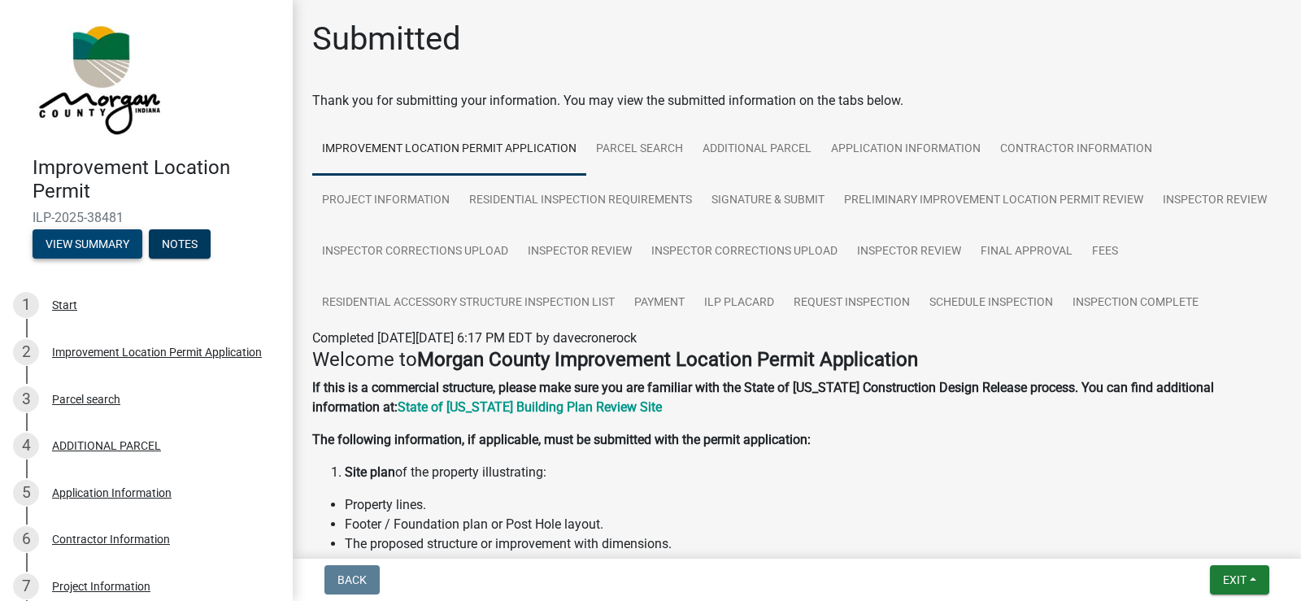
click at [96, 240] on button "View Summary" at bounding box center [88, 243] width 110 height 29
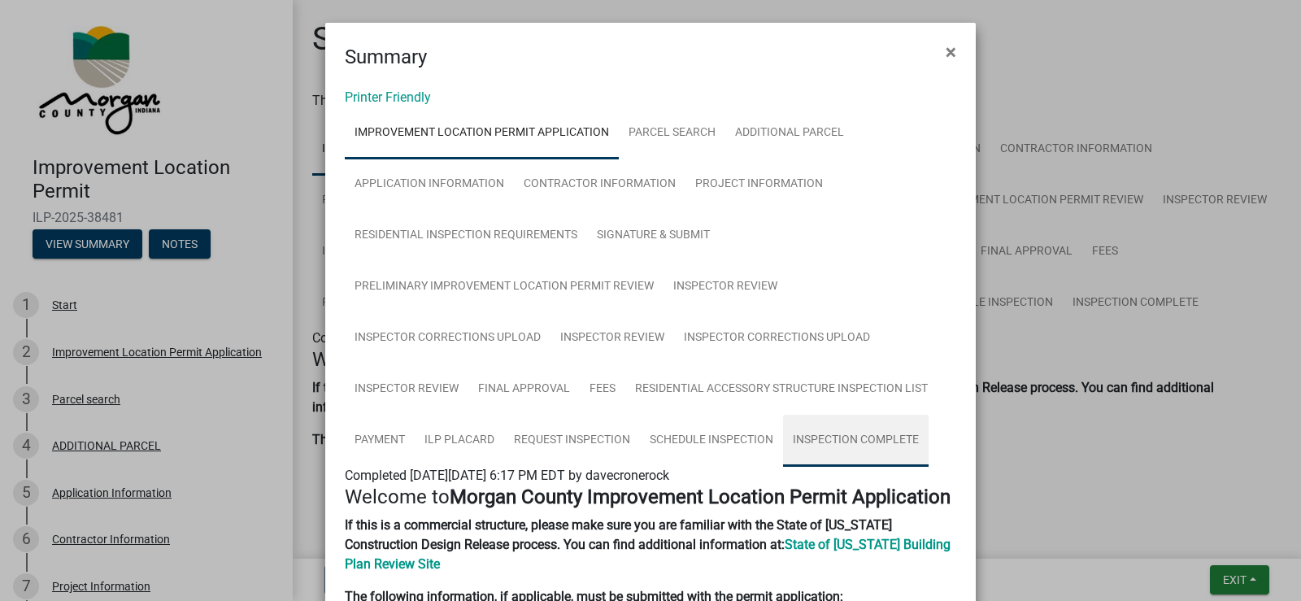
click at [865, 439] on link "Inspection Complete" at bounding box center [856, 441] width 146 height 52
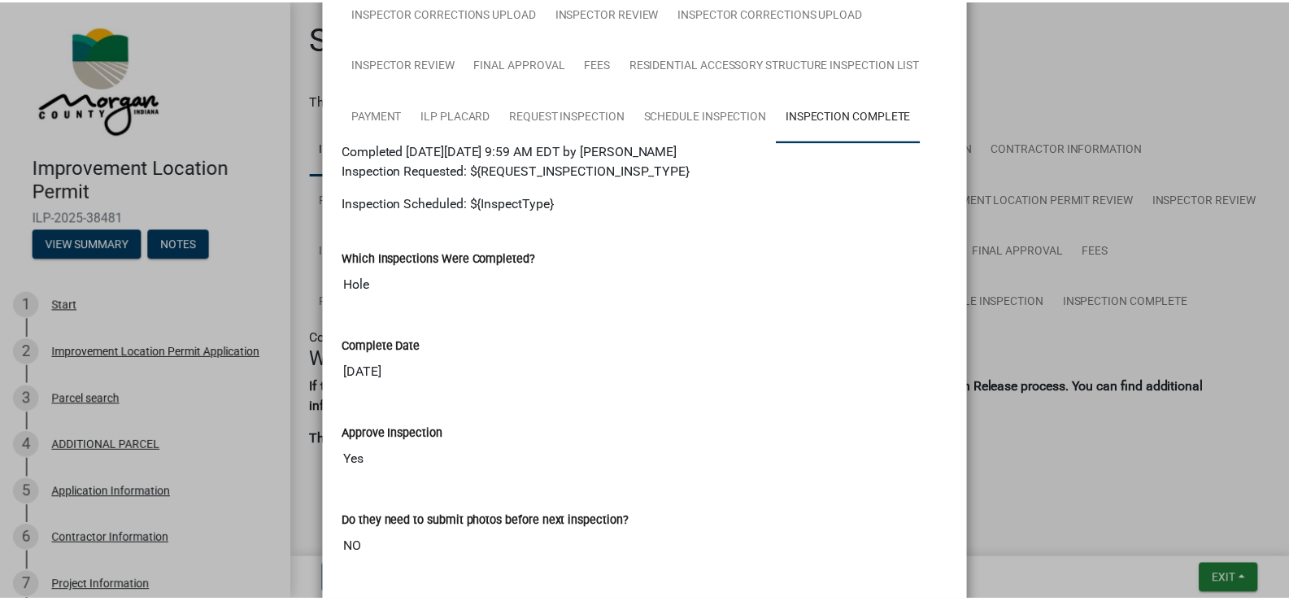
scroll to position [325, 0]
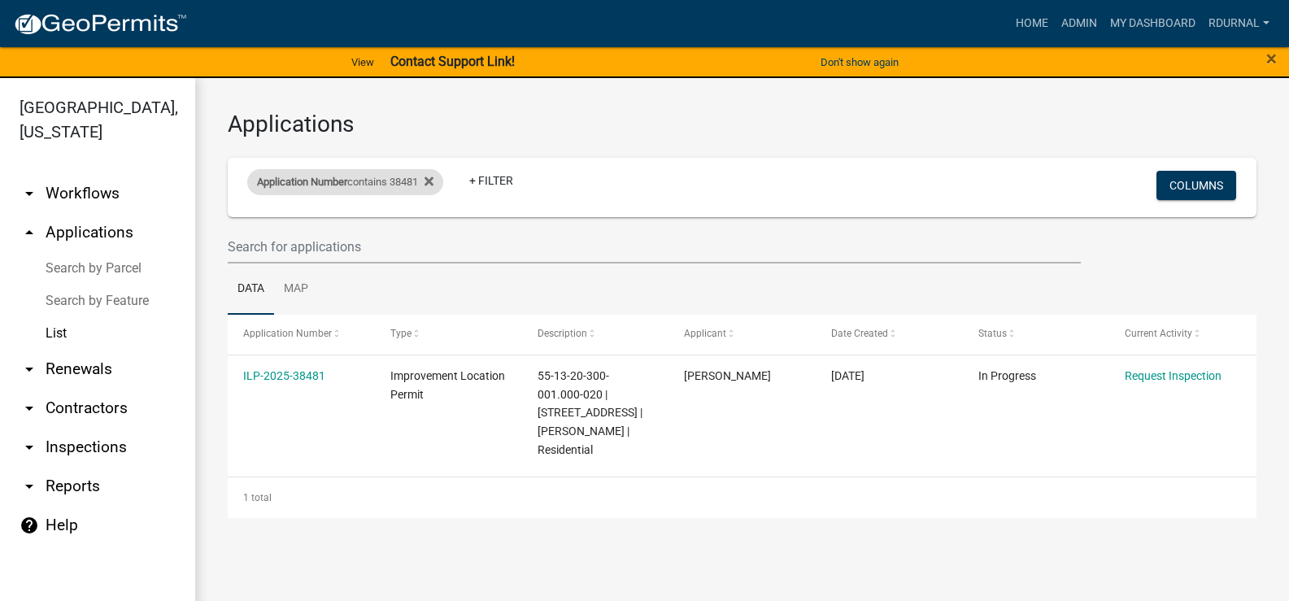
click at [359, 186] on div "Application Number contains 38481" at bounding box center [345, 182] width 196 height 26
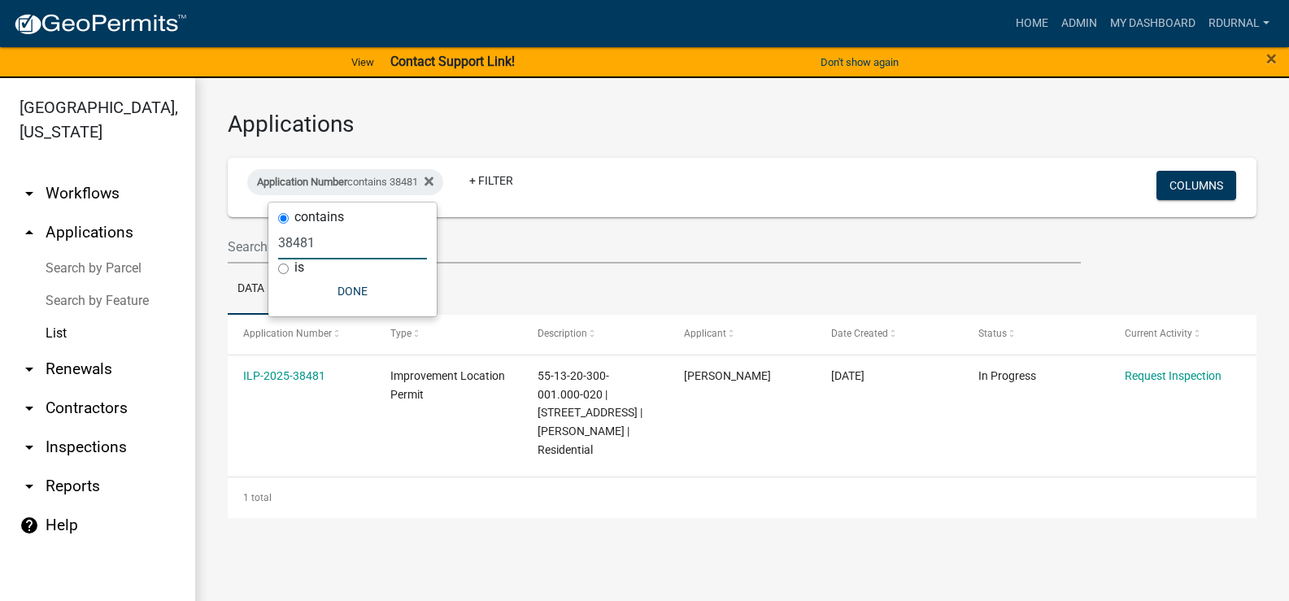
click at [336, 242] on input "38481" at bounding box center [352, 242] width 149 height 33
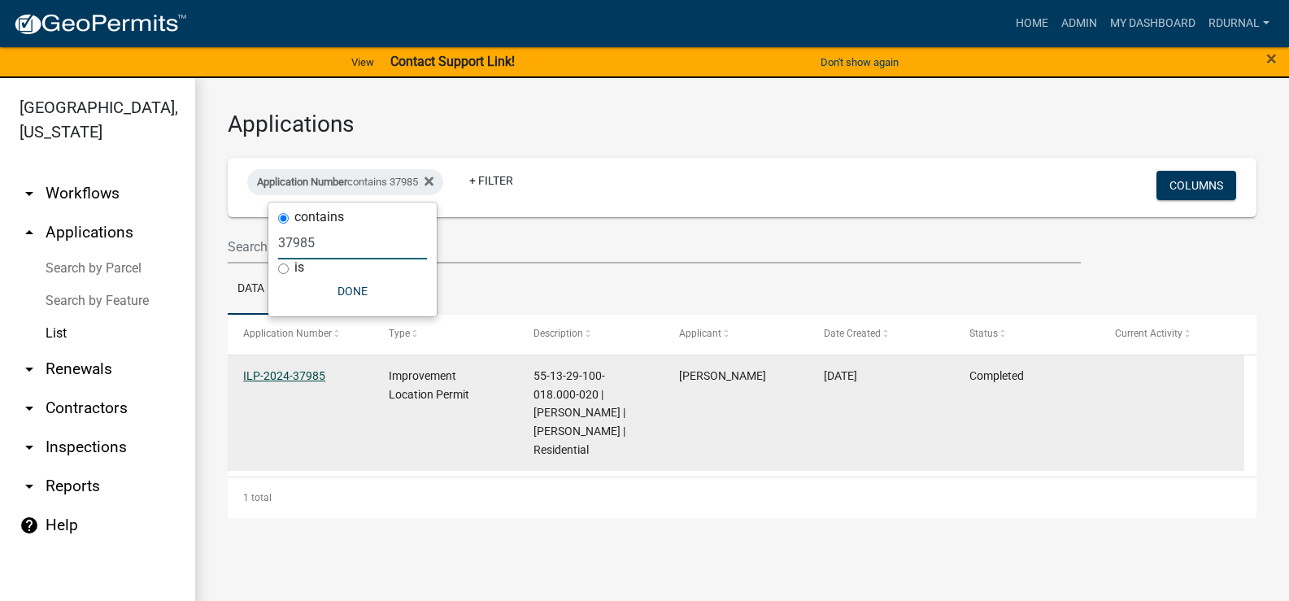
type input "37985"
click at [288, 372] on link "ILP-2024-37985" at bounding box center [284, 375] width 82 height 13
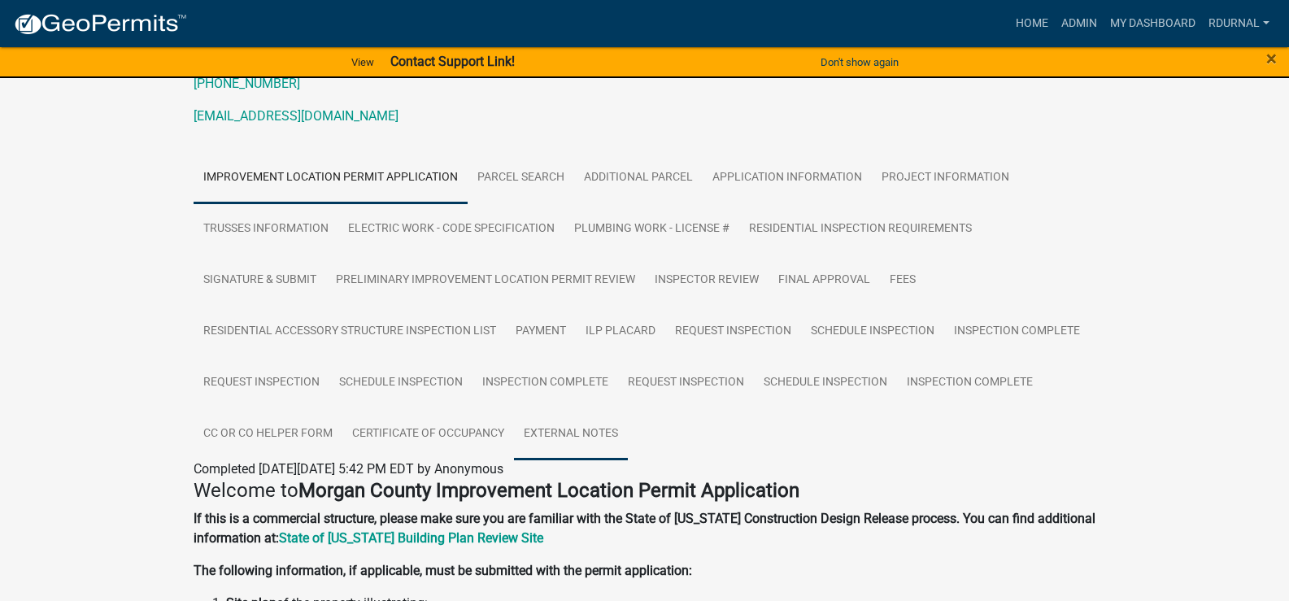
scroll to position [325, 0]
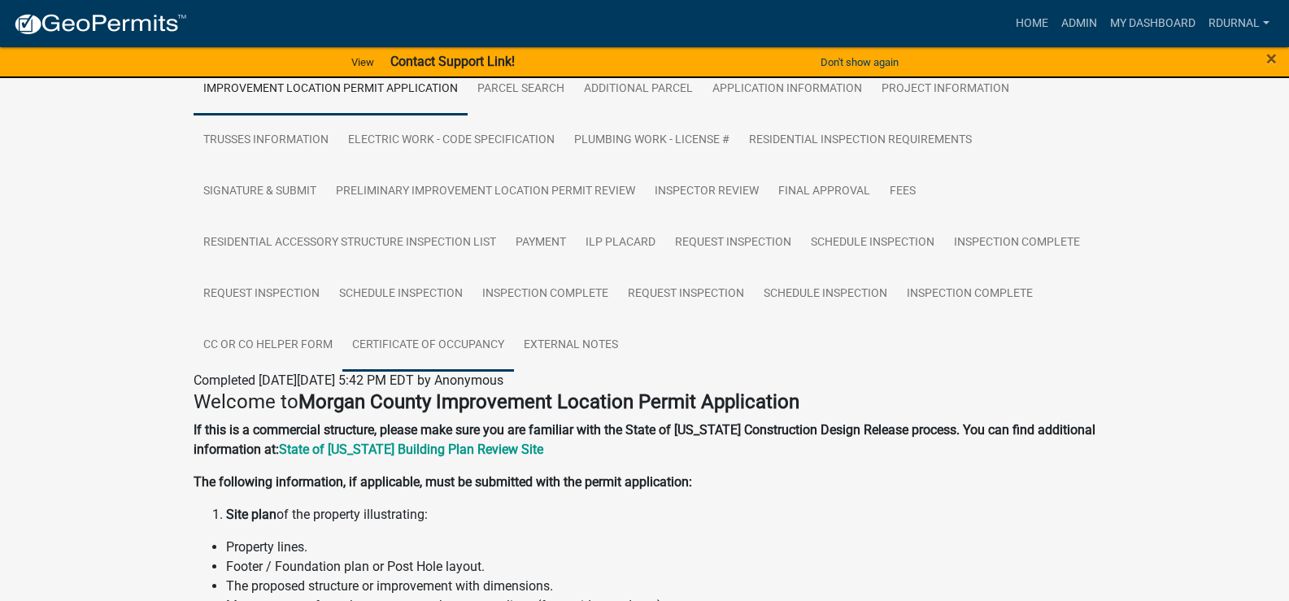
click at [466, 340] on link "Certificate of Occupancy" at bounding box center [428, 345] width 172 height 52
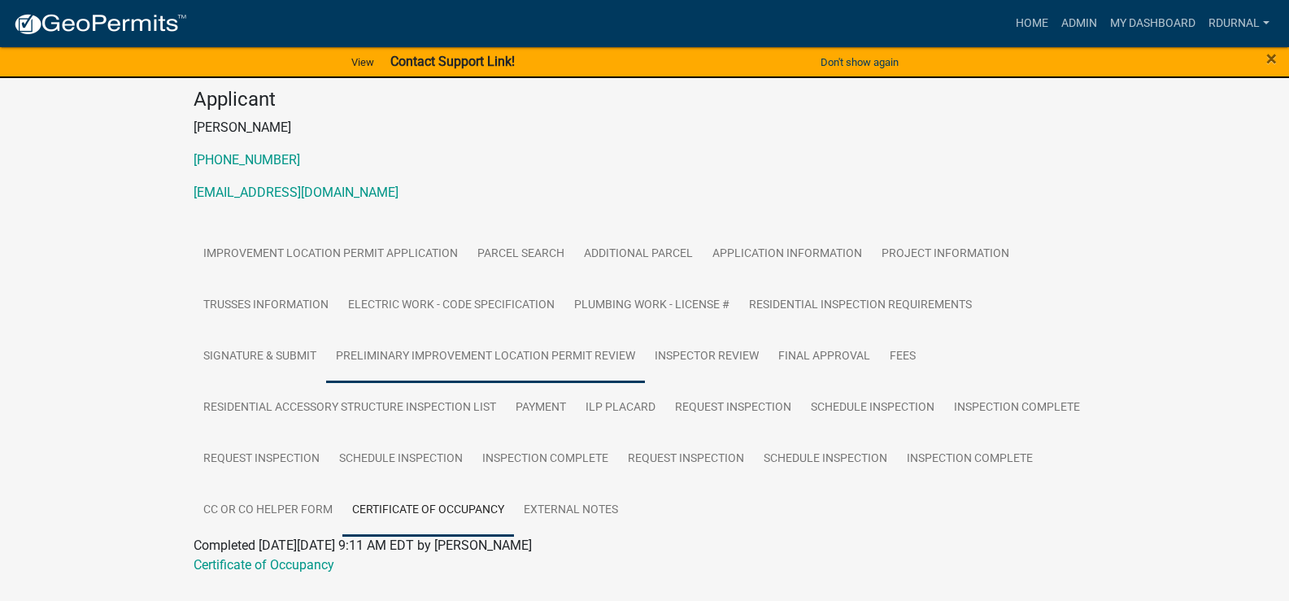
scroll to position [199, 0]
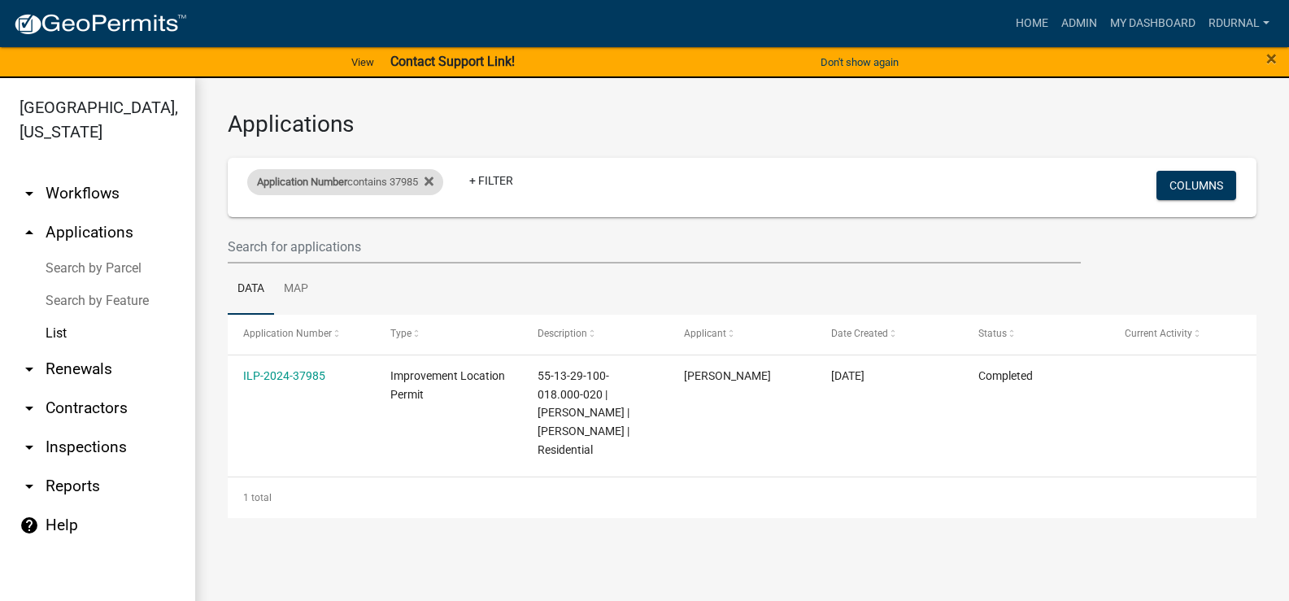
click at [340, 176] on span "Application Number" at bounding box center [302, 182] width 90 height 12
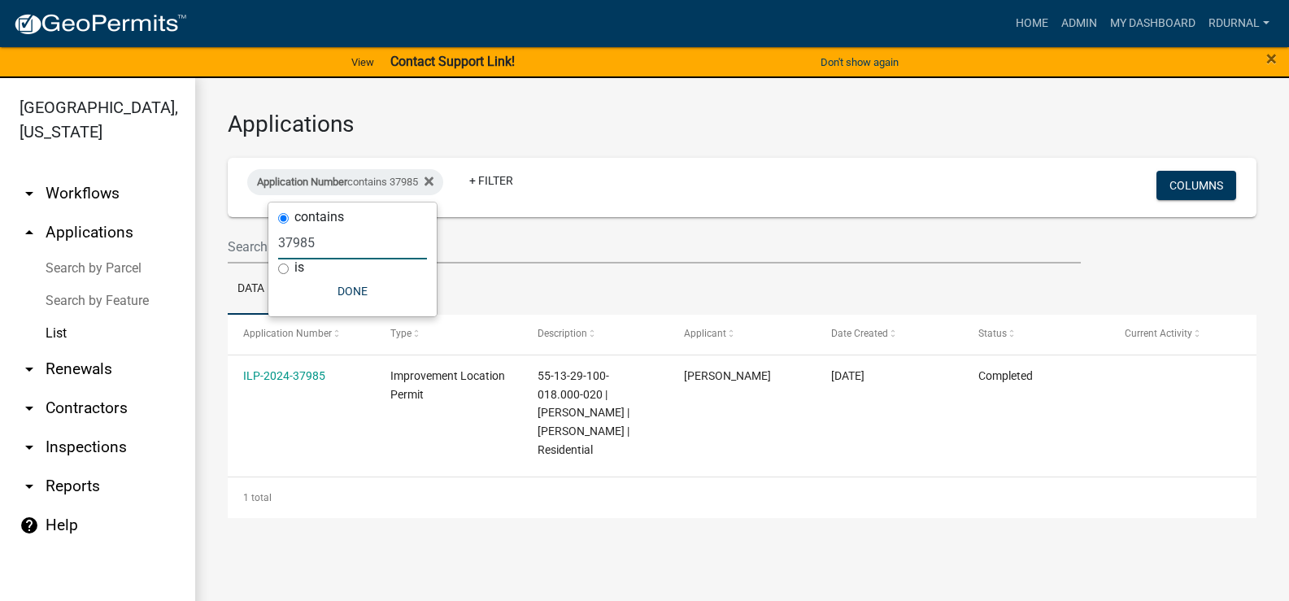
click at [363, 235] on input "37985" at bounding box center [352, 242] width 149 height 33
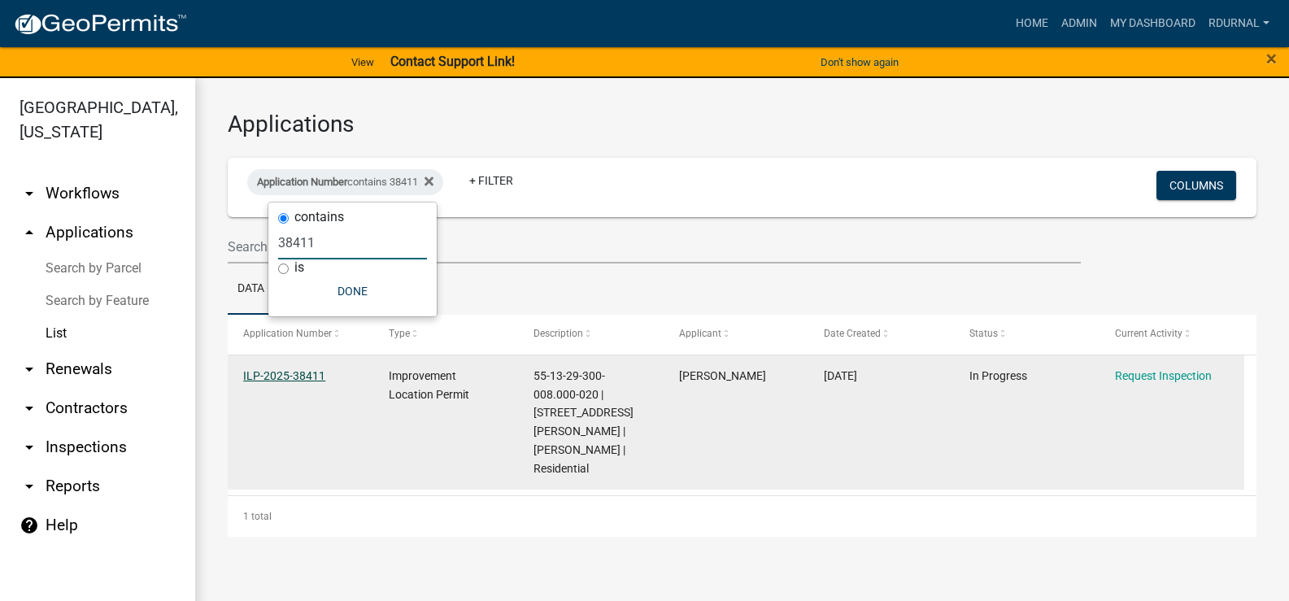
type input "38411"
click at [302, 380] on link "ILP-2025-38411" at bounding box center [284, 375] width 82 height 13
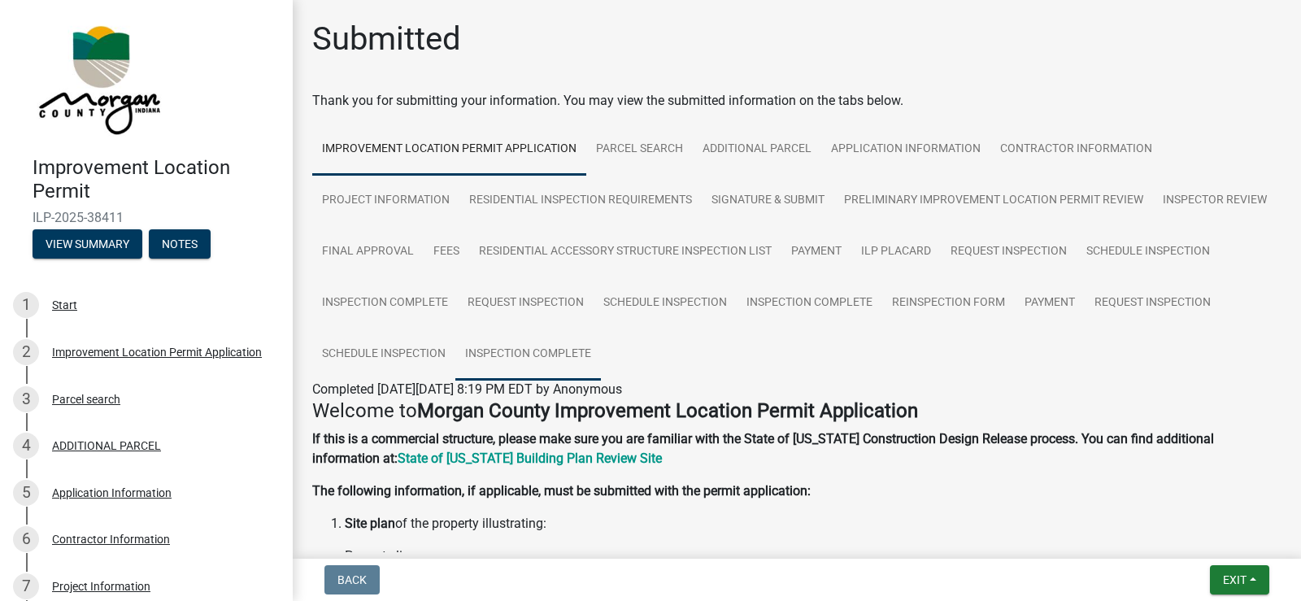
click at [601, 354] on link "Inspection Complete" at bounding box center [528, 354] width 146 height 52
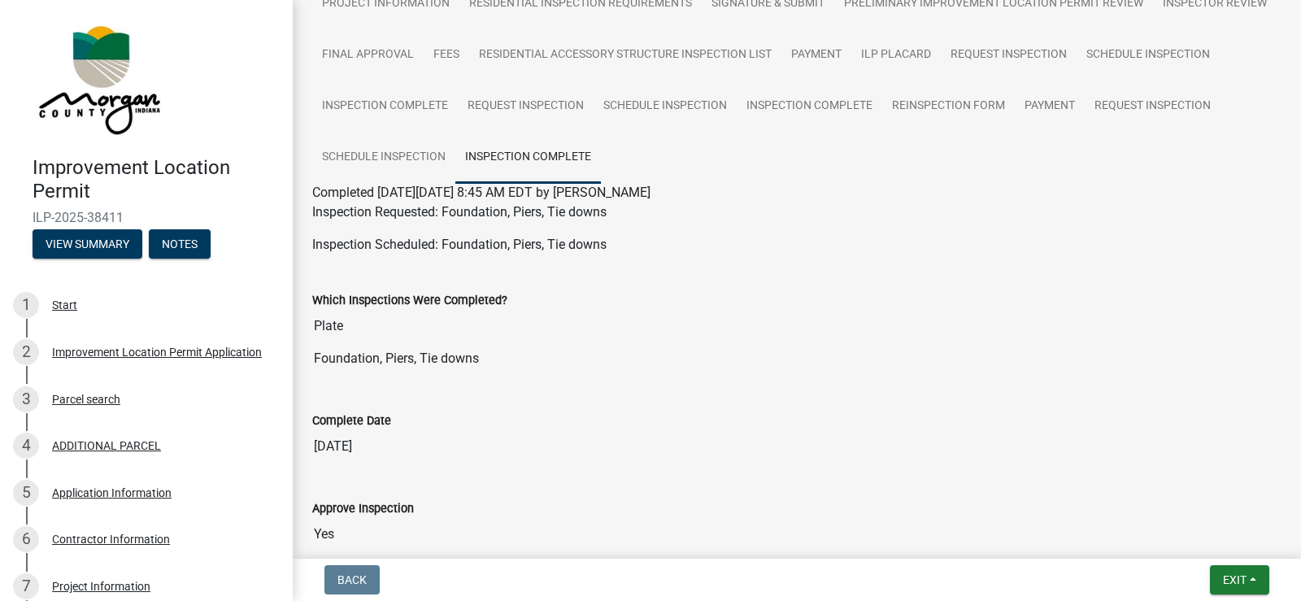
scroll to position [244, 0]
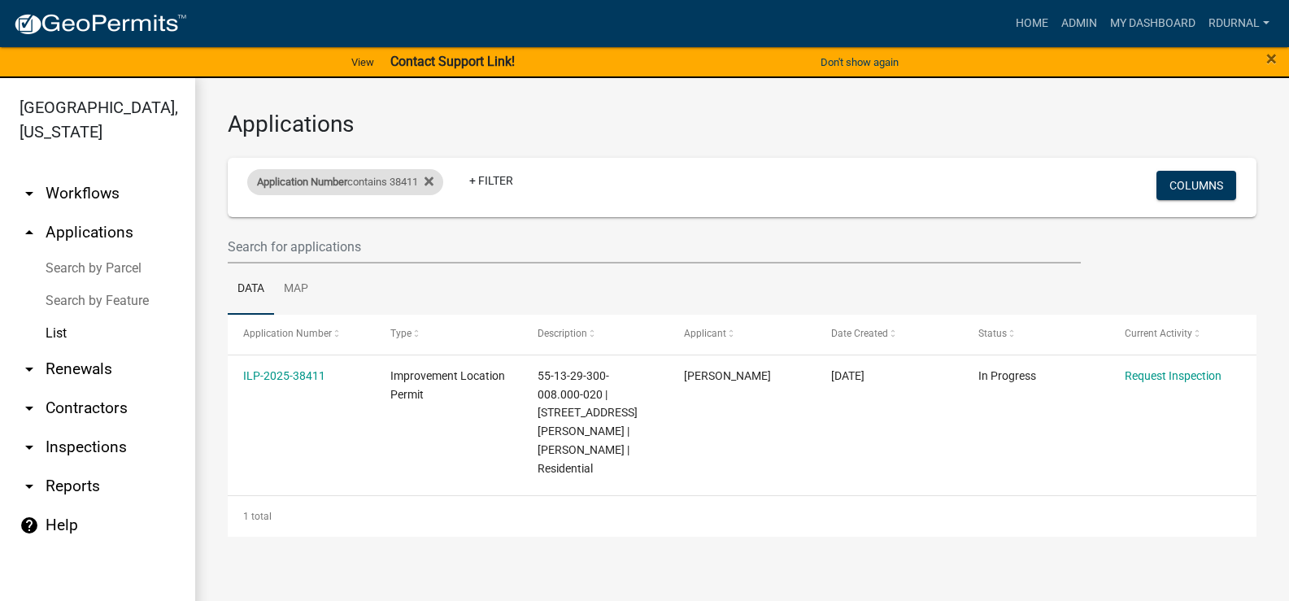
click at [315, 174] on div "Application Number contains 38411" at bounding box center [345, 182] width 196 height 26
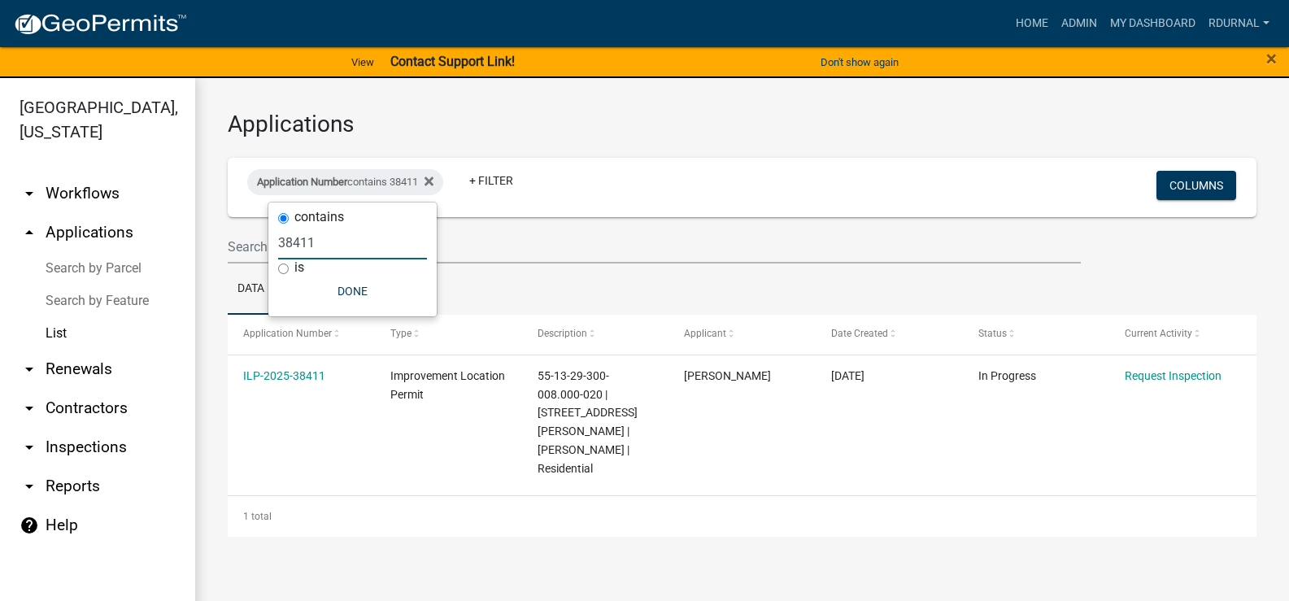
click at [332, 250] on input "38411" at bounding box center [352, 242] width 149 height 33
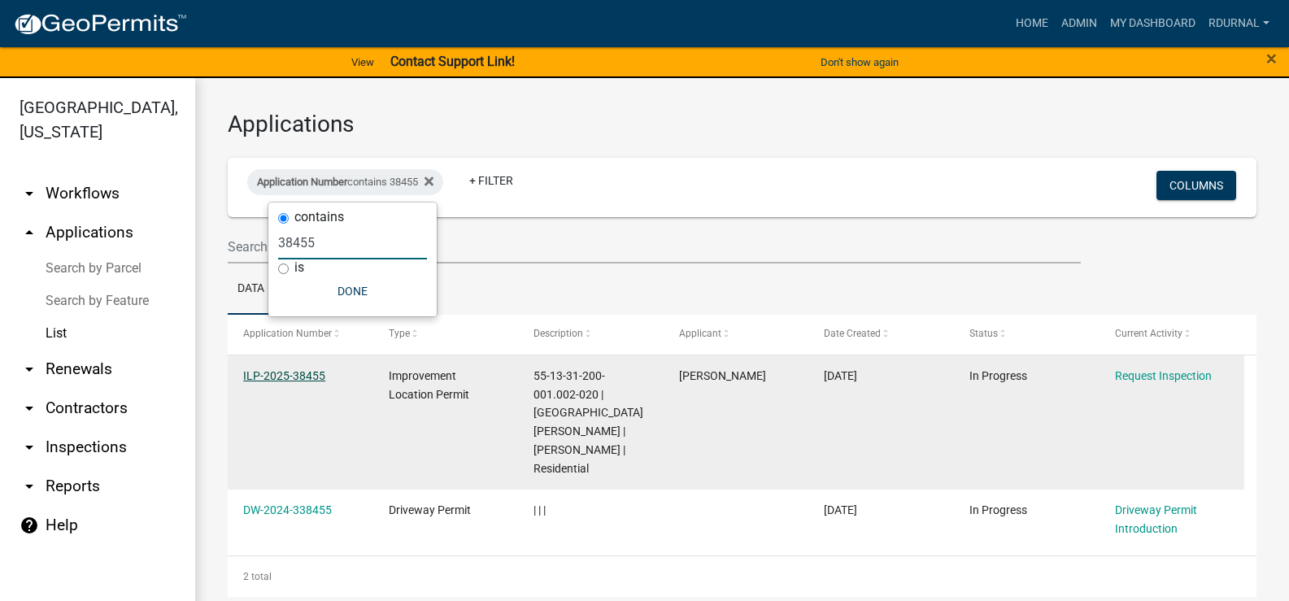
type input "38455"
click at [299, 371] on link "ILP-2025-38455" at bounding box center [284, 375] width 82 height 13
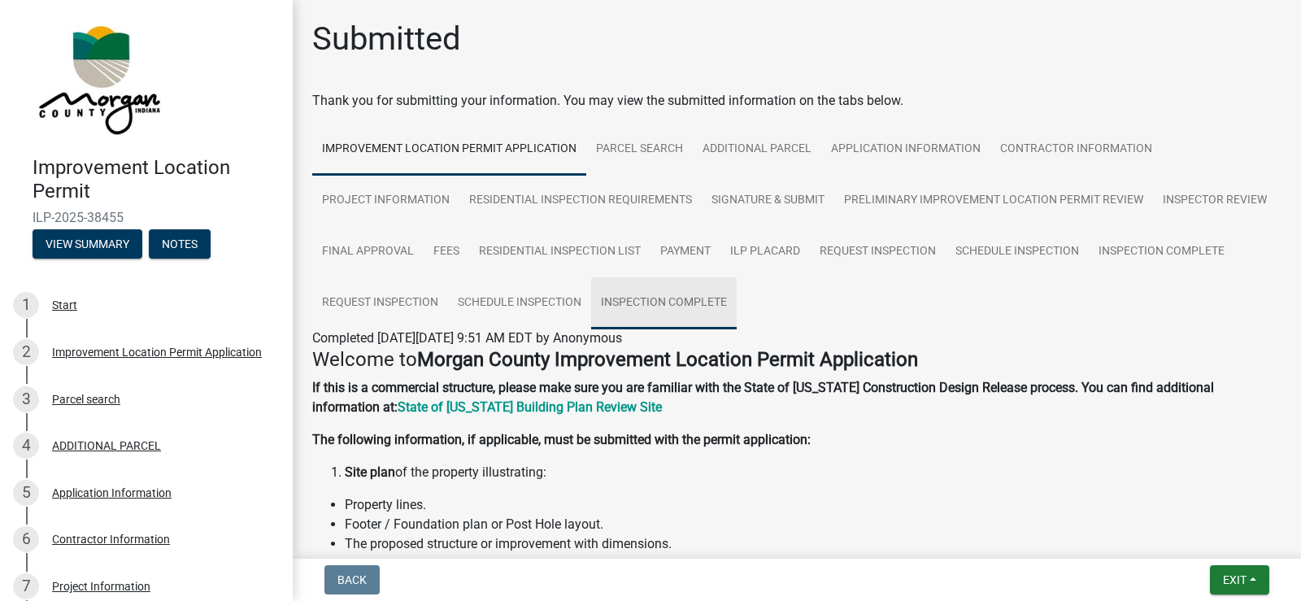
click at [737, 298] on link "Inspection Complete" at bounding box center [664, 303] width 146 height 52
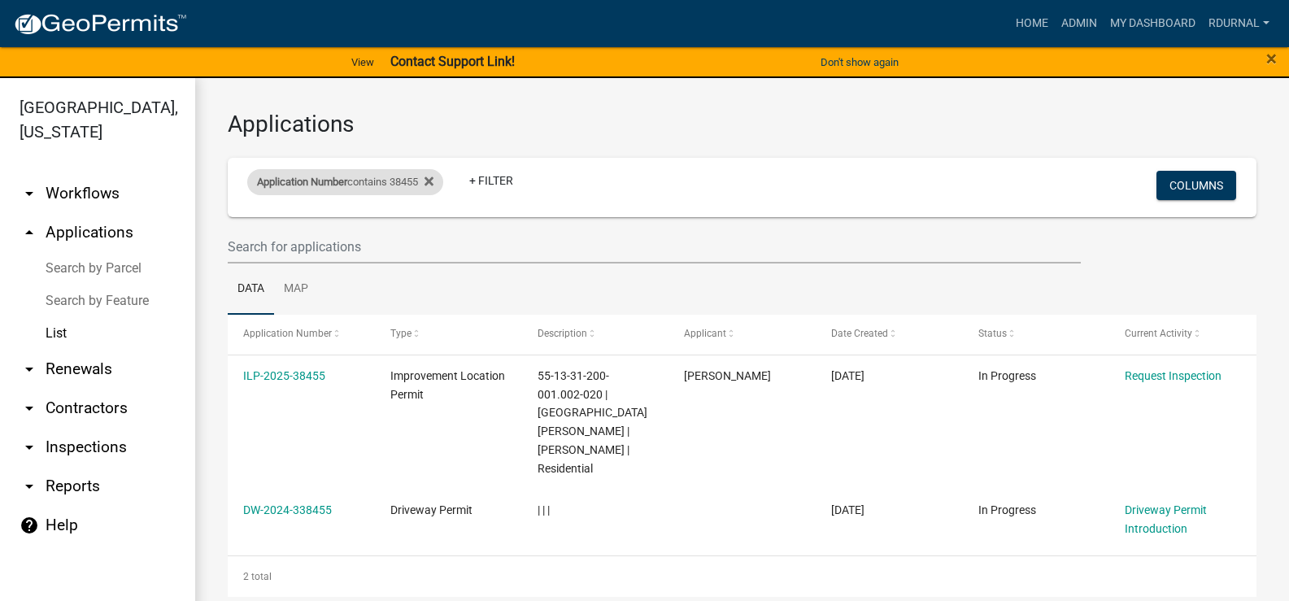
click at [376, 187] on div "Application Number contains 38455" at bounding box center [345, 182] width 196 height 26
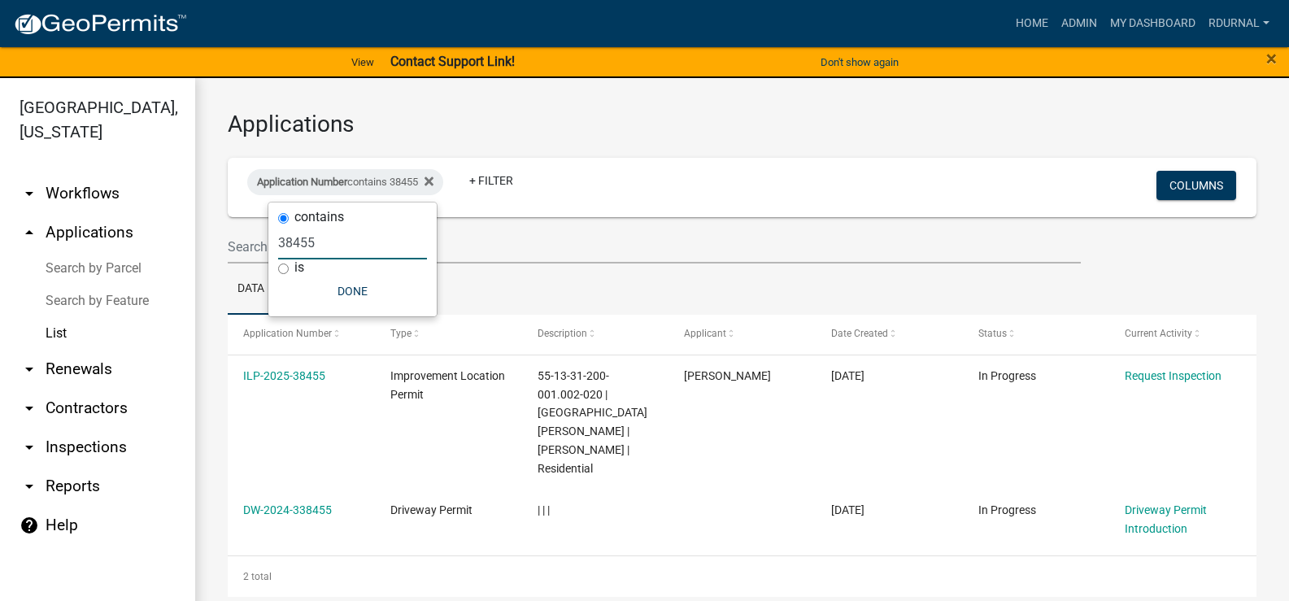
click at [367, 250] on input "38455" at bounding box center [352, 242] width 149 height 33
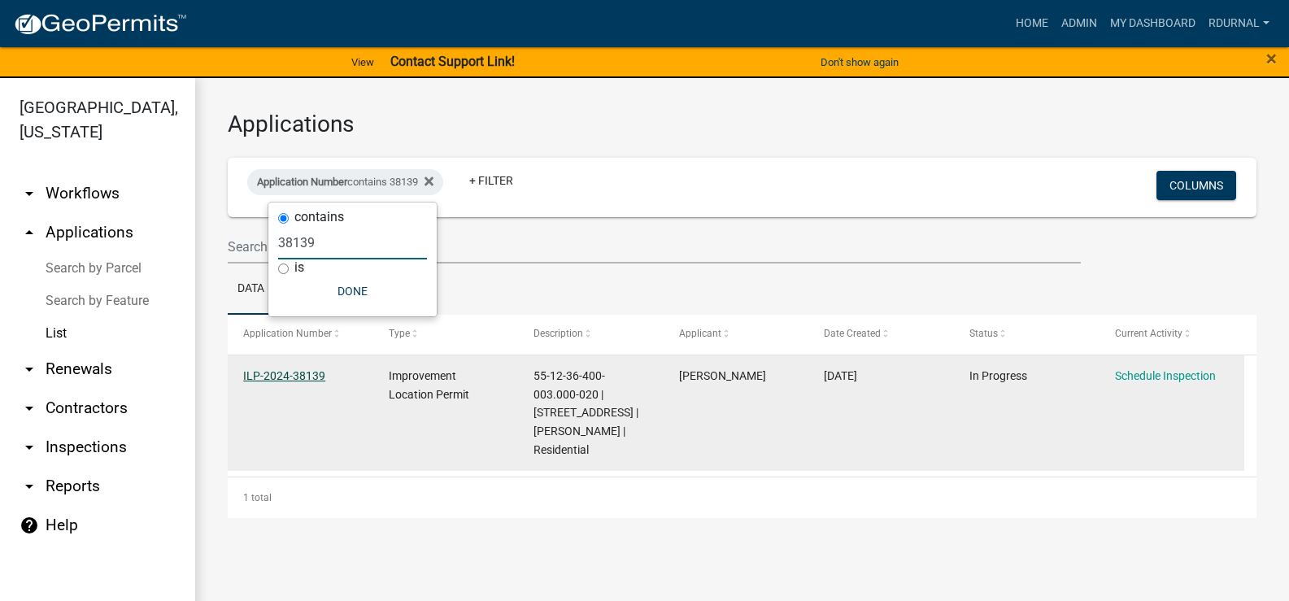
type input "38139"
click at [281, 375] on link "ILP-2024-38139" at bounding box center [284, 375] width 82 height 13
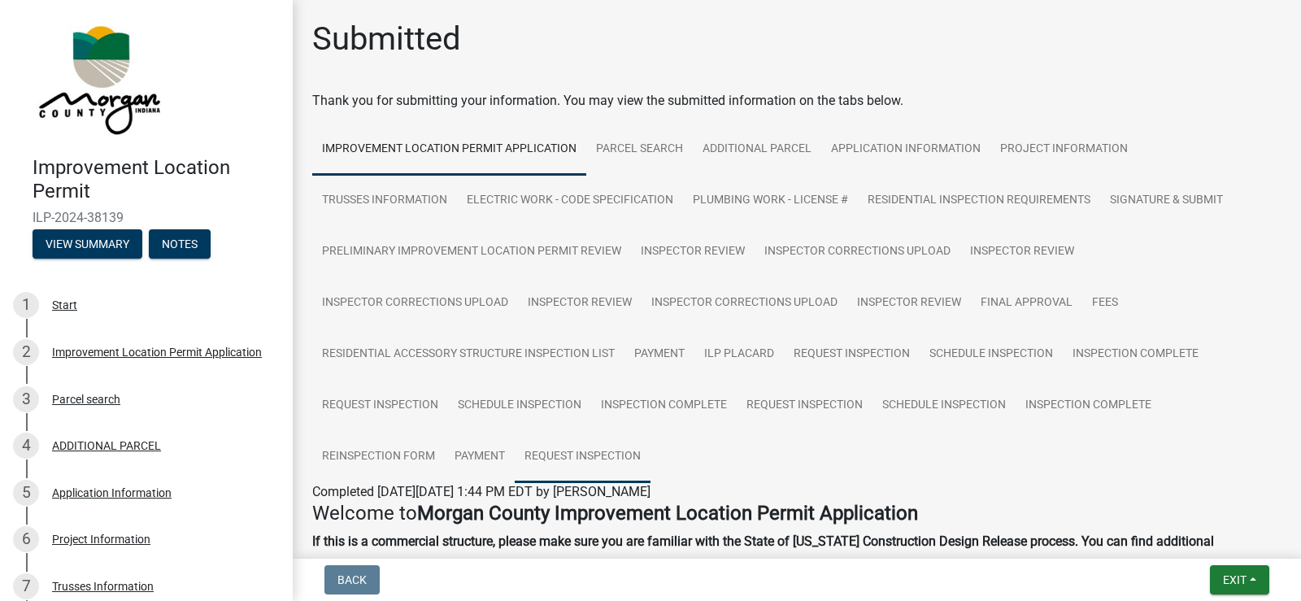
click at [616, 461] on link "Request Inspection" at bounding box center [583, 457] width 136 height 52
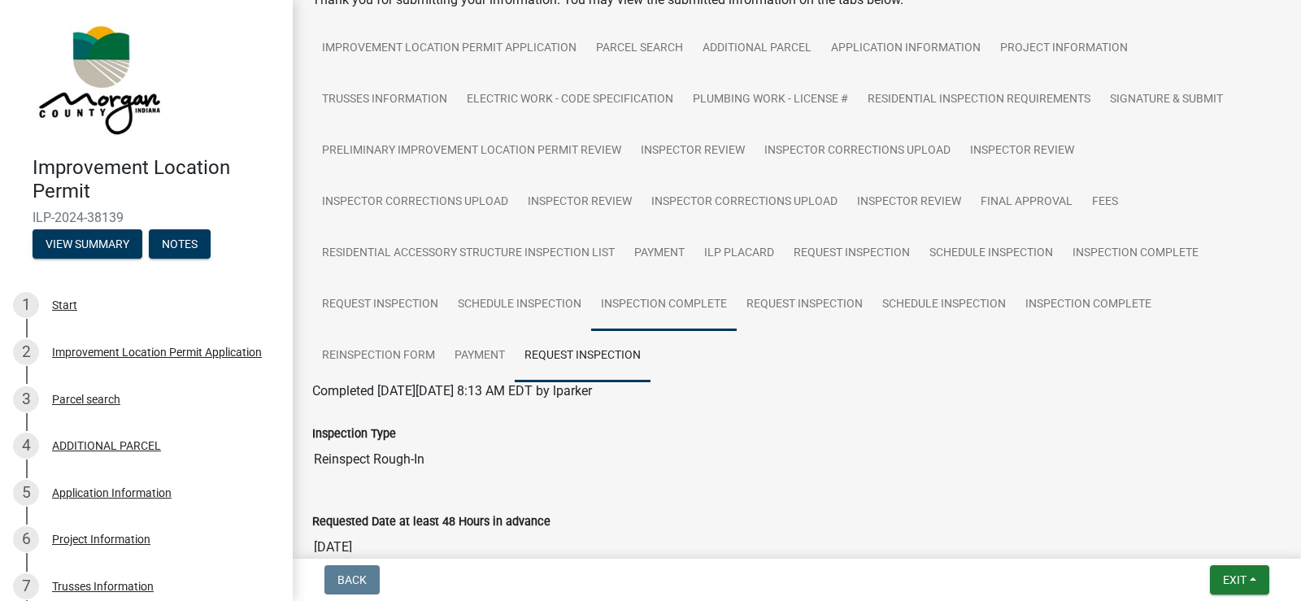
scroll to position [81, 0]
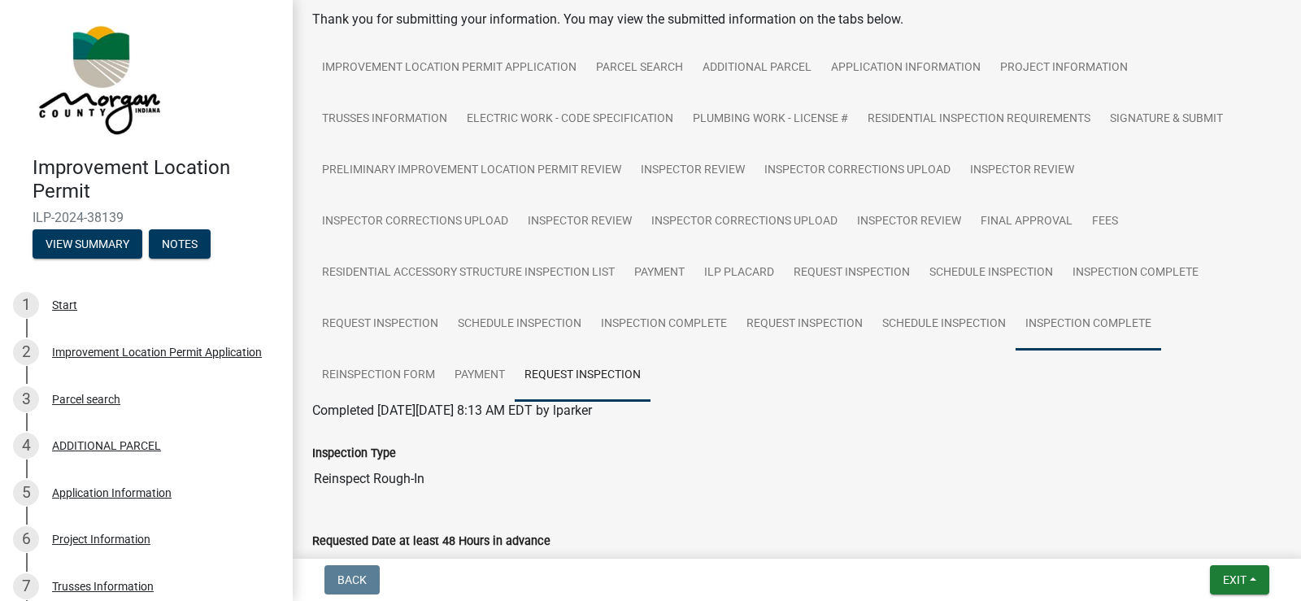
click at [1084, 316] on link "Inspection Complete" at bounding box center [1088, 324] width 146 height 52
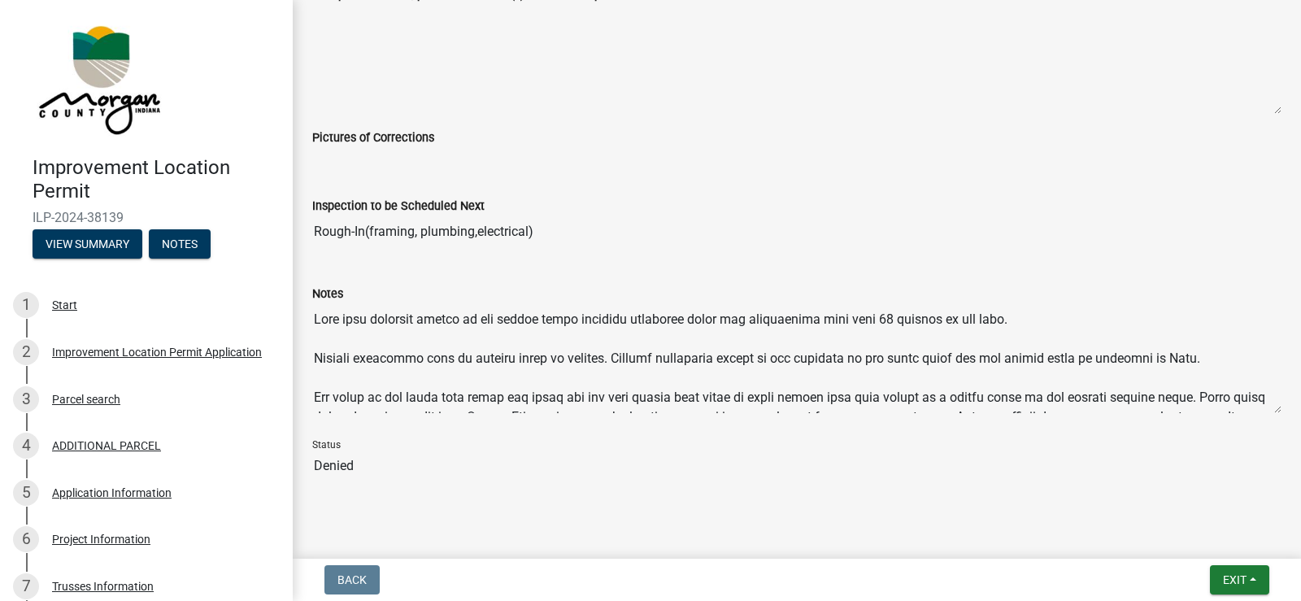
scroll to position [976, 0]
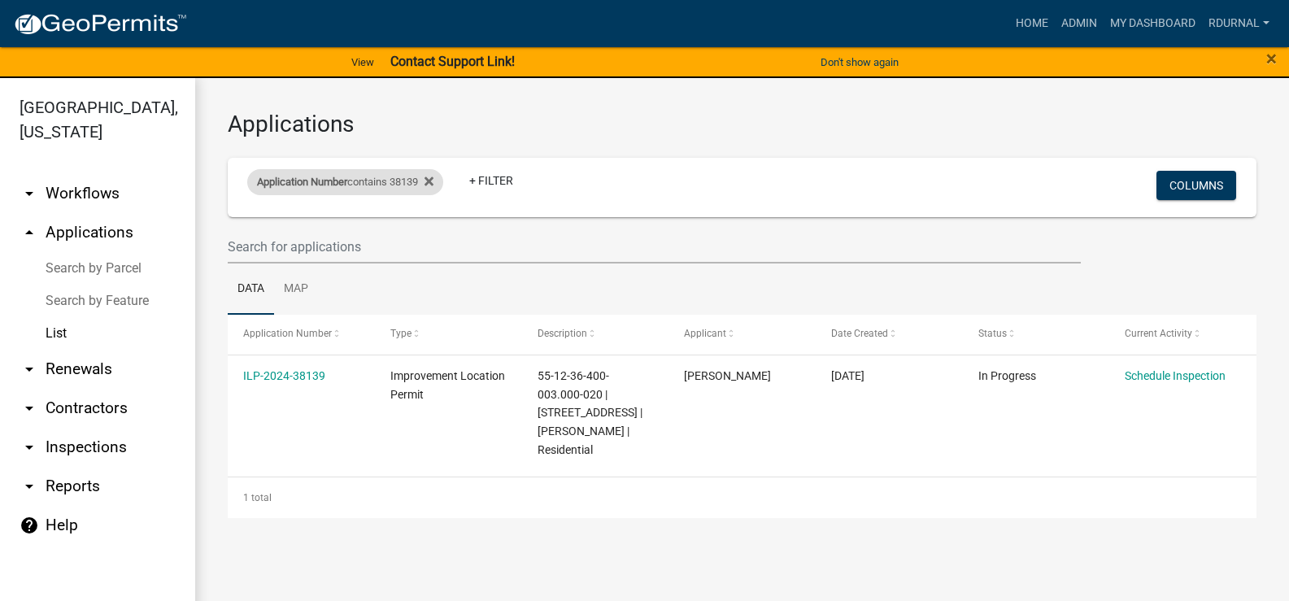
click at [380, 180] on div "Application Number contains 38139" at bounding box center [345, 182] width 196 height 26
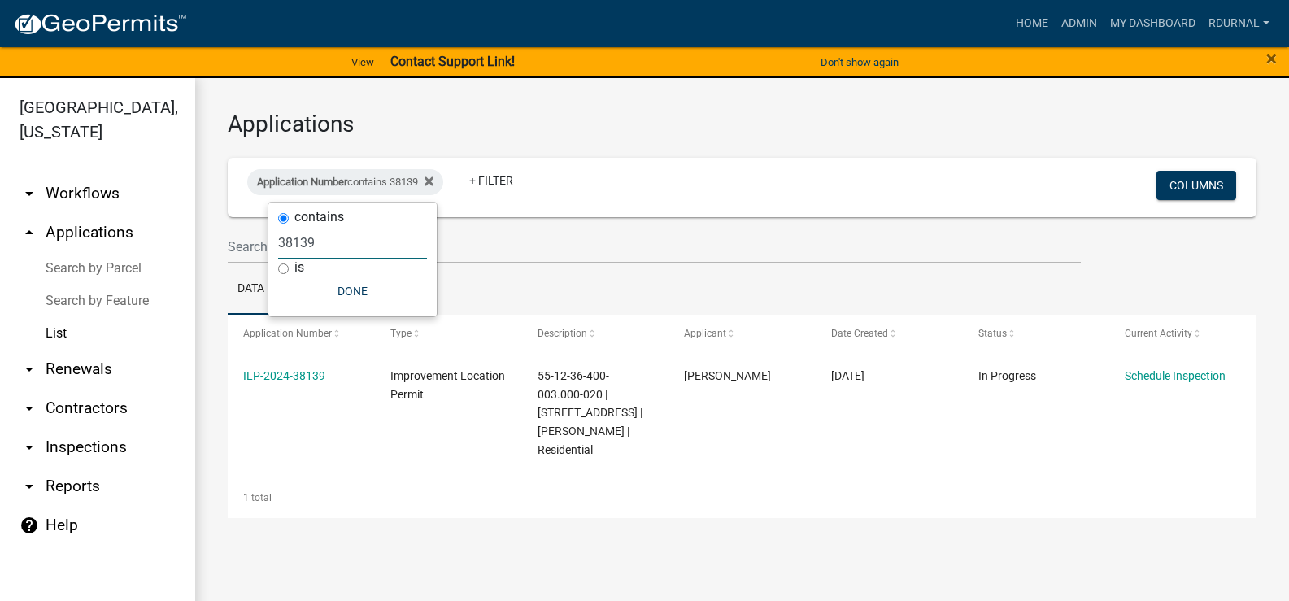
click at [364, 251] on input "38139" at bounding box center [352, 242] width 149 height 33
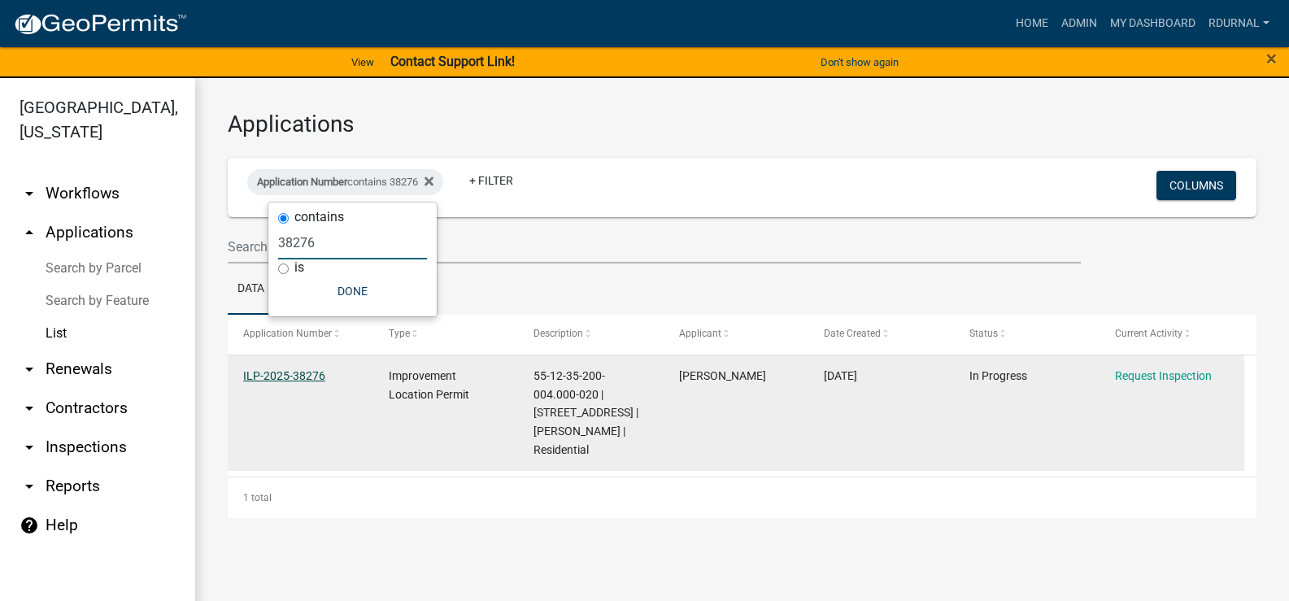
type input "38276"
click at [306, 376] on link "ILP-2025-38276" at bounding box center [284, 375] width 82 height 13
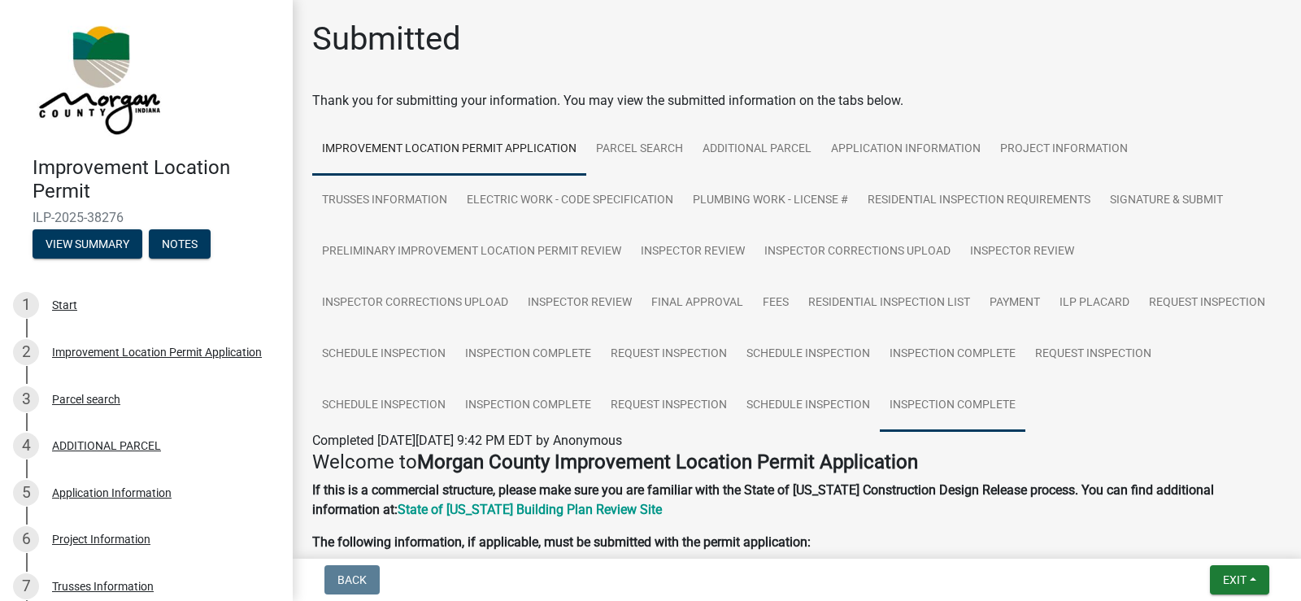
drag, startPoint x: 14, startPoint y: 243, endPoint x: 1070, endPoint y: 407, distance: 1068.7
click at [1025, 407] on link "Inspection Complete" at bounding box center [953, 406] width 146 height 52
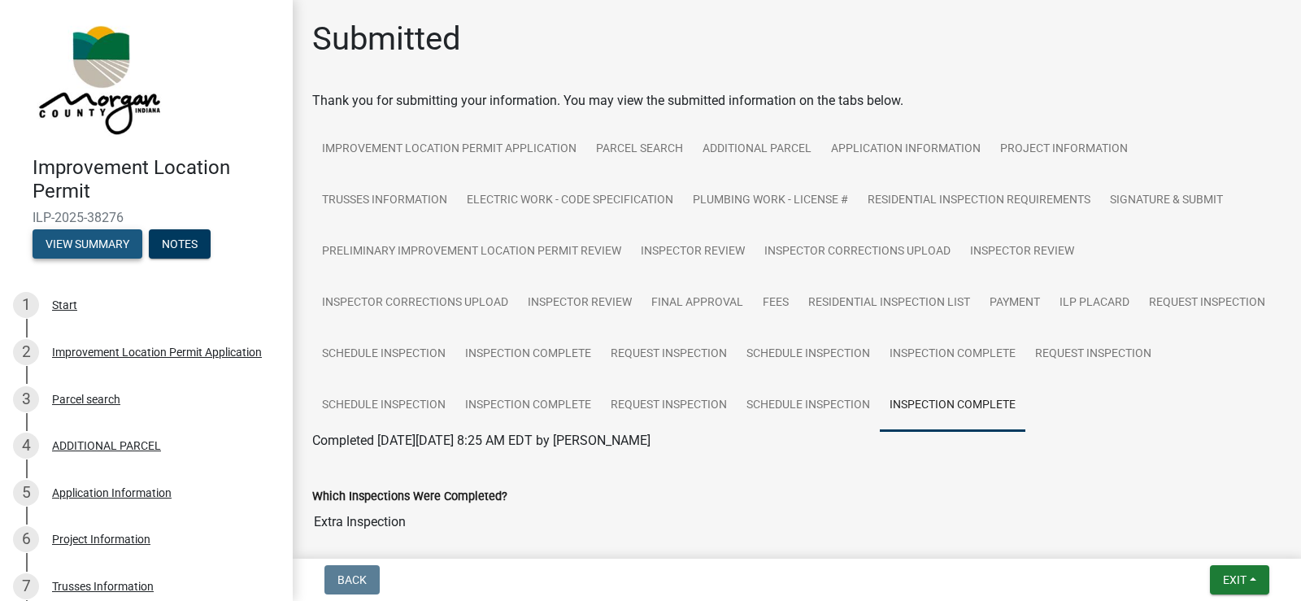
click at [41, 233] on button "View Summary" at bounding box center [88, 243] width 110 height 29
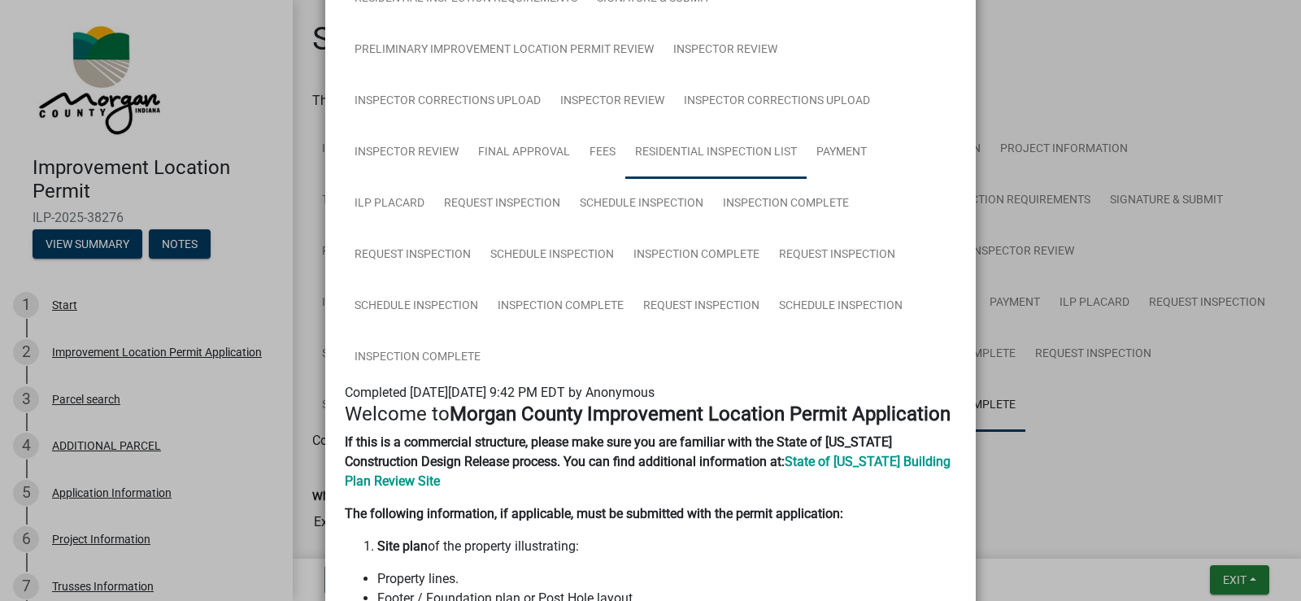
scroll to position [325, 0]
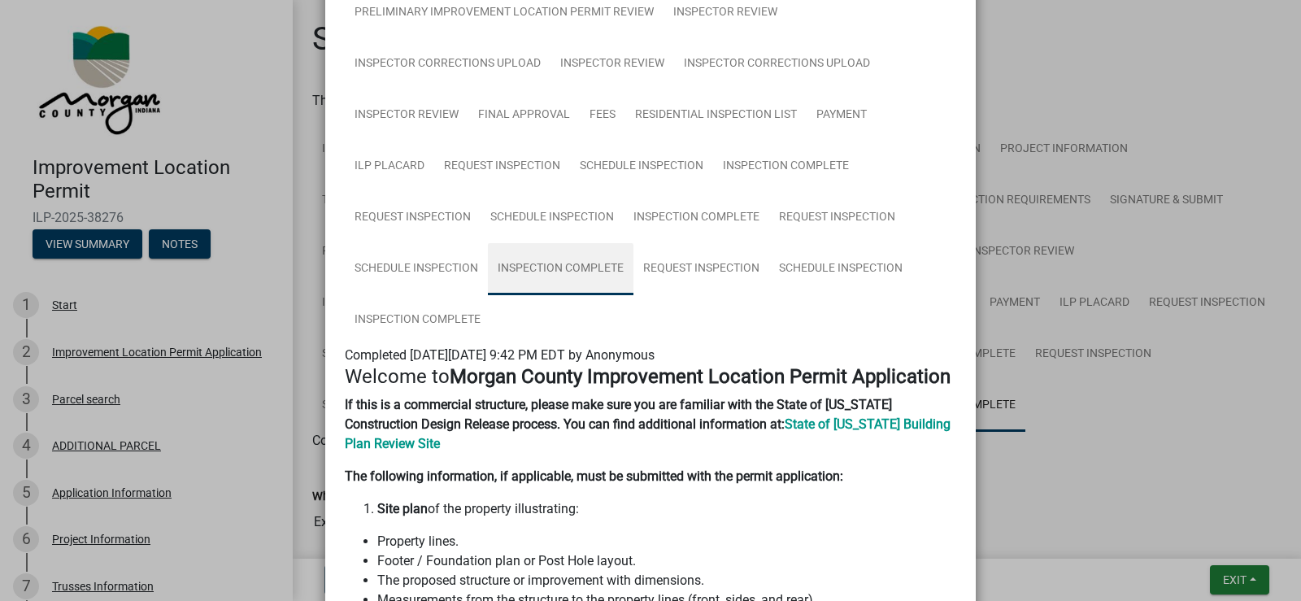
click at [539, 263] on link "Inspection Complete" at bounding box center [561, 269] width 146 height 52
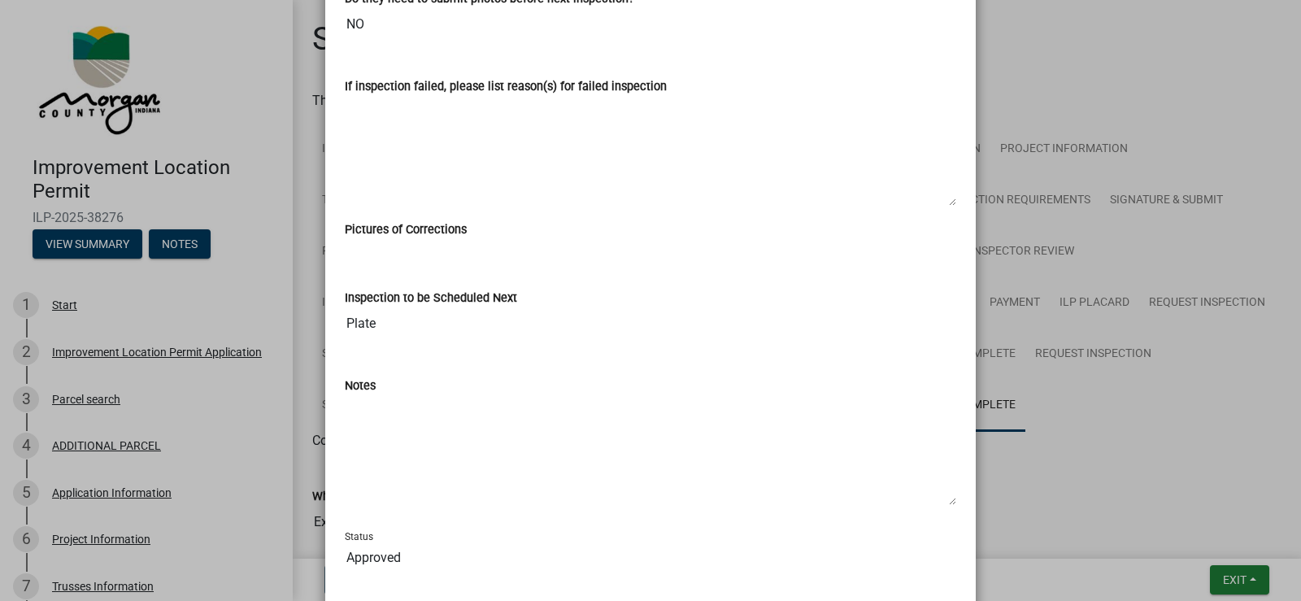
scroll to position [1161, 0]
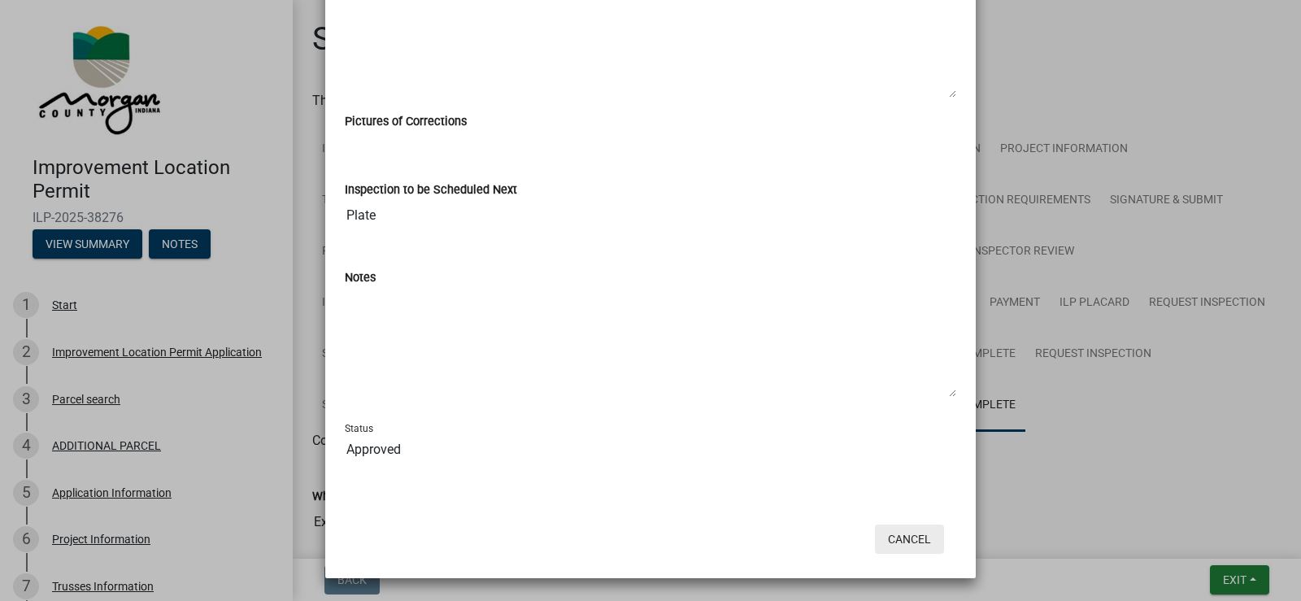
click at [914, 547] on button "Cancel" at bounding box center [909, 538] width 69 height 29
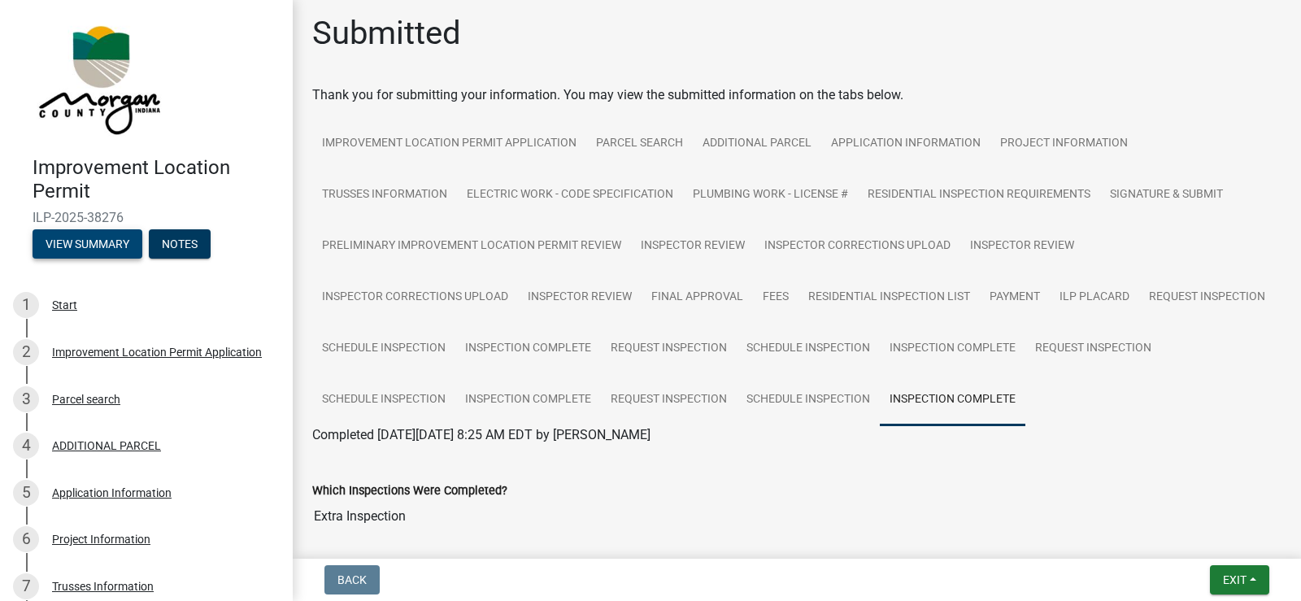
scroll to position [0, 0]
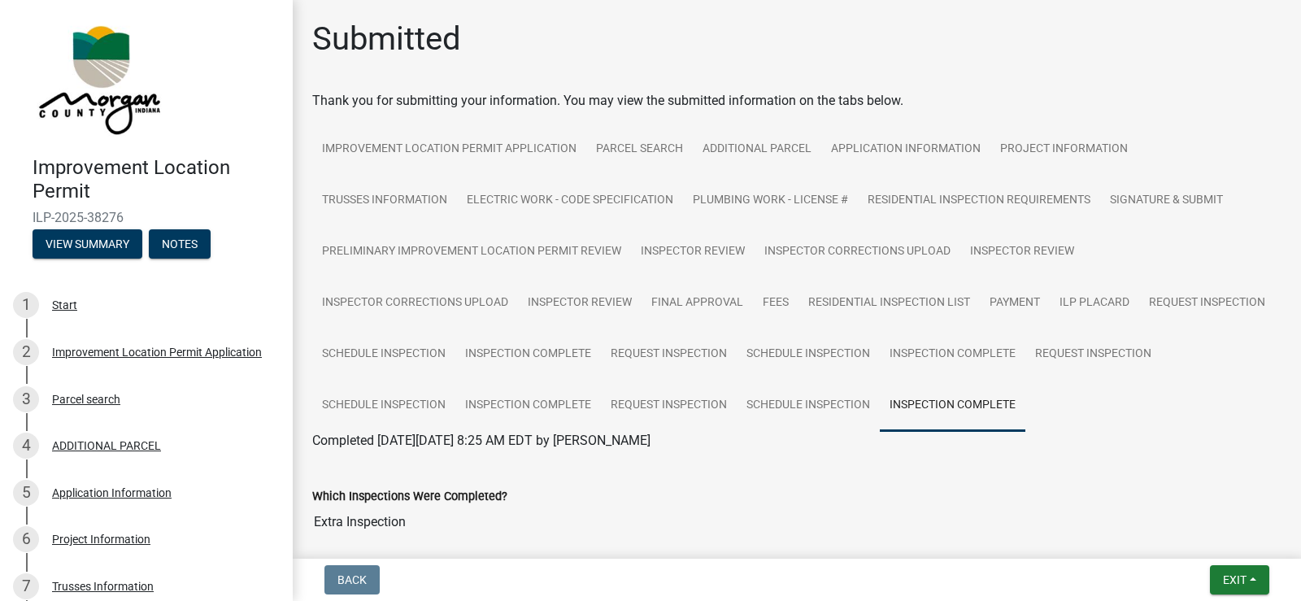
click at [1025, 406] on link "Inspection Complete" at bounding box center [953, 406] width 146 height 52
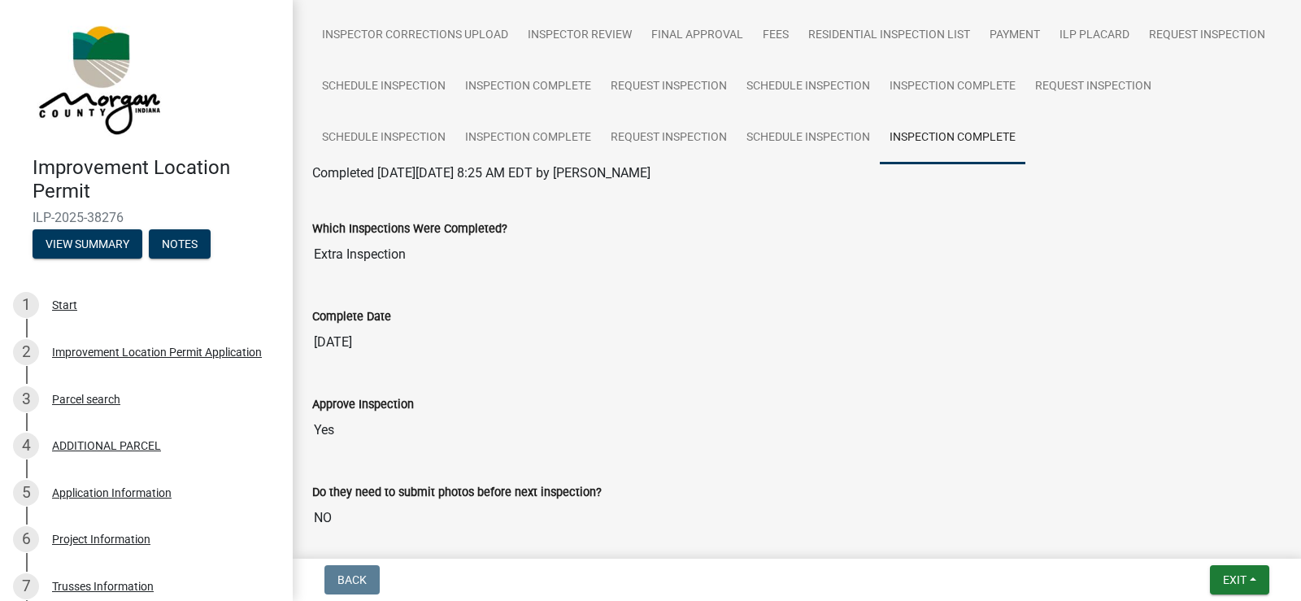
scroll to position [244, 0]
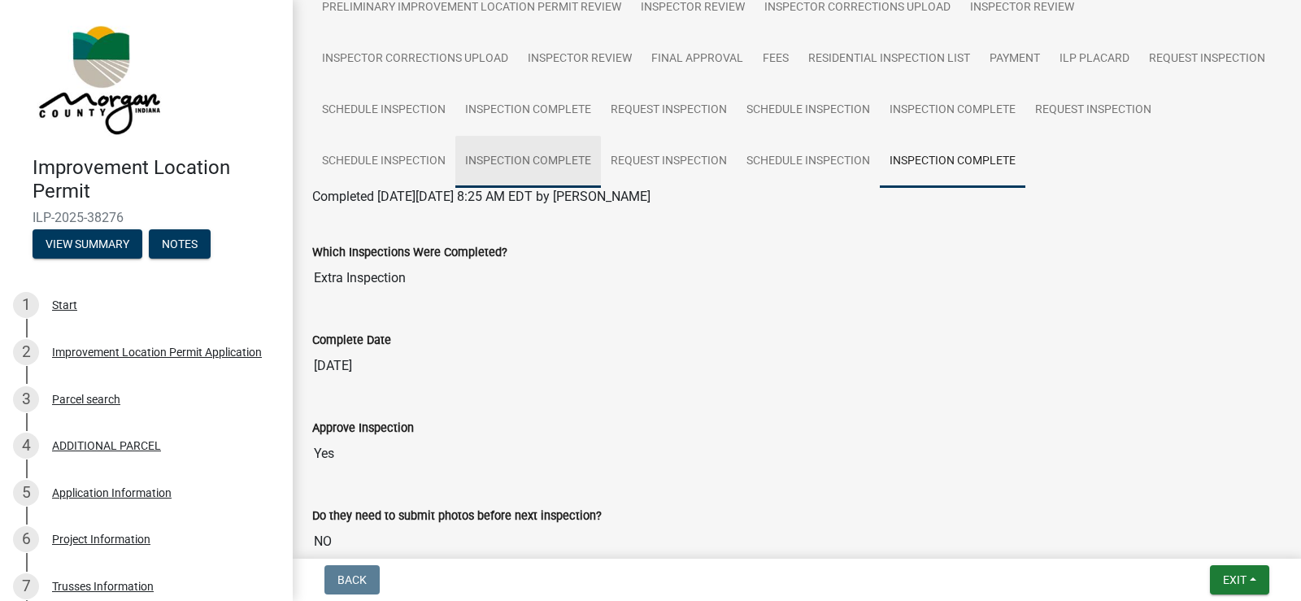
click at [601, 163] on link "Inspection Complete" at bounding box center [528, 162] width 146 height 52
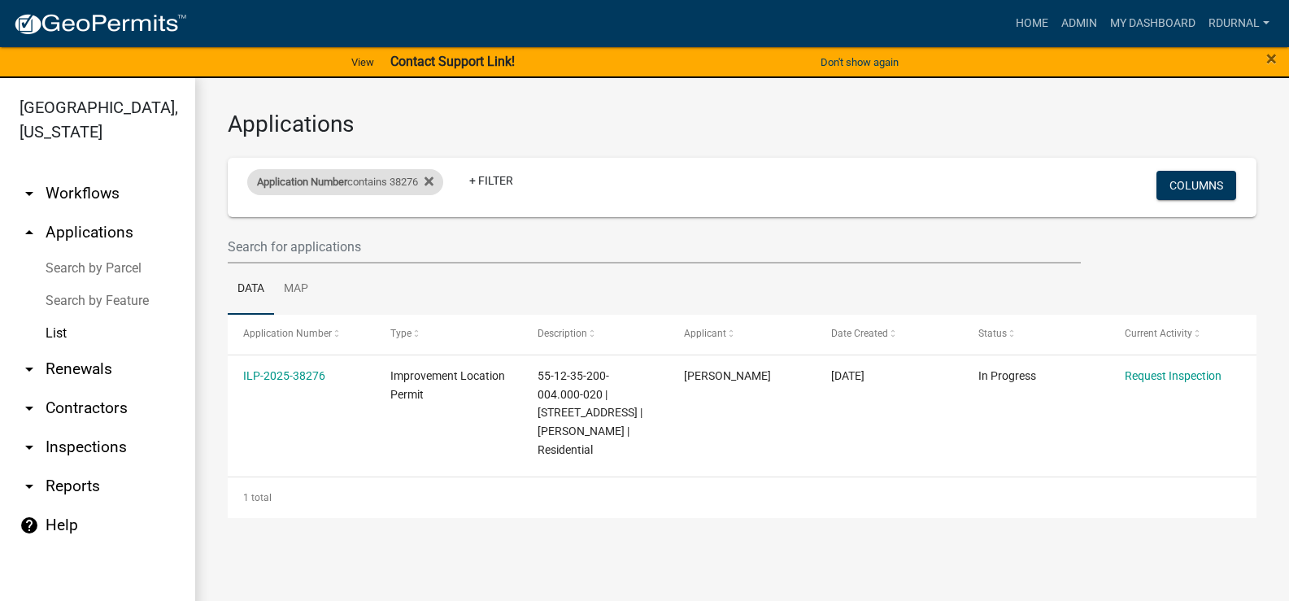
click at [375, 179] on div "Application Number contains 38276" at bounding box center [345, 182] width 196 height 26
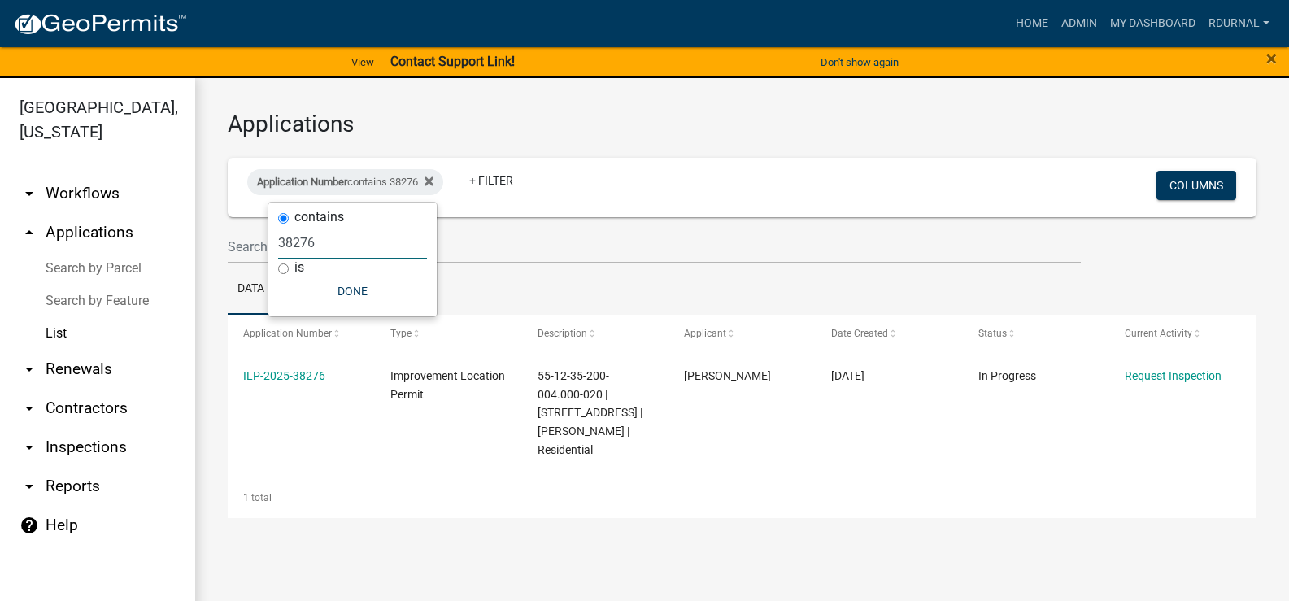
click at [364, 239] on input "38276" at bounding box center [352, 242] width 149 height 33
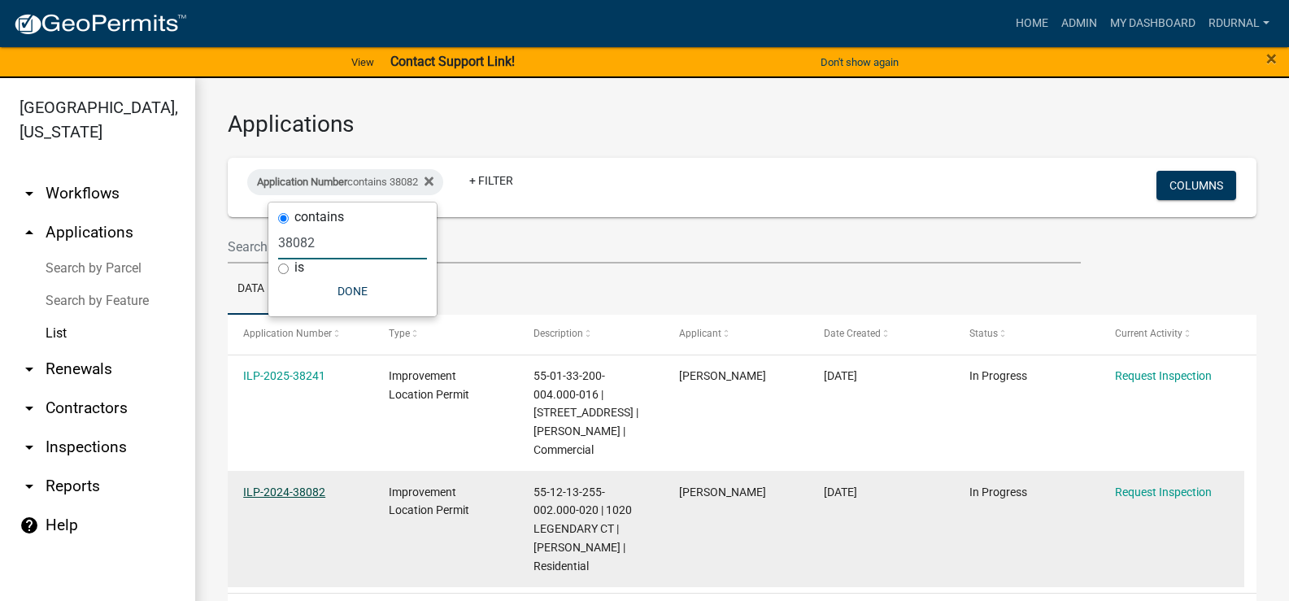
type input "38082"
click at [290, 488] on link "ILP-2024-38082" at bounding box center [284, 491] width 82 height 13
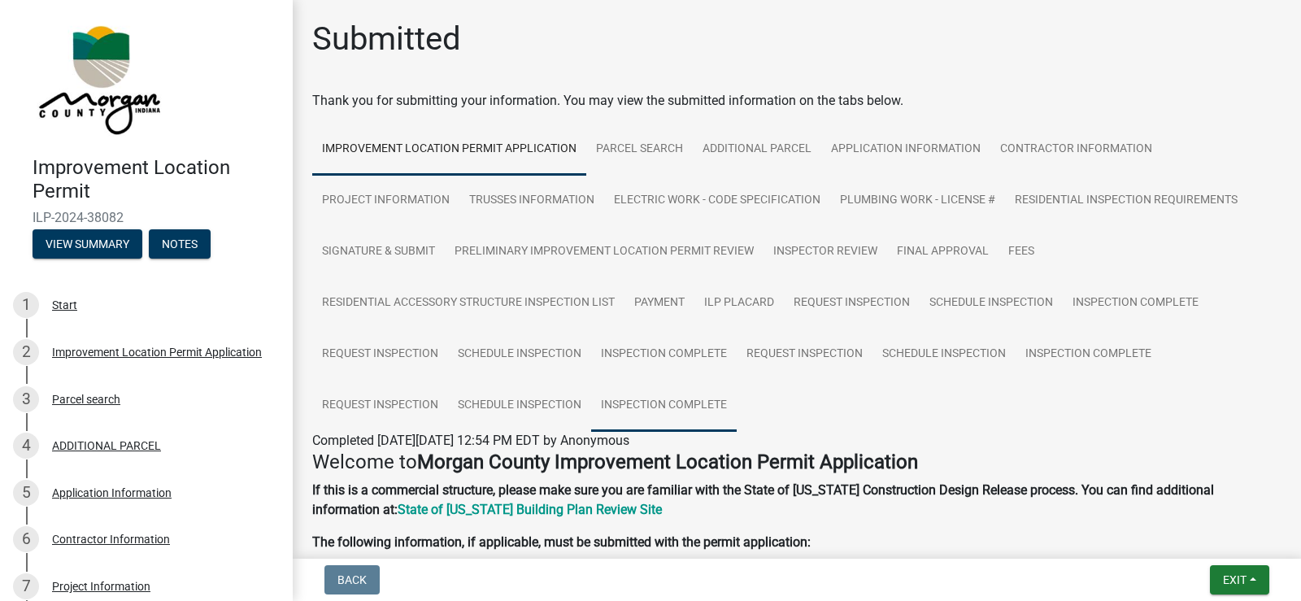
click at [698, 398] on link "Inspection Complete" at bounding box center [664, 406] width 146 height 52
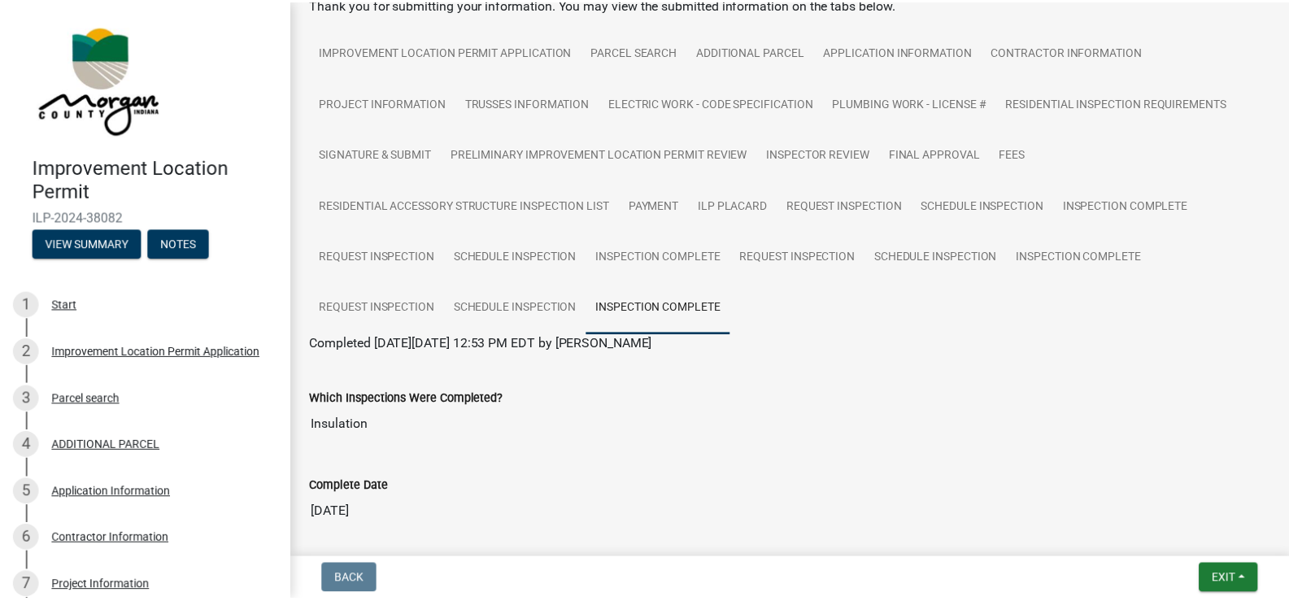
scroll to position [244, 0]
